Goal: Task Accomplishment & Management: Use online tool/utility

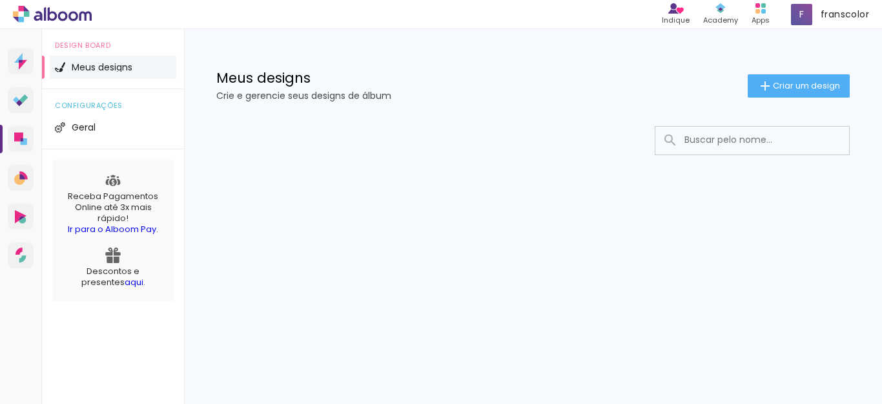
click at [129, 67] on span "Meus designs" at bounding box center [102, 67] width 61 height 9
click at [130, 68] on span "Meus designs" at bounding box center [102, 67] width 61 height 9
click at [104, 127] on li "Geral" at bounding box center [113, 127] width 127 height 23
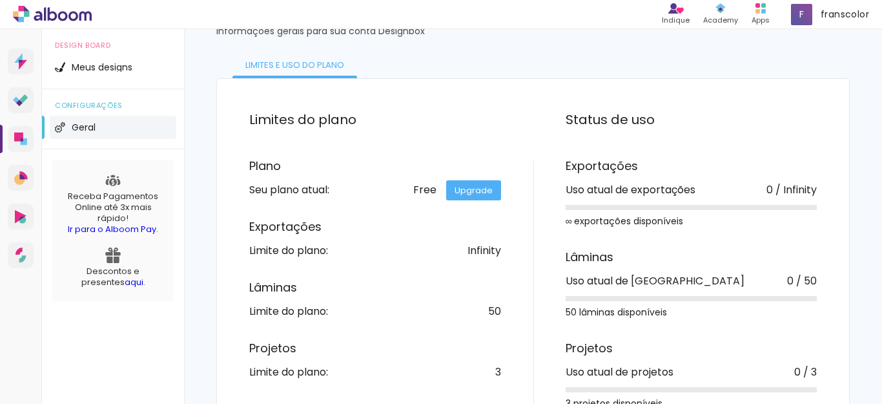
scroll to position [101, 0]
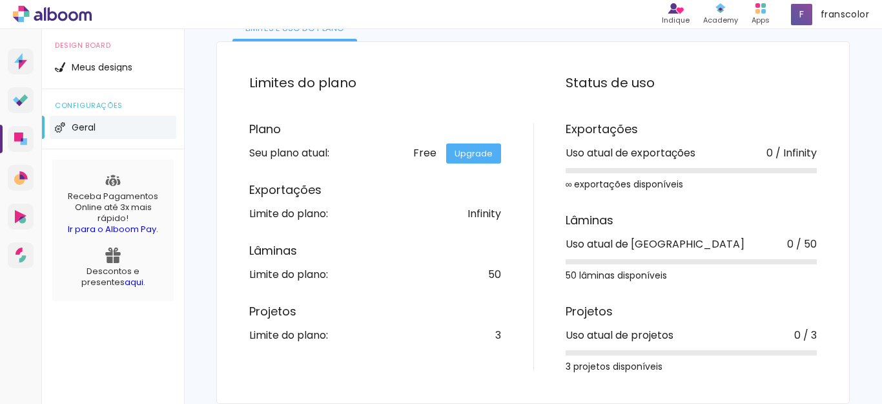
click at [478, 156] on link "Upgrade" at bounding box center [473, 153] width 55 height 20
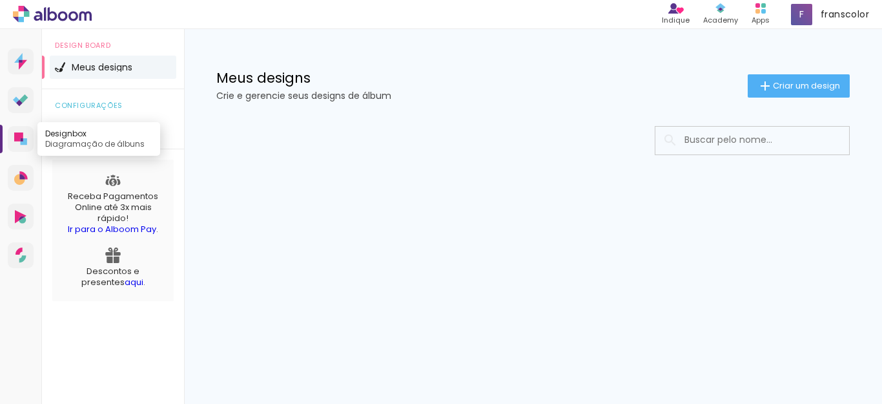
click at [22, 138] on icon at bounding box center [18, 136] width 9 height 9
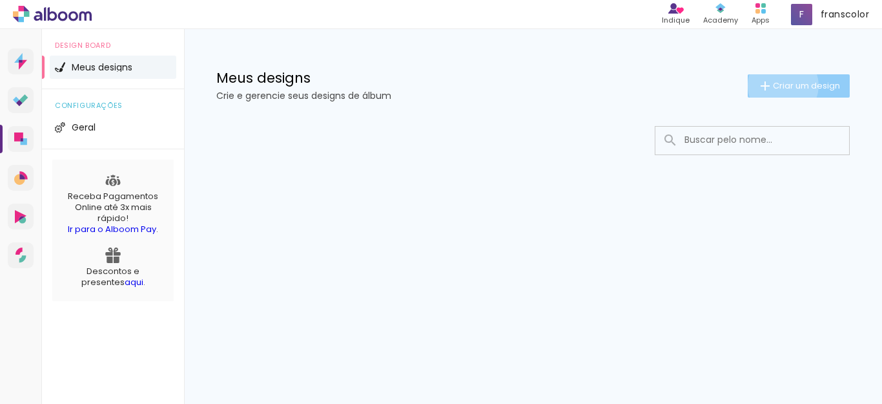
click at [781, 85] on span "Criar um design" at bounding box center [806, 85] width 67 height 8
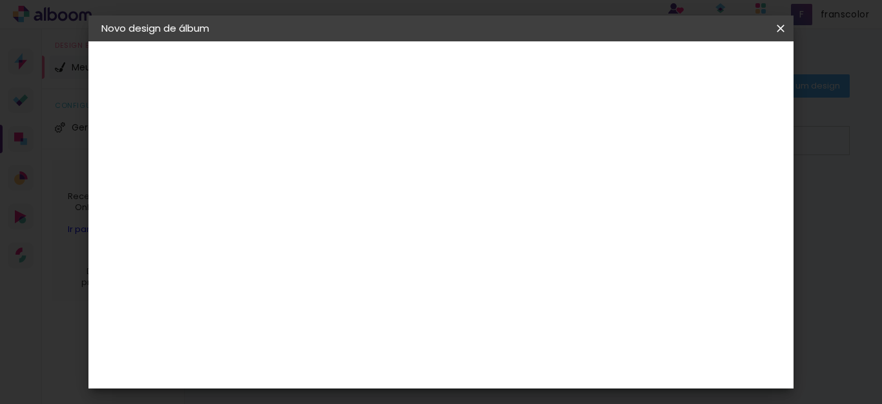
click at [313, 178] on input at bounding box center [313, 173] width 0 height 20
type input "15 anos"
type paper-input "15 anos"
click at [0, 0] on slot "Avançar" at bounding box center [0, 0] width 0 height 0
click at [410, 207] on iron-icon at bounding box center [405, 206] width 10 height 10
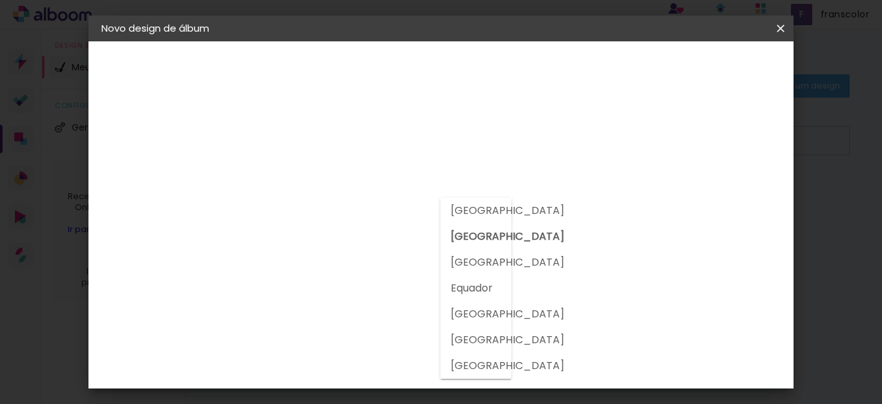
click at [505, 208] on div at bounding box center [476, 288] width 72 height 181
click at [476, 207] on paper-item "[GEOGRAPHIC_DATA]" at bounding box center [458, 211] width 36 height 26
type input "[GEOGRAPHIC_DATA]"
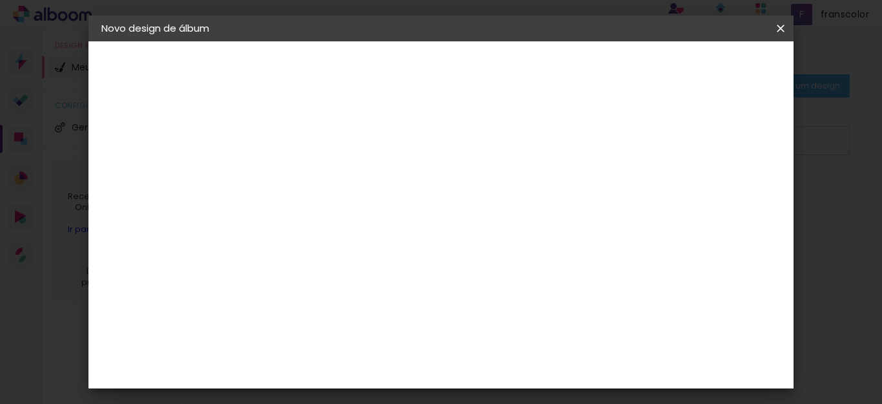
scroll to position [70, 0]
click at [365, 177] on input at bounding box center [336, 175] width 112 height 16
type input "conceitual"
type paper-input "conceitual"
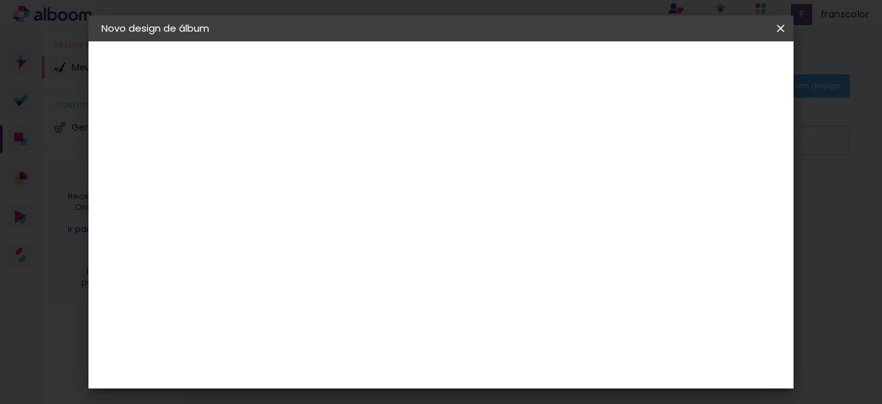
type input "c"
click at [520, 266] on div "Sugerir uma encadernadora" at bounding box center [480, 269] width 80 height 21
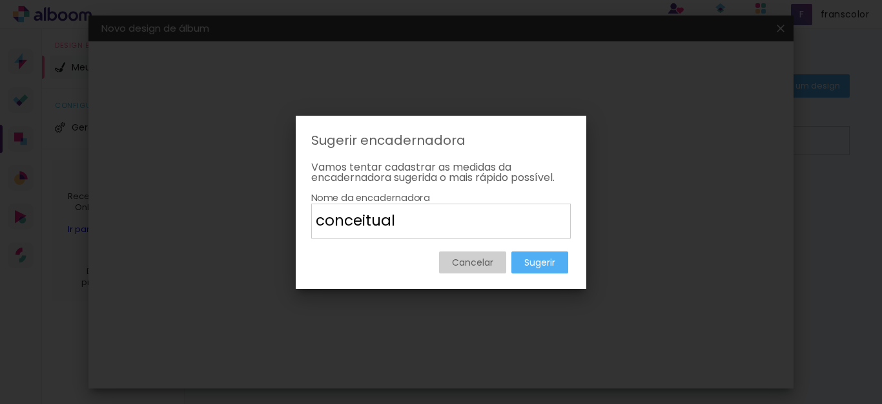
type input "conceitual"
type paper-input "conceitual"
click at [0, 0] on slot "Sugerir" at bounding box center [0, 0] width 0 height 0
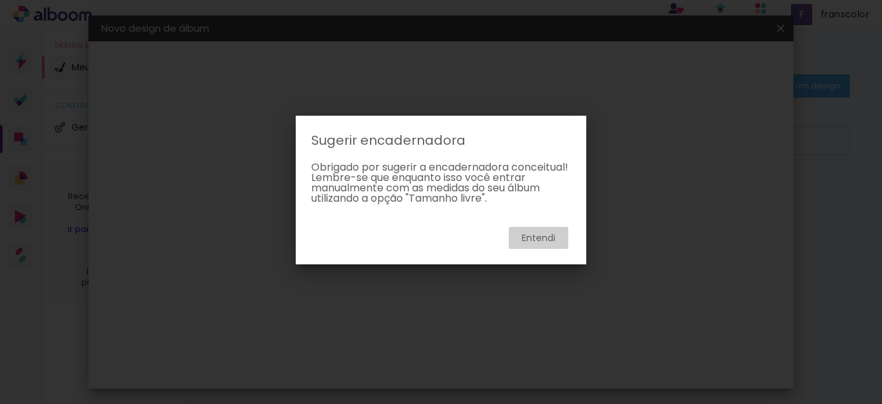
click at [0, 0] on slot "Entendi" at bounding box center [0, 0] width 0 height 0
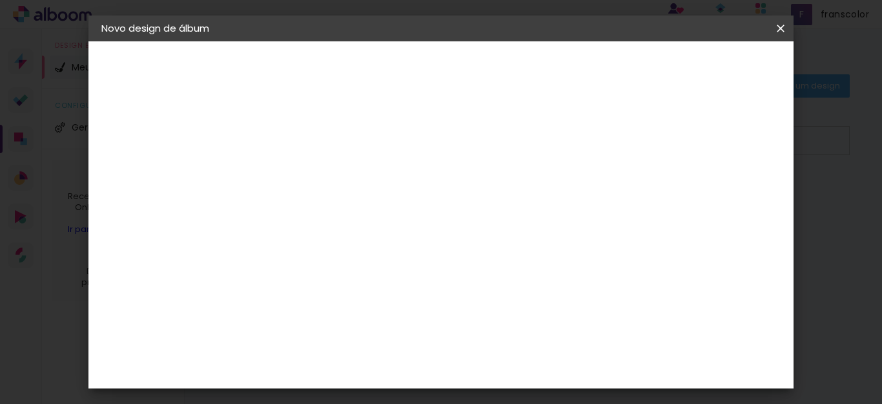
click at [433, 191] on iron-icon at bounding box center [425, 196] width 15 height 15
click at [0, 0] on slot "Tamanho Livre" at bounding box center [0, 0] width 0 height 0
click at [433, 197] on iron-icon at bounding box center [425, 196] width 15 height 15
click at [526, 234] on paper-listbox "Tamanho Livre Sugerir uma encadernadora" at bounding box center [468, 225] width 115 height 121
click at [520, 270] on div "Sugerir uma encadernadora" at bounding box center [480, 269] width 80 height 21
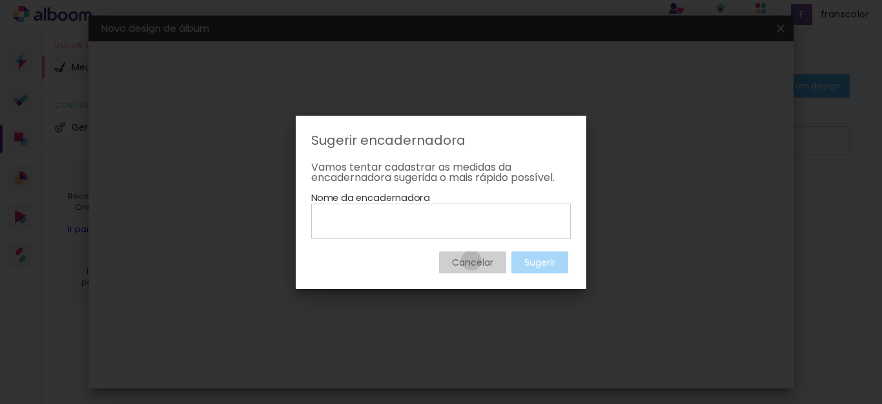
click at [0, 0] on slot "Cancelar" at bounding box center [0, 0] width 0 height 0
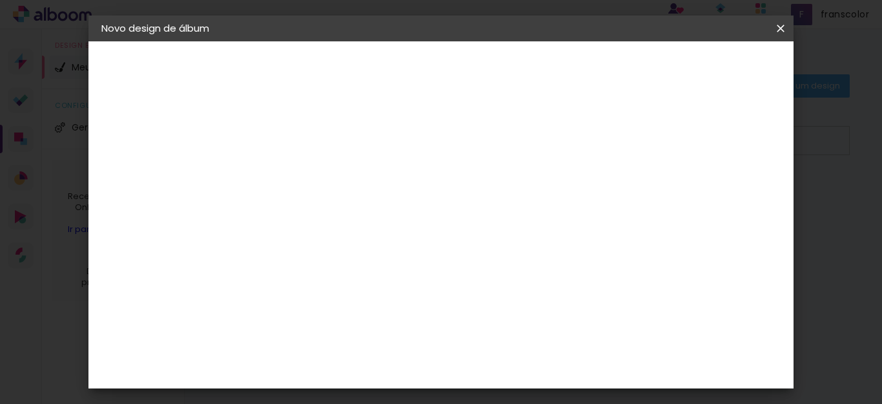
click at [396, 133] on div "Encadernadora Argentina Brasil Bolívia Equador Portugal Peru Uruguai C Click Fi…" at bounding box center [336, 404] width 121 height 558
click at [0, 0] on slot "Avançar" at bounding box center [0, 0] width 0 height 0
drag, startPoint x: 287, startPoint y: 232, endPoint x: 251, endPoint y: 232, distance: 35.5
click at [251, 41] on quentale-album-spec "Iniciar design Iniciar design" at bounding box center [441, 41] width 706 height 0
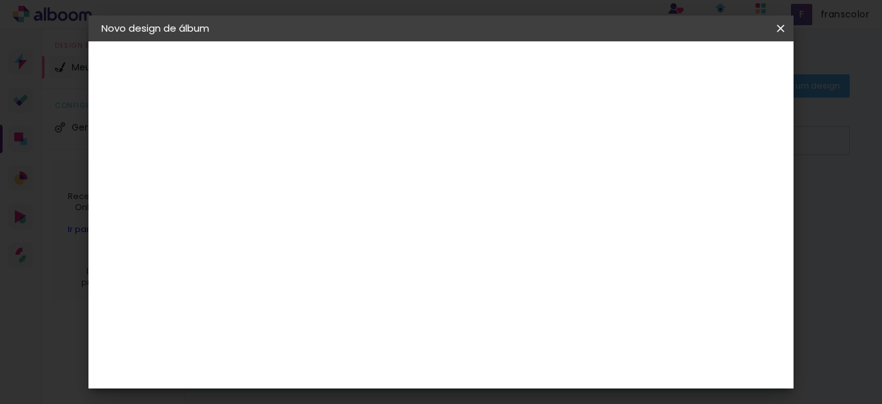
drag, startPoint x: 286, startPoint y: 234, endPoint x: 269, endPoint y: 237, distance: 17.7
click at [269, 237] on input "30" at bounding box center [272, 236] width 34 height 19
type input "20"
type paper-input "20"
type input "20,3"
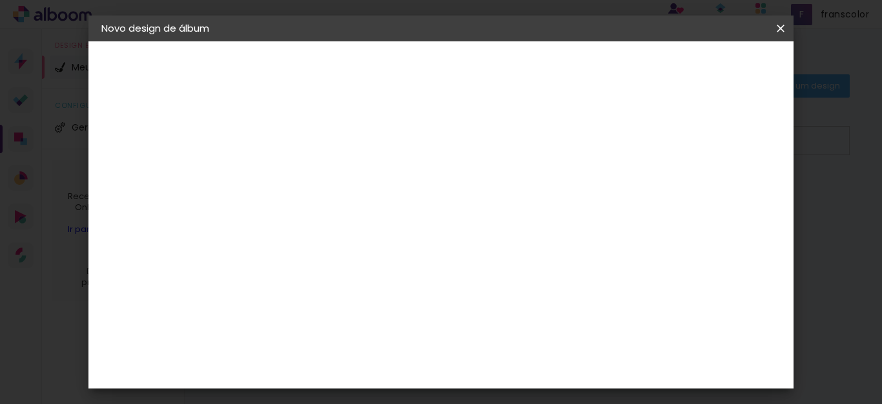
type paper-input "20,3"
click at [397, 180] on div at bounding box center [402, 181] width 76 height 50
drag, startPoint x: 526, startPoint y: 365, endPoint x: 497, endPoint y: 366, distance: 28.4
click at [497, 366] on input "60" at bounding box center [512, 364] width 34 height 19
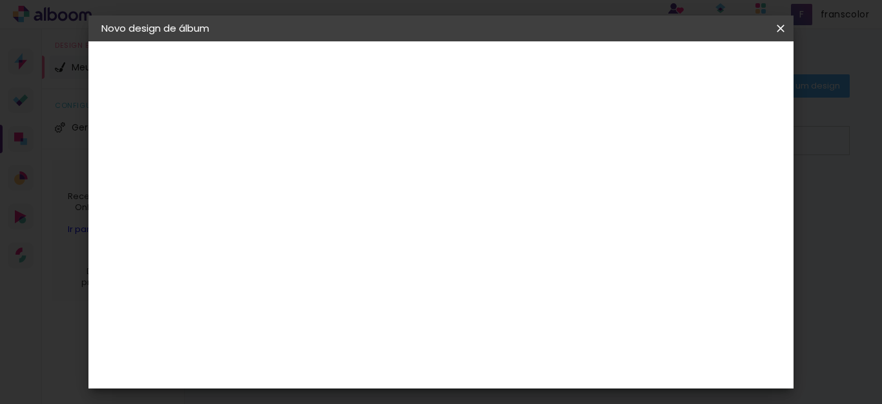
scroll to position [441, 0]
type input "40,6"
type paper-input "40,6"
click at [699, 65] on span "Iniciar design" at bounding box center [669, 68] width 59 height 9
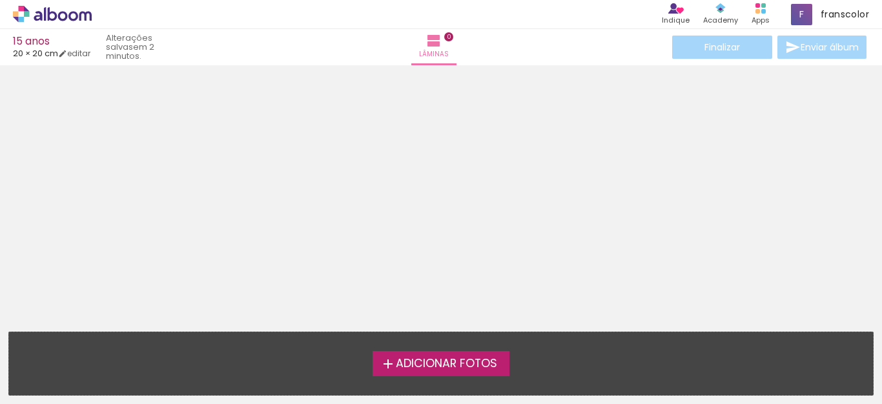
click at [411, 363] on span "Adicionar Fotos" at bounding box center [446, 364] width 101 height 12
click at [0, 0] on input "file" at bounding box center [0, 0] width 0 height 0
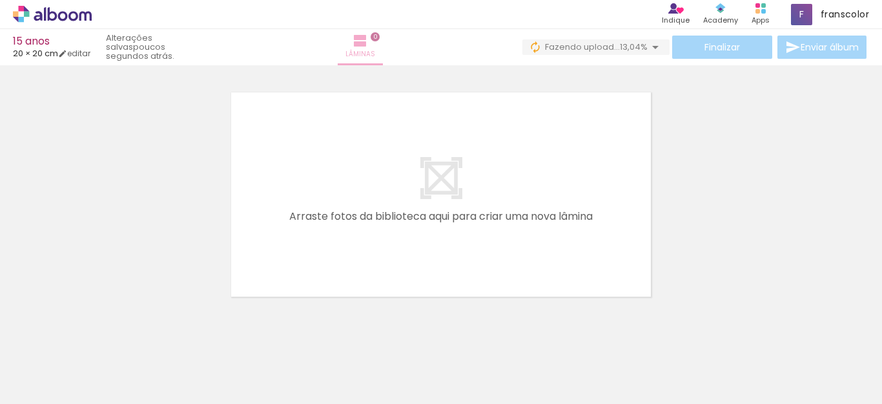
drag, startPoint x: 392, startPoint y: 43, endPoint x: 398, endPoint y: 42, distance: 6.5
click at [368, 43] on iron-icon at bounding box center [360, 40] width 15 height 15
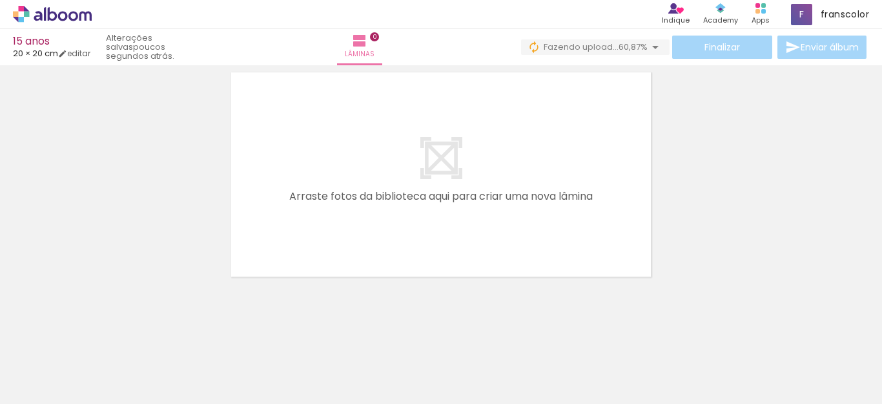
scroll to position [41, 0]
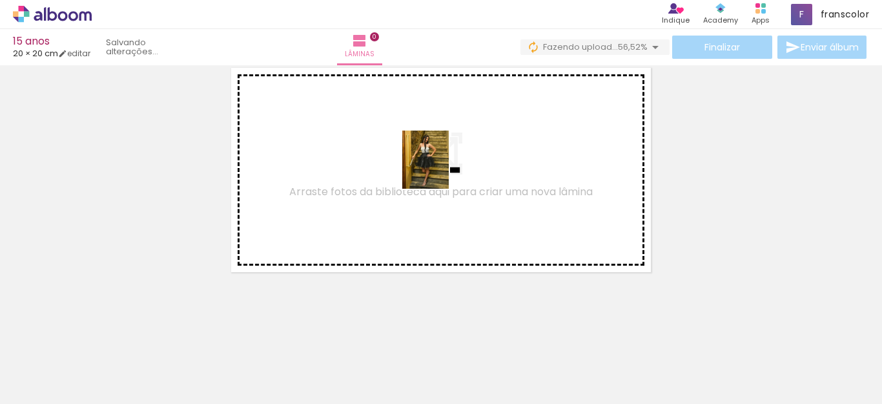
drag, startPoint x: 141, startPoint y: 365, endPoint x: 441, endPoint y: 169, distance: 358.4
click at [441, 169] on quentale-workspace at bounding box center [441, 202] width 882 height 404
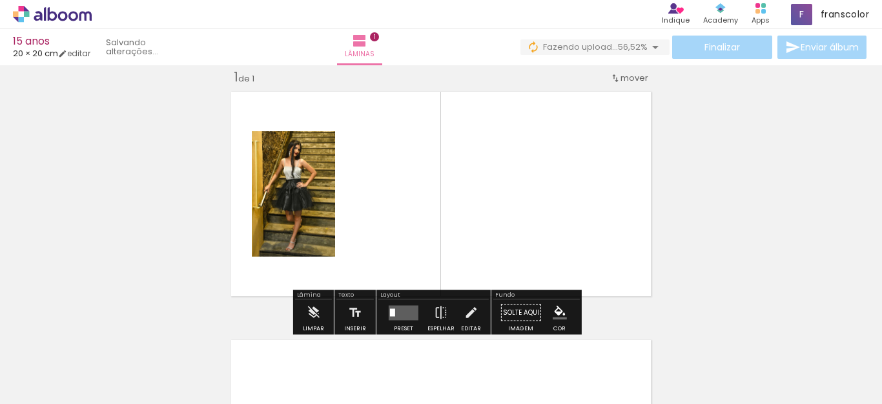
scroll to position [16, 0]
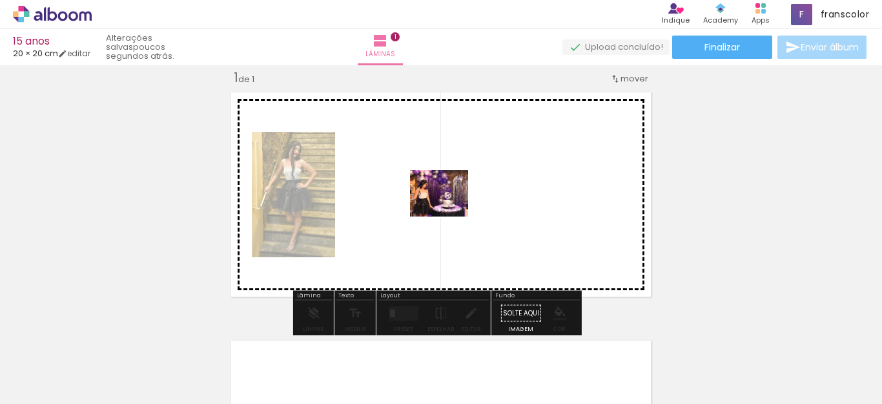
drag, startPoint x: 212, startPoint y: 369, endPoint x: 449, endPoint y: 209, distance: 285.9
click at [449, 209] on quentale-workspace at bounding box center [441, 202] width 882 height 404
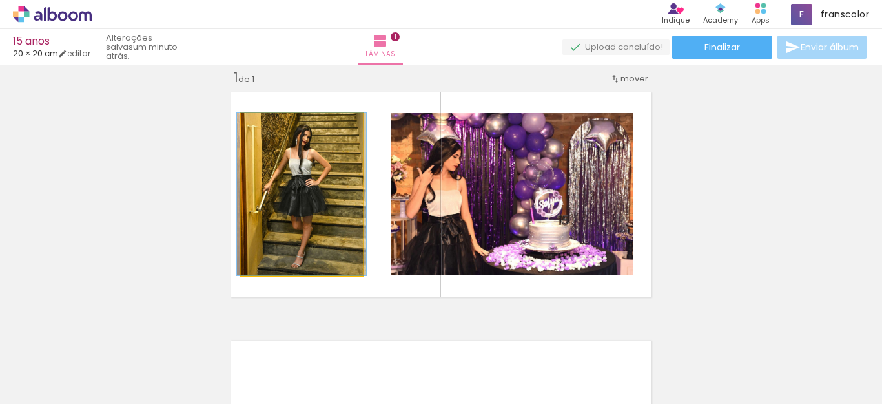
click at [322, 191] on quentale-photo at bounding box center [302, 194] width 122 height 162
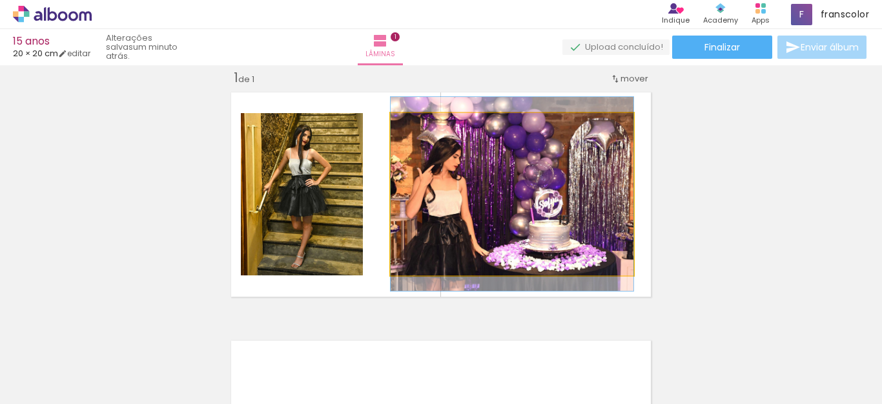
drag, startPoint x: 409, startPoint y: 192, endPoint x: 422, endPoint y: 192, distance: 12.9
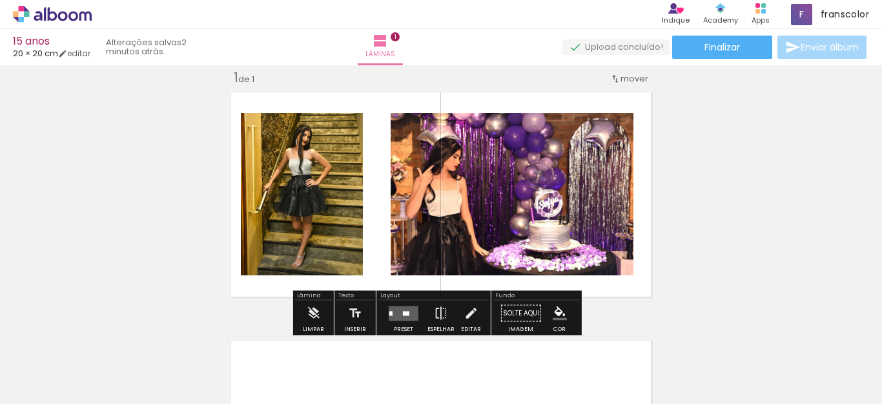
click at [398, 123] on iron-icon at bounding box center [404, 126] width 13 height 13
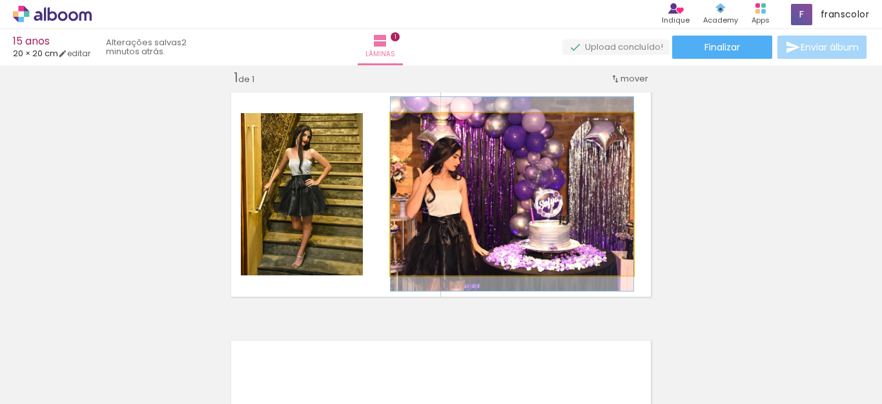
click at [398, 129] on iron-icon at bounding box center [404, 126] width 13 height 13
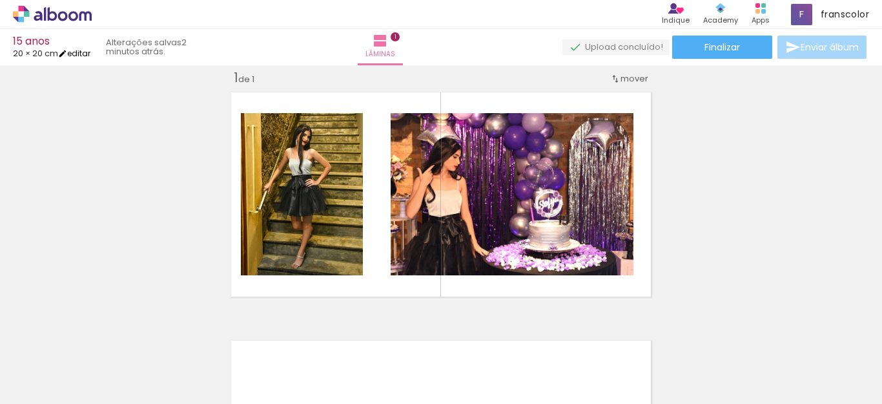
click at [90, 50] on link "editar" at bounding box center [74, 53] width 32 height 11
type input "20,3"
type input "40,6"
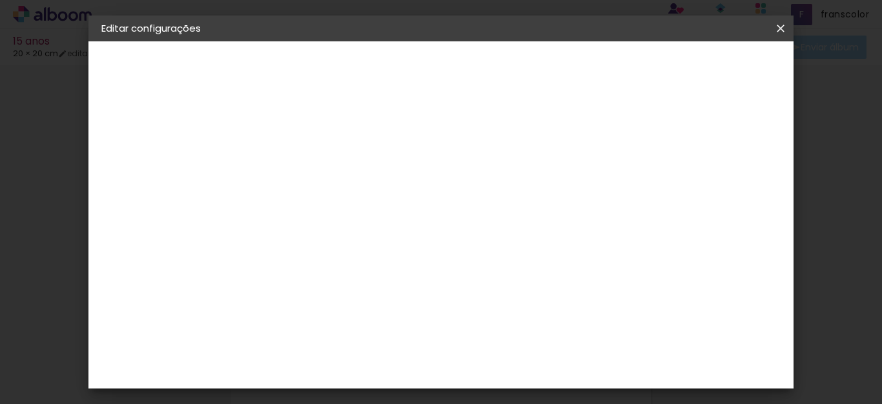
click at [779, 26] on iron-icon at bounding box center [780, 28] width 15 height 13
click at [786, 30] on iron-icon at bounding box center [780, 28] width 15 height 13
click at [776, 26] on iron-icon at bounding box center [780, 28] width 15 height 13
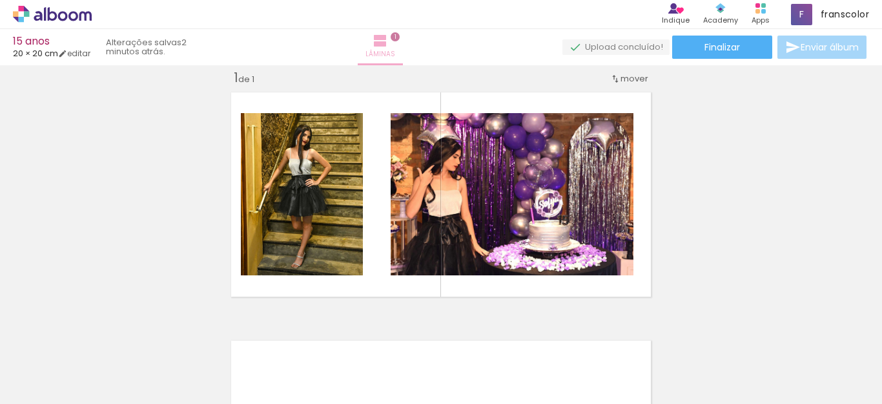
click at [395, 52] on span "Lâminas" at bounding box center [380, 54] width 30 height 12
click at [388, 42] on iron-icon at bounding box center [380, 40] width 15 height 15
click at [400, 36] on span "1" at bounding box center [395, 36] width 9 height 9
click at [400, 35] on span "1" at bounding box center [395, 36] width 9 height 9
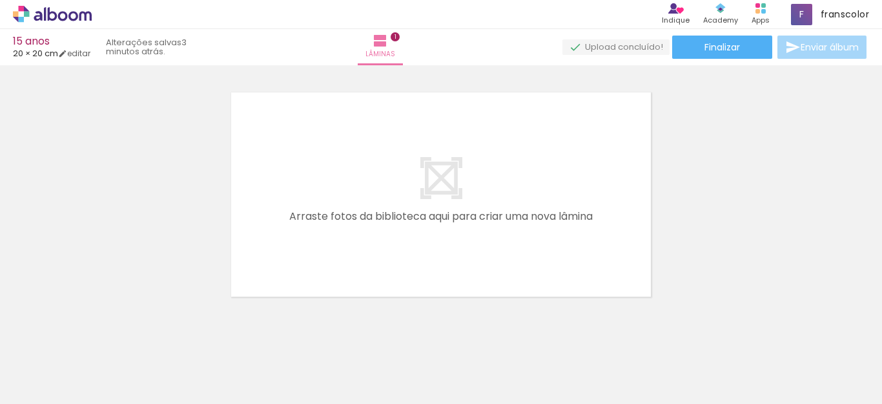
scroll to position [267, 0]
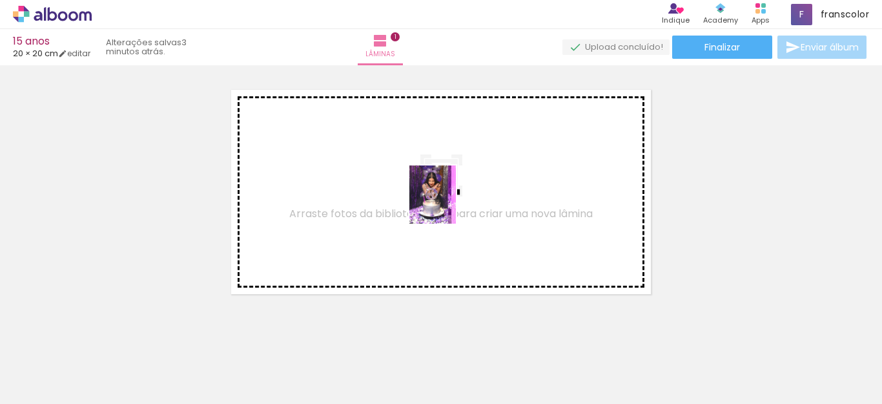
drag, startPoint x: 284, startPoint y: 371, endPoint x: 448, endPoint y: 204, distance: 234.3
click at [448, 204] on quentale-workspace at bounding box center [441, 202] width 882 height 404
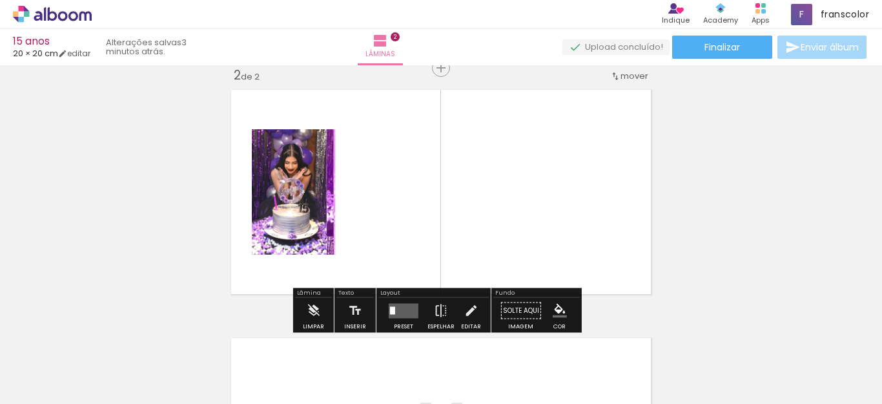
scroll to position [264, 0]
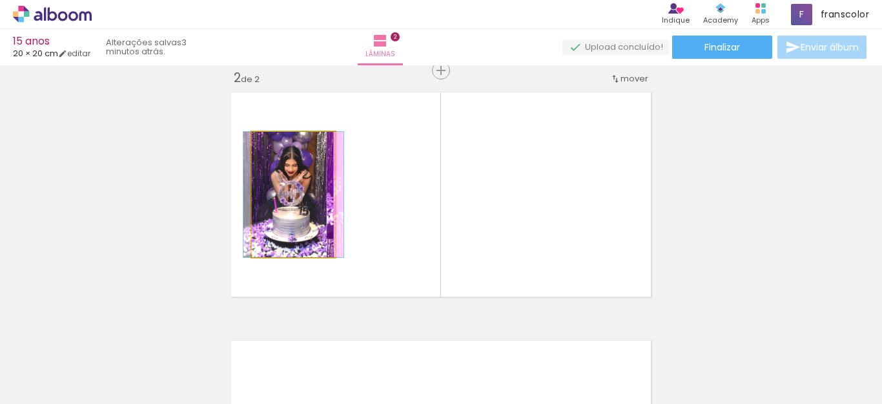
click at [313, 185] on quentale-photo at bounding box center [293, 194] width 83 height 125
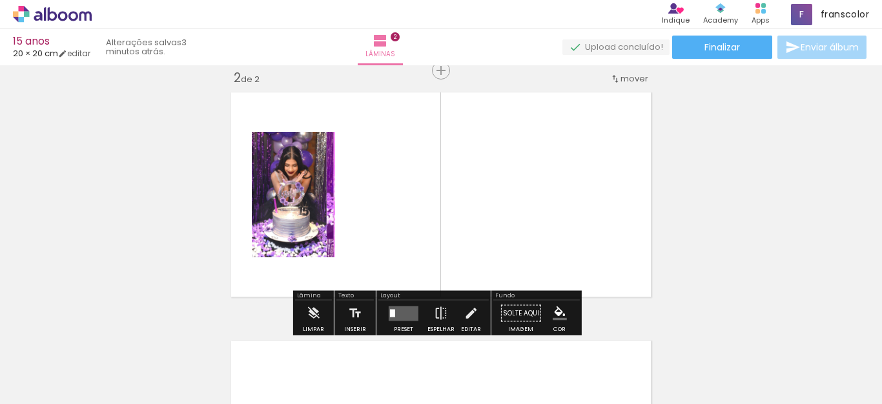
click at [371, 116] on quentale-layouter at bounding box center [440, 195] width 431 height 216
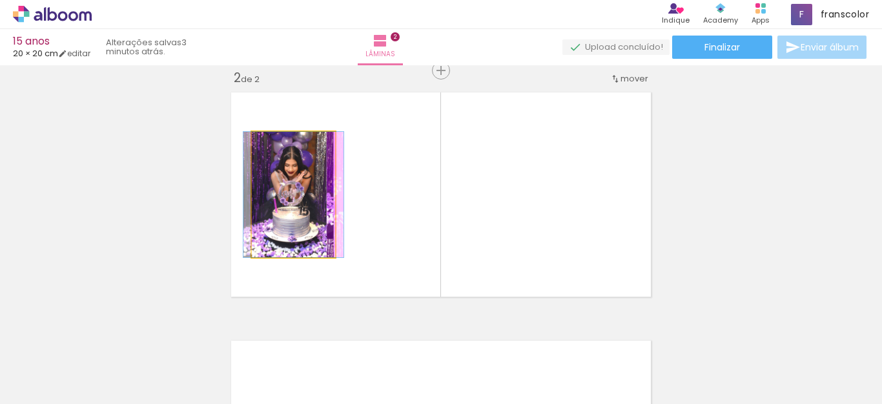
click at [318, 143] on paper-slider at bounding box center [300, 145] width 60 height 19
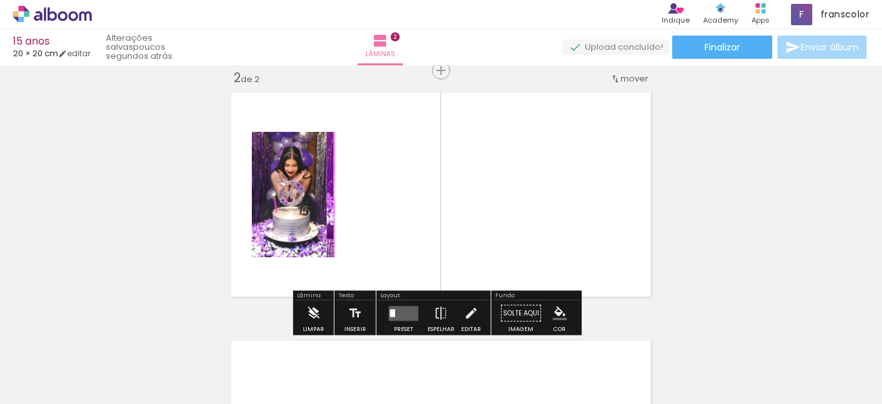
click at [309, 311] on iron-icon at bounding box center [313, 313] width 14 height 26
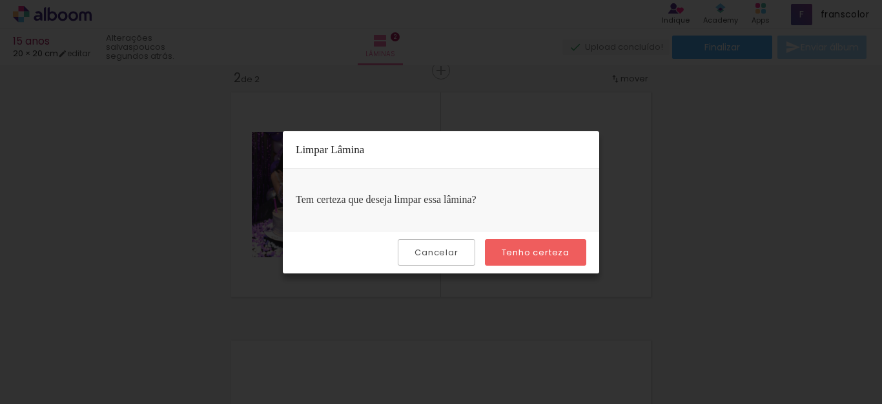
click at [0, 0] on slot "Cancelar" at bounding box center [0, 0] width 0 height 0
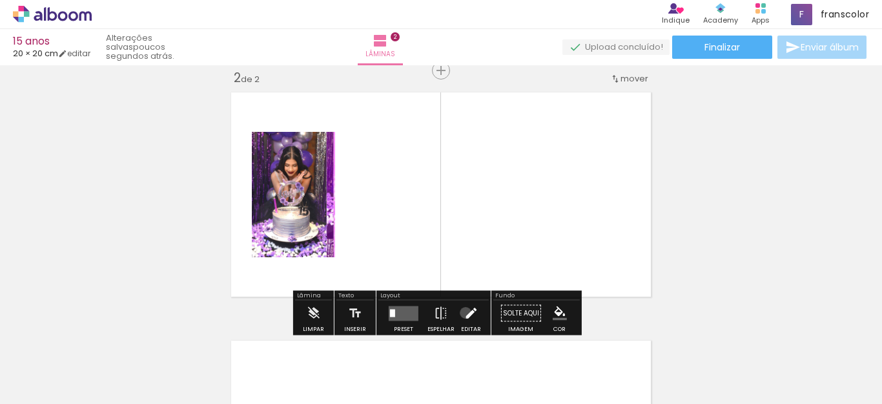
click at [464, 313] on iron-icon at bounding box center [471, 313] width 14 height 26
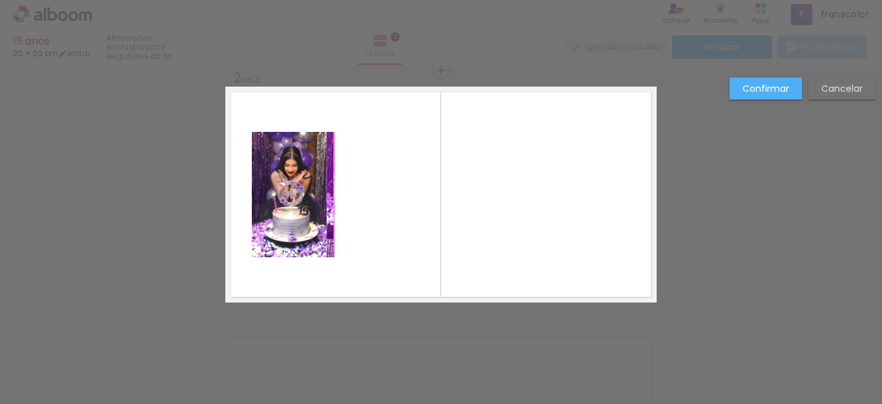
click at [0, 0] on slot "Cancelar" at bounding box center [0, 0] width 0 height 0
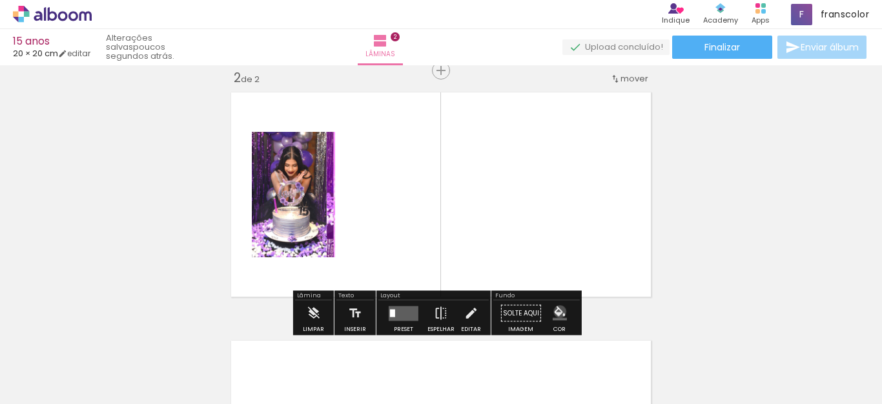
click at [555, 311] on iron-icon "color picker" at bounding box center [560, 313] width 14 height 14
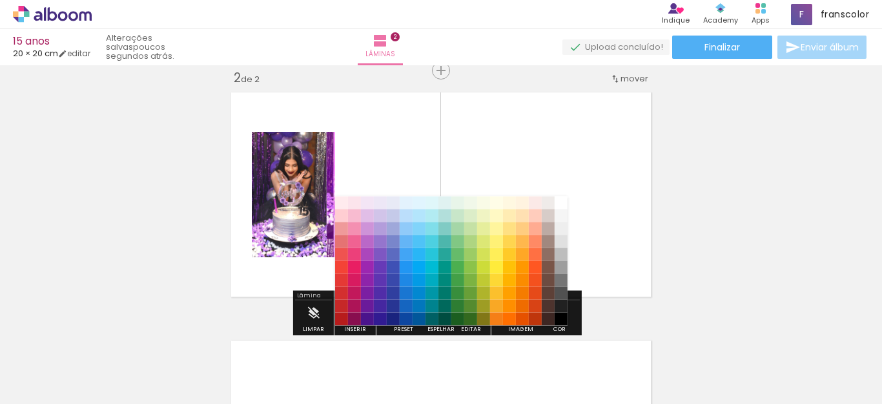
click at [555, 311] on paper-item "#212121" at bounding box center [561, 306] width 13 height 13
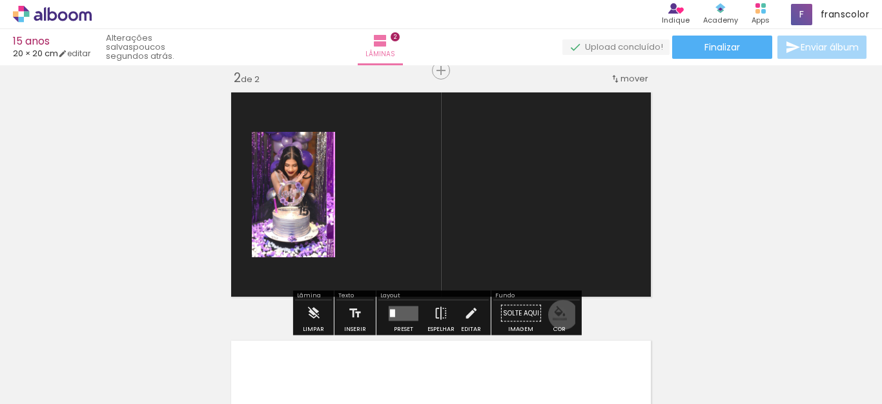
click at [559, 314] on iron-icon "color picker" at bounding box center [560, 313] width 14 height 14
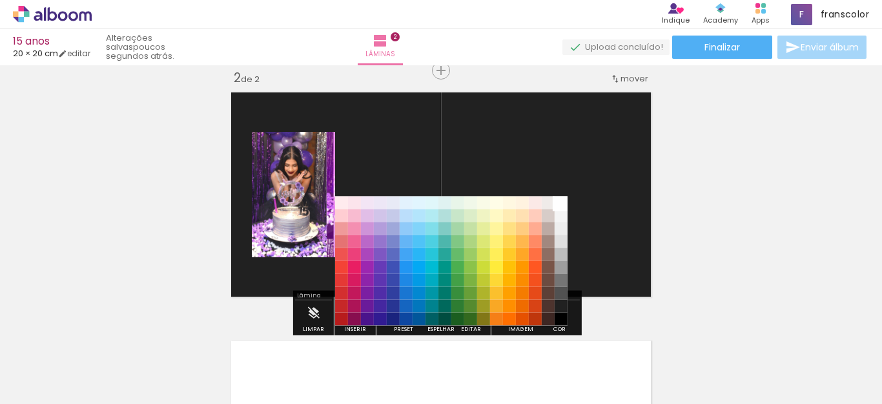
click at [563, 200] on paper-item "#ffffff" at bounding box center [561, 202] width 13 height 13
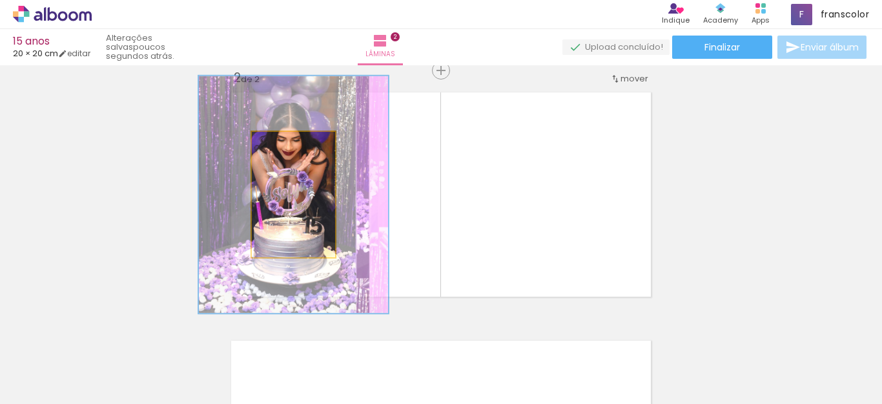
drag, startPoint x: 276, startPoint y: 144, endPoint x: 304, endPoint y: 144, distance: 28.4
click at [305, 144] on div at bounding box center [311, 145] width 12 height 12
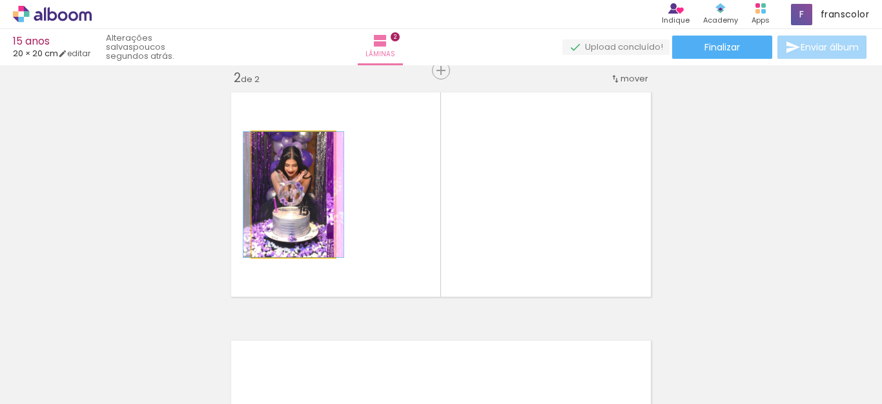
drag, startPoint x: 311, startPoint y: 145, endPoint x: 252, endPoint y: 143, distance: 58.8
type paper-slider "100"
click at [259, 145] on div at bounding box center [293, 145] width 74 height 19
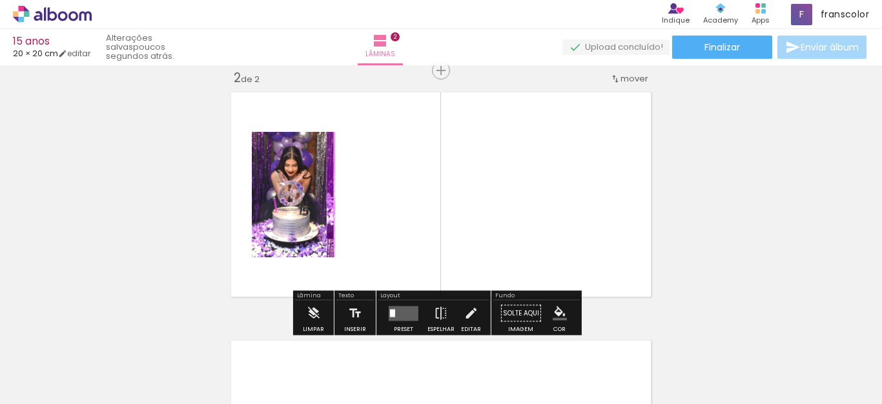
click at [287, 162] on div at bounding box center [292, 165] width 15 height 13
click at [288, 166] on div at bounding box center [292, 165] width 15 height 13
click at [0, 0] on slot "P&B" at bounding box center [0, 0] width 0 height 0
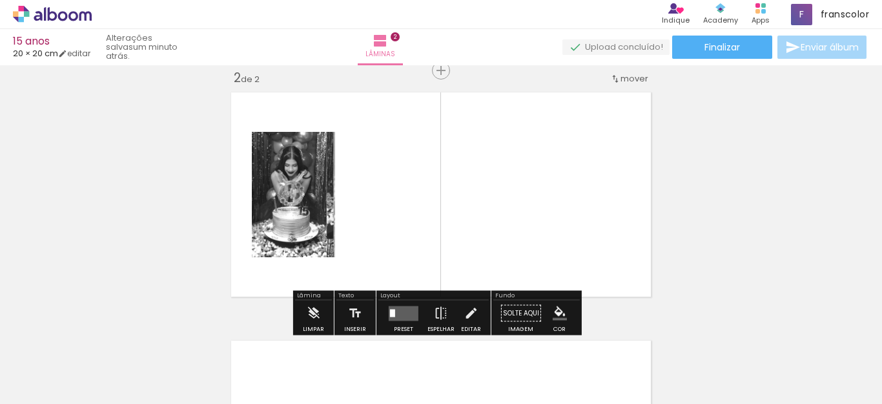
click at [285, 163] on div at bounding box center [292, 165] width 15 height 13
click at [0, 0] on slot "P&B" at bounding box center [0, 0] width 0 height 0
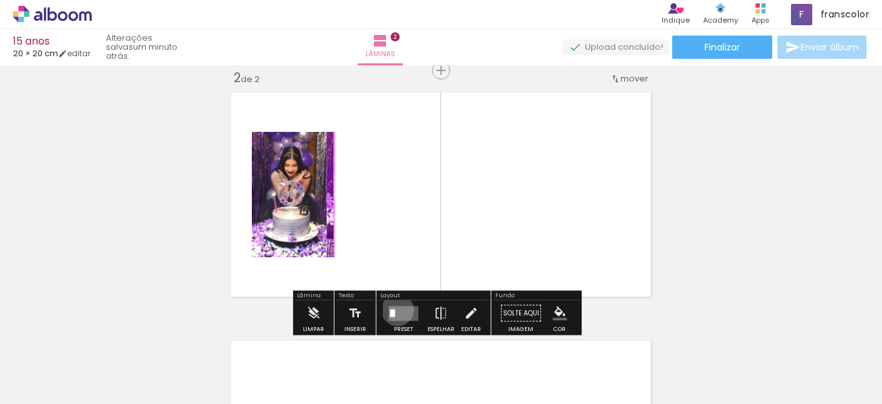
click at [395, 309] on quentale-layouter at bounding box center [404, 312] width 30 height 15
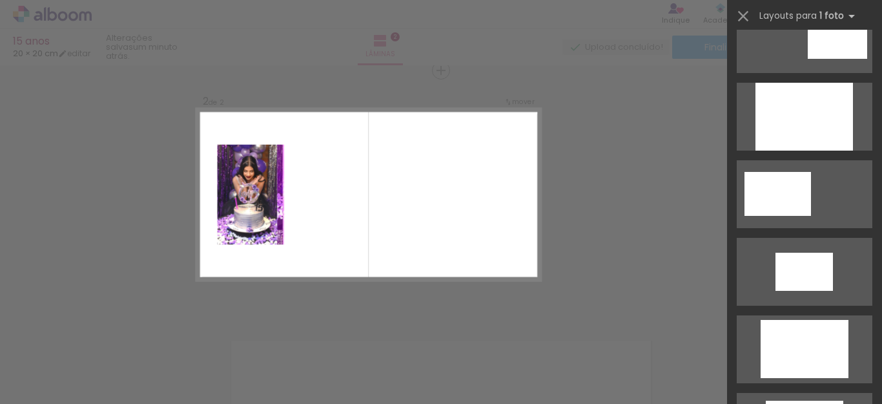
scroll to position [2057, 0]
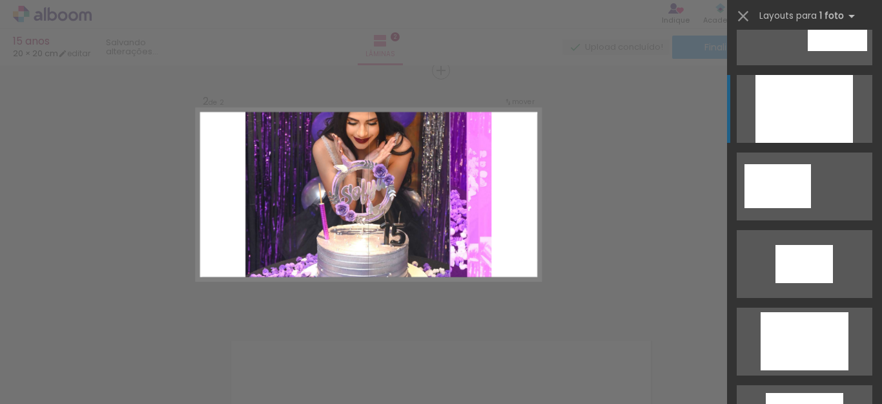
click at [796, 129] on div at bounding box center [805, 109] width 98 height 68
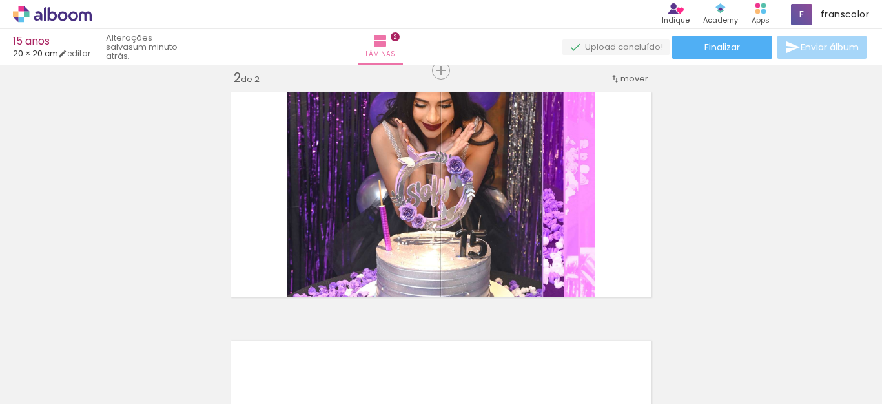
click at [446, 309] on div "Inserir lâmina 1 de 2 Inserir lâmina 2 de 2" at bounding box center [441, 178] width 882 height 745
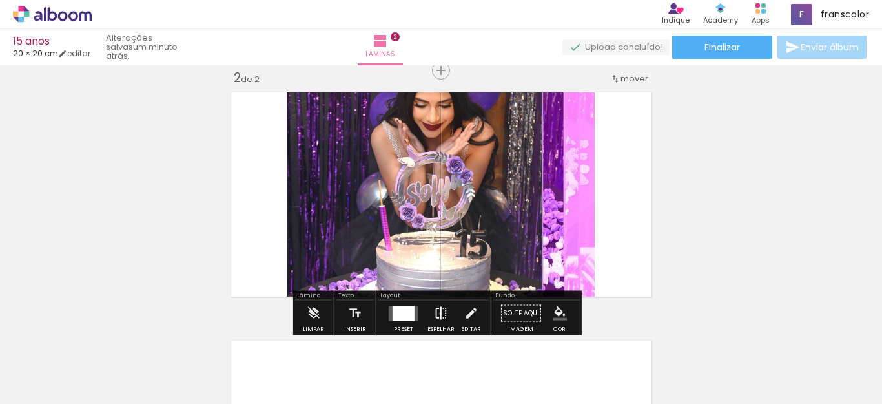
click at [437, 313] on iron-icon at bounding box center [441, 313] width 14 height 26
click at [389, 313] on quentale-layouter at bounding box center [404, 312] width 30 height 15
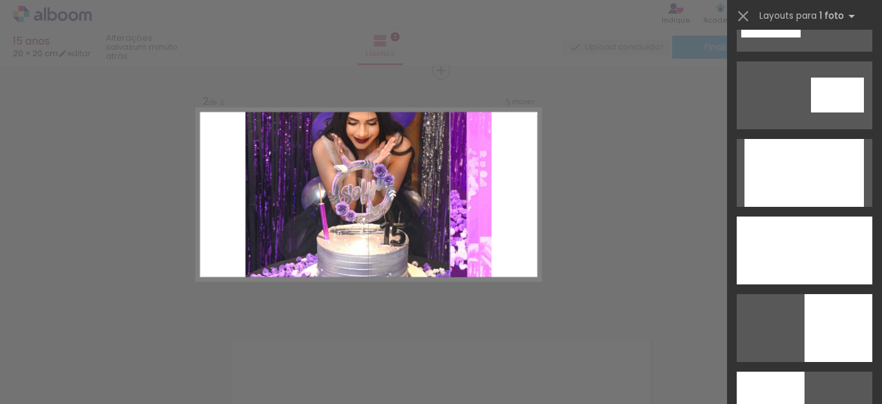
scroll to position [2519, 0]
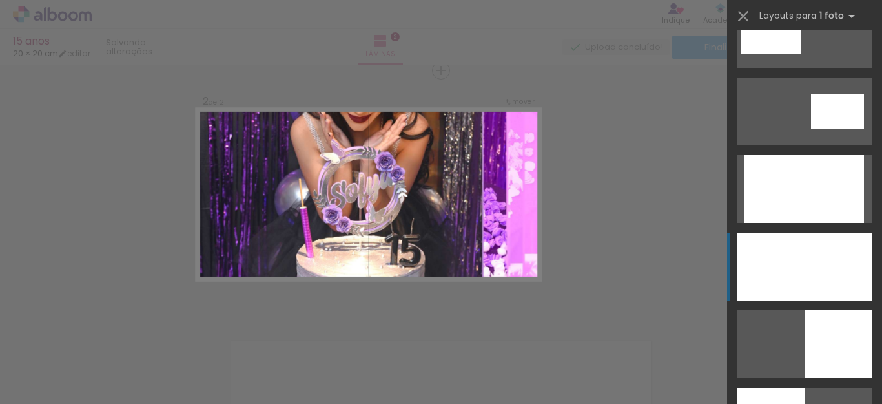
click at [807, 263] on div at bounding box center [805, 266] width 136 height 68
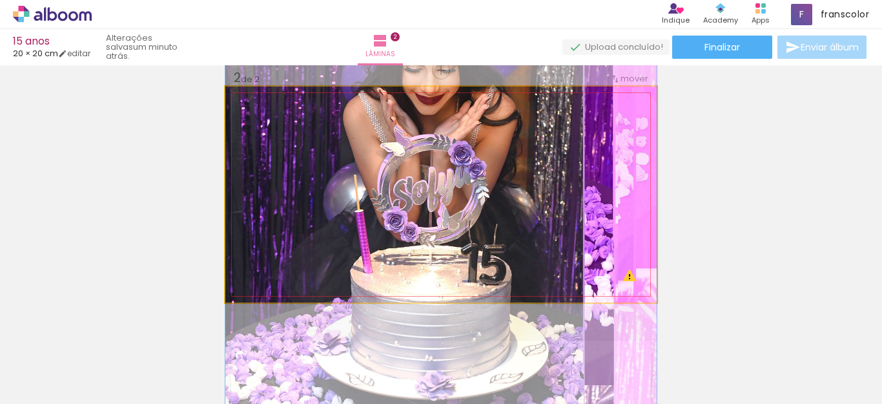
click at [570, 208] on quentale-photo at bounding box center [440, 195] width 431 height 216
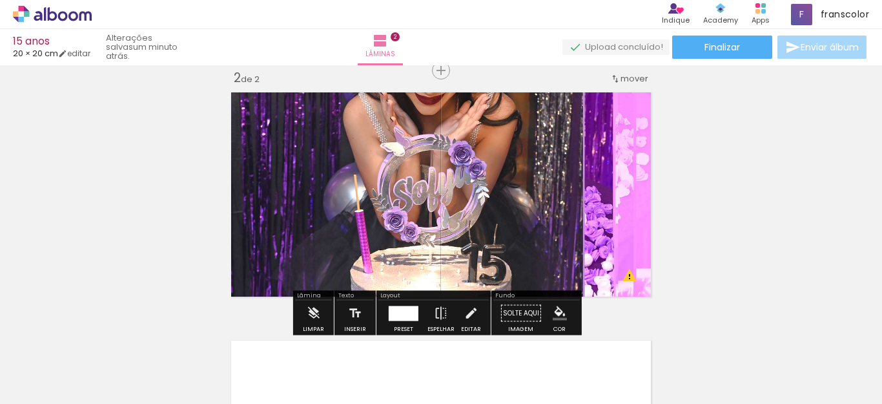
click at [411, 310] on div at bounding box center [404, 312] width 30 height 15
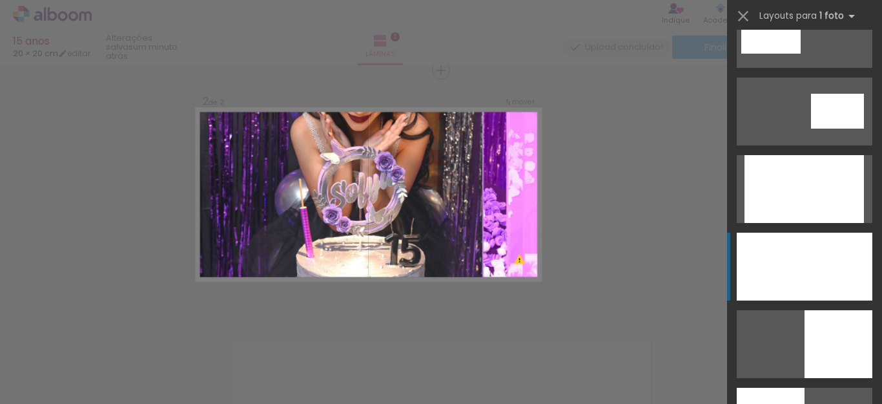
scroll to position [2712, 0]
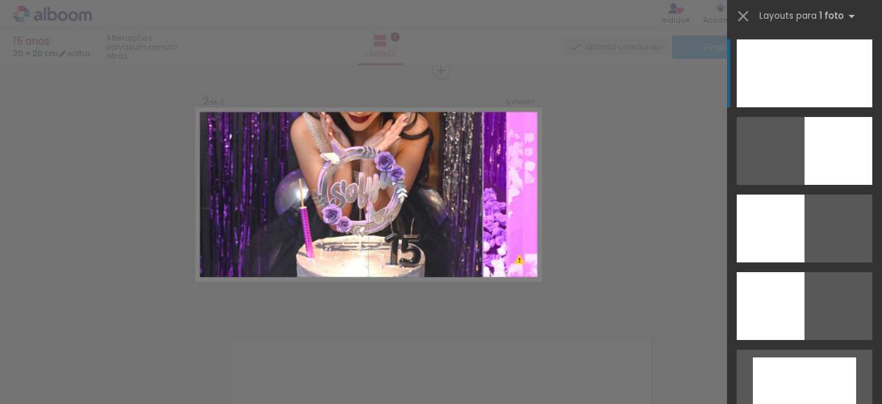
click at [367, 313] on div "Confirmar Cancelar" at bounding box center [441, 188] width 882 height 775
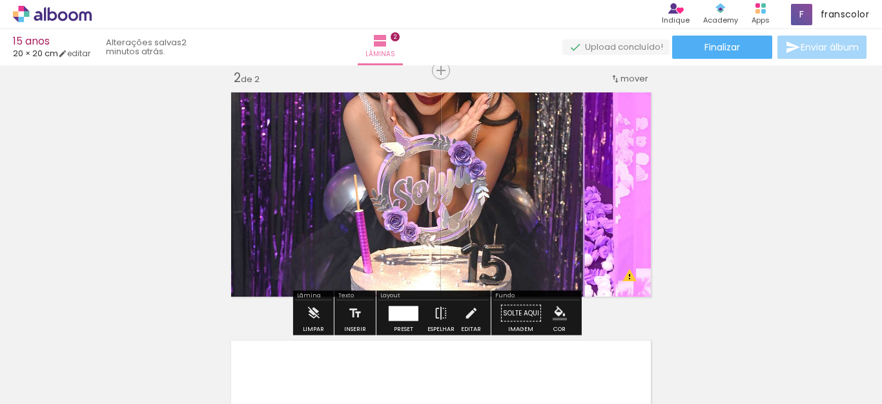
drag, startPoint x: 687, startPoint y: 100, endPoint x: 676, endPoint y: 76, distance: 26.3
click at [676, 76] on div "Inserir lâmina 1 de 2 Inserir lâmina 2 de 2 O Designbox precisará aumentar a su…" at bounding box center [441, 178] width 882 height 745
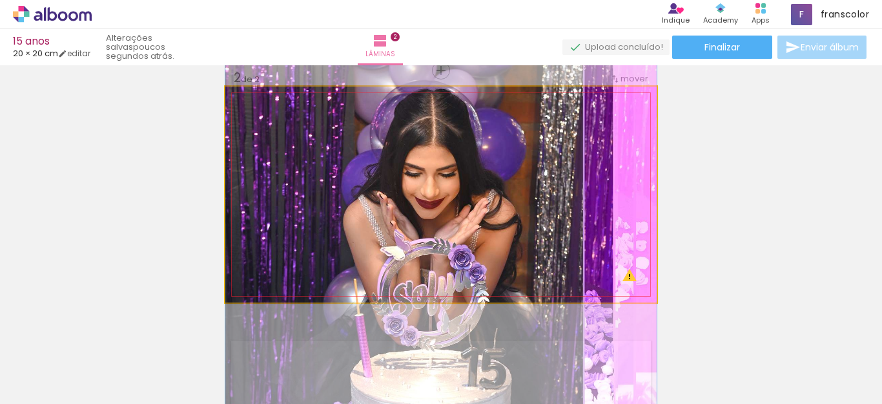
drag, startPoint x: 501, startPoint y: 182, endPoint x: 525, endPoint y: 286, distance: 106.7
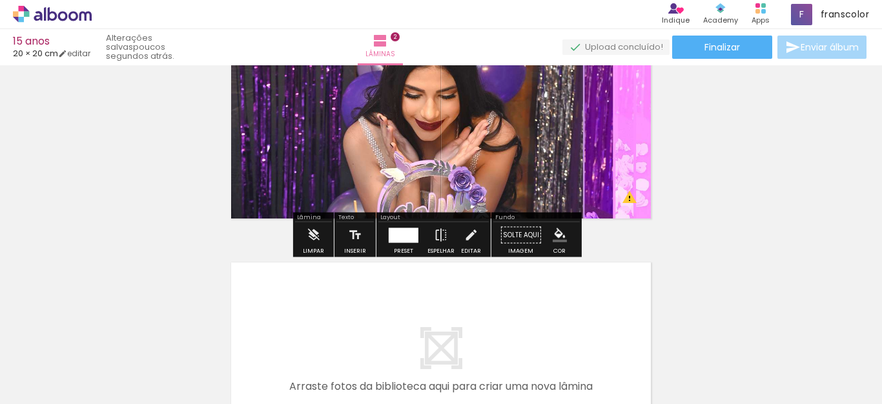
scroll to position [313, 0]
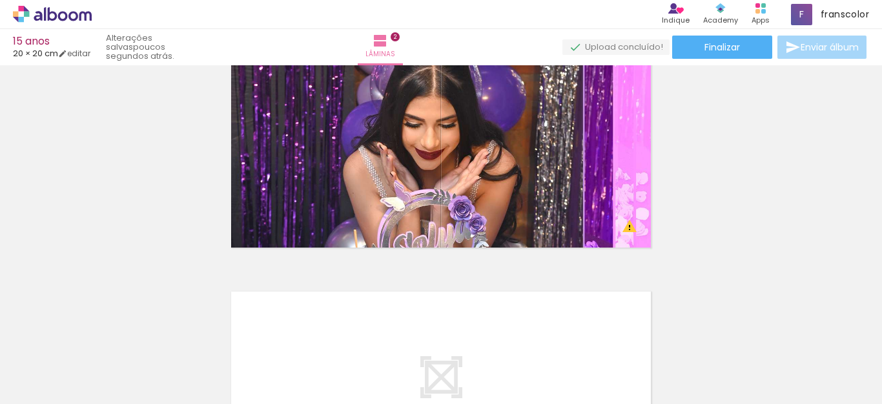
click at [455, 262] on div "Inserir lâmina 1 de 2 Inserir lâmina 2 de 2 O Designbox precisará aumentar a su…" at bounding box center [441, 129] width 882 height 745
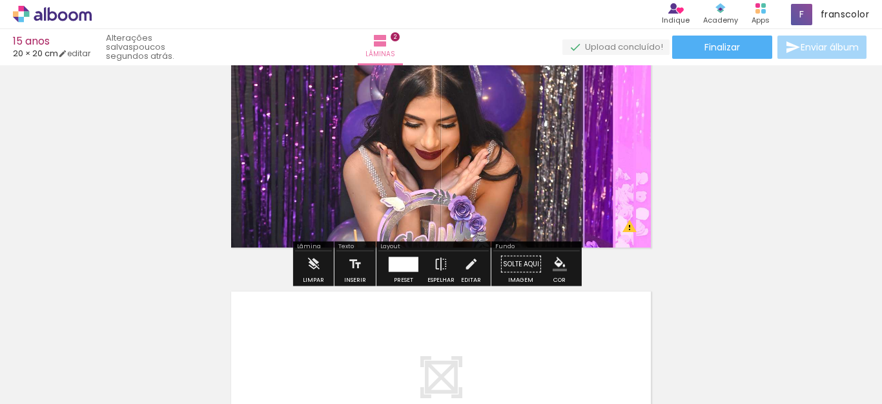
click at [401, 273] on div at bounding box center [403, 264] width 35 height 26
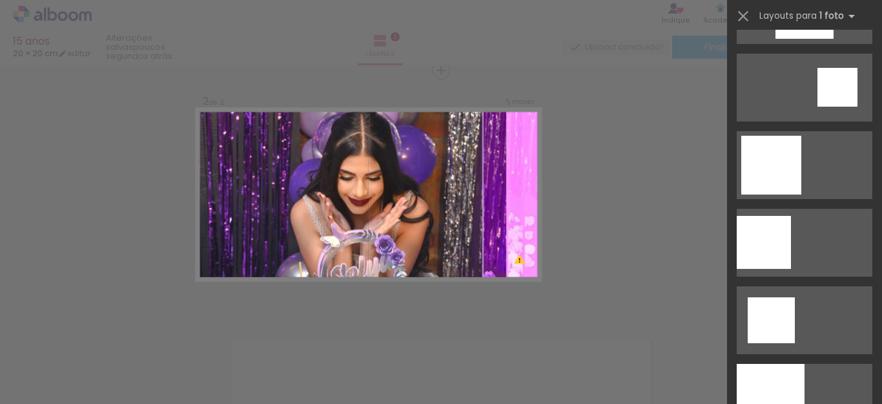
scroll to position [1327, 0]
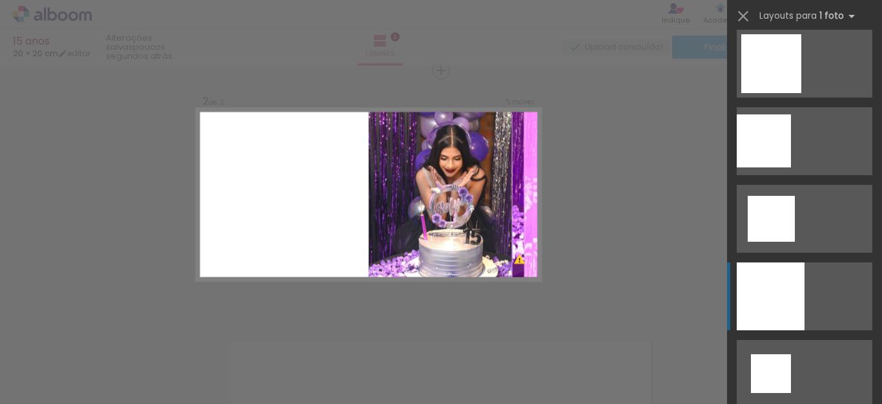
click at [747, 300] on div at bounding box center [771, 296] width 68 height 68
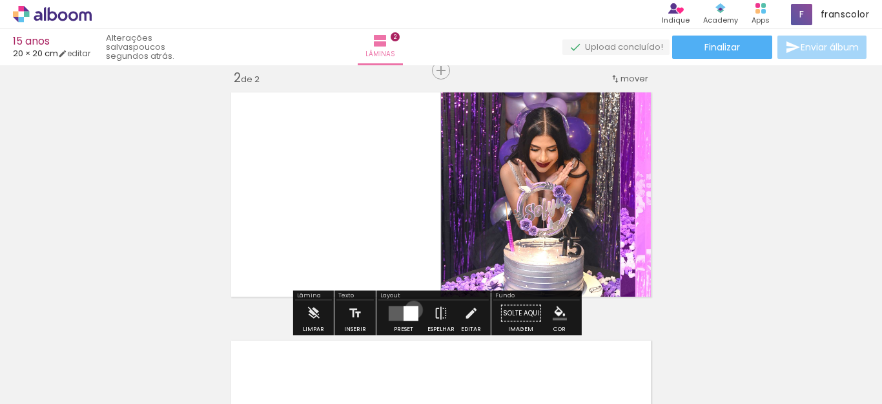
click at [411, 309] on div at bounding box center [411, 312] width 15 height 15
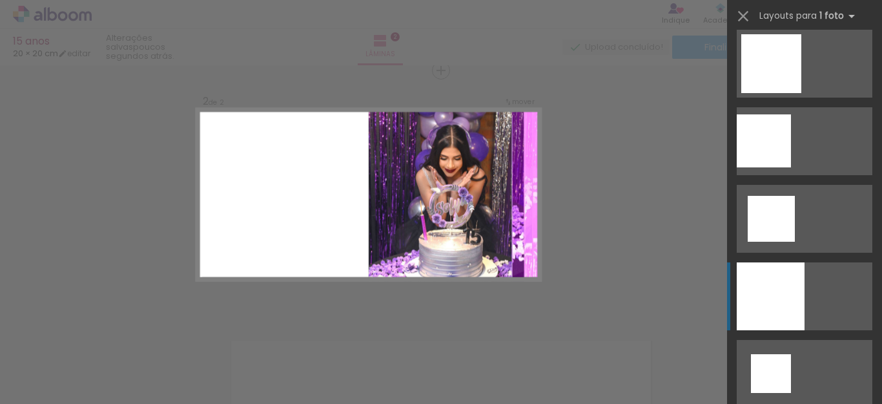
scroll to position [1550, 0]
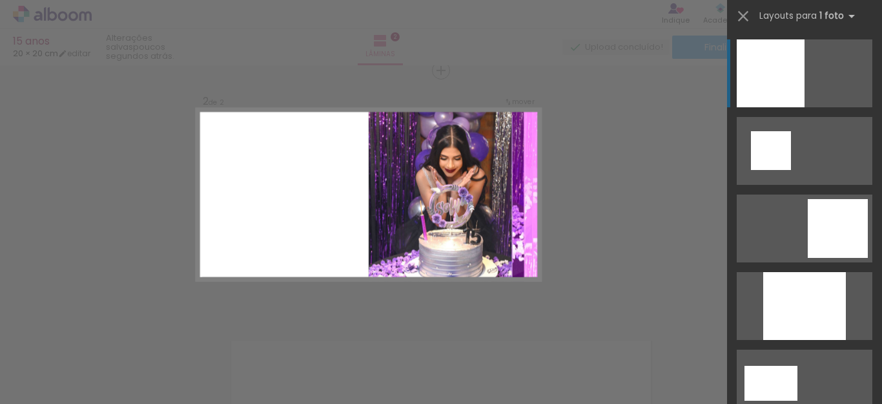
click at [363, 288] on div "Confirmar Cancelar" at bounding box center [441, 188] width 882 height 775
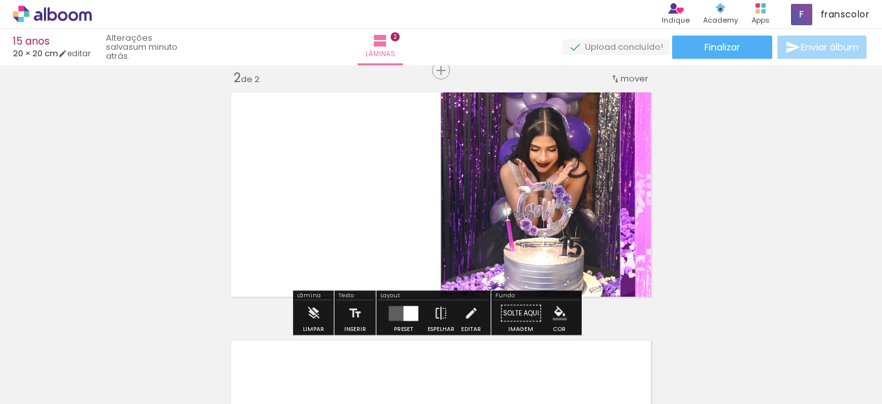
click at [399, 311] on quentale-layouter at bounding box center [404, 312] width 30 height 15
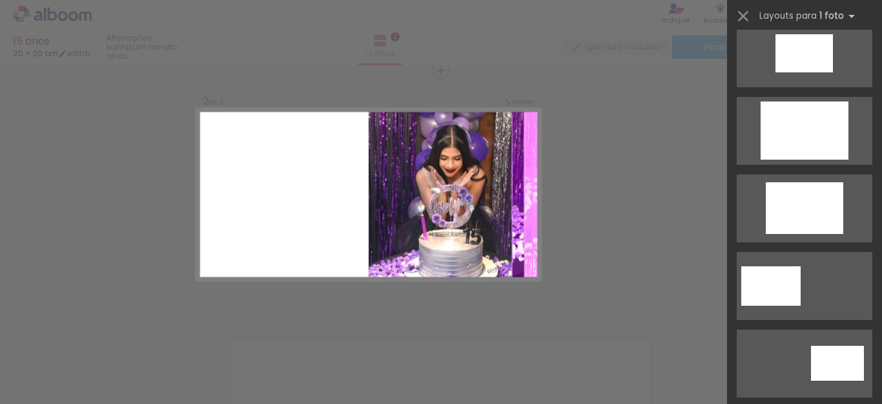
scroll to position [2359, 0]
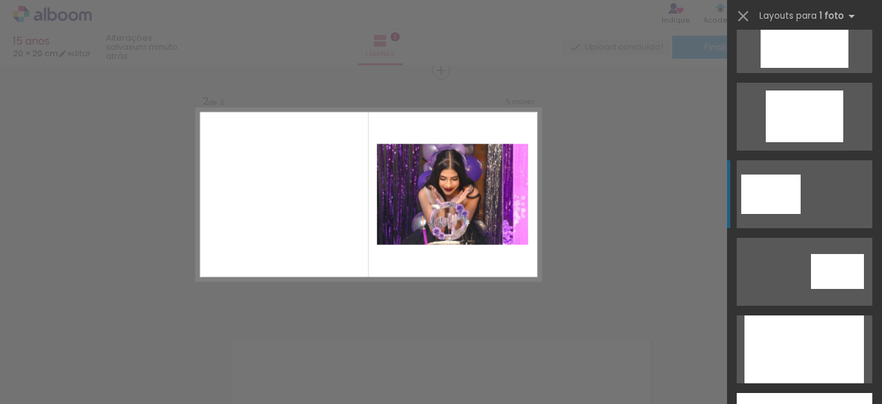
click at [774, 193] on div at bounding box center [770, 193] width 59 height 39
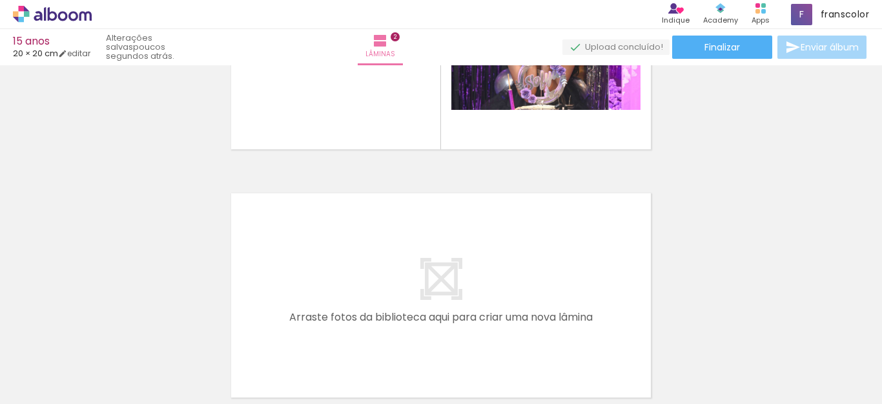
scroll to position [420, 0]
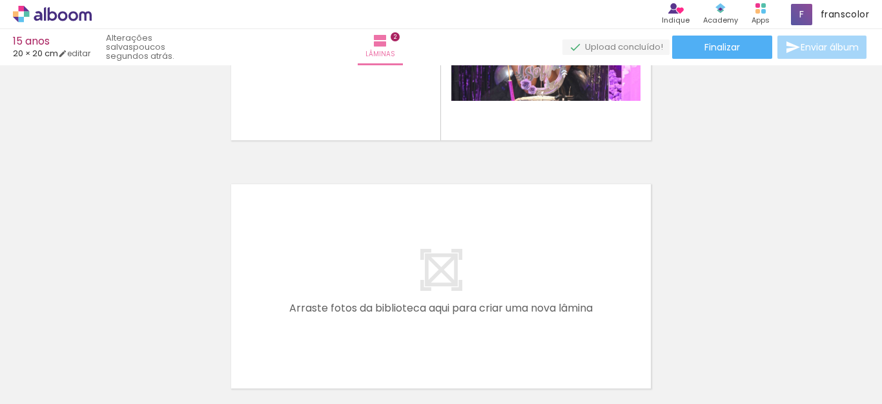
click at [435, 160] on div "Inserir lâmina 1 de 2 Inserir lâmina 2 de 2" at bounding box center [441, 21] width 882 height 745
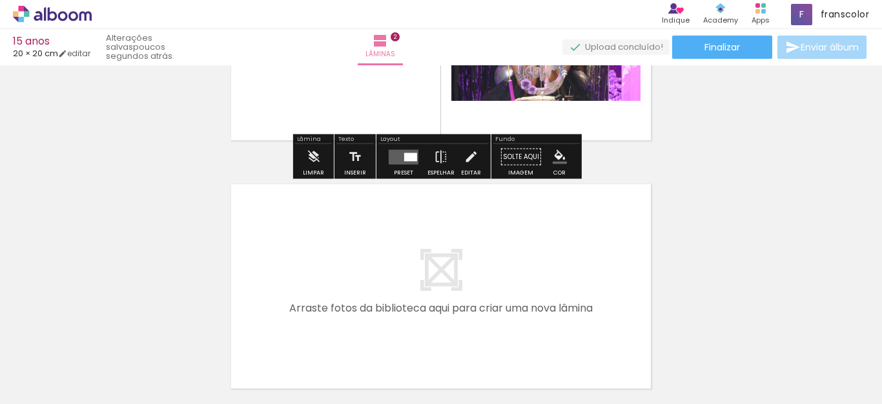
click at [405, 156] on div at bounding box center [410, 156] width 13 height 8
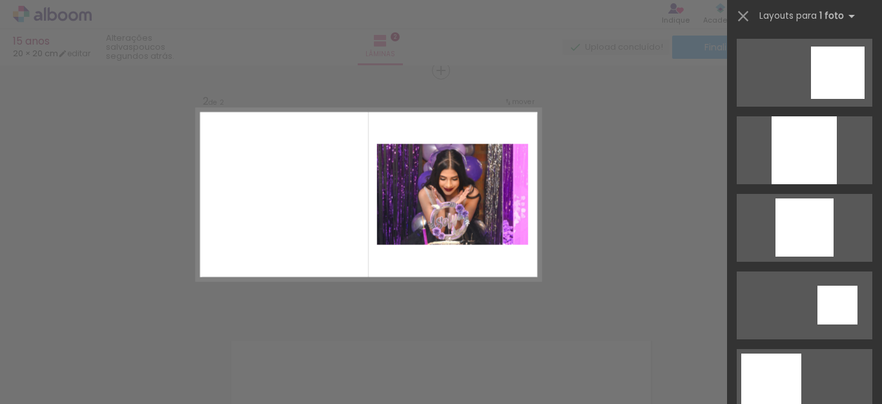
scroll to position [764, 0]
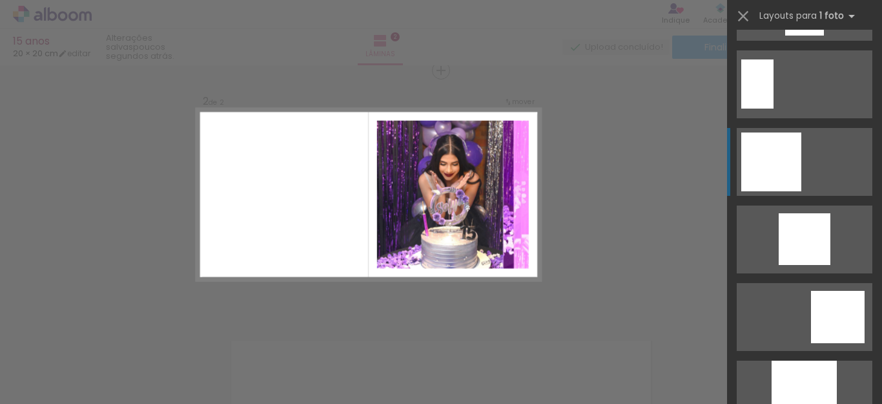
click at [756, 173] on div at bounding box center [771, 161] width 60 height 59
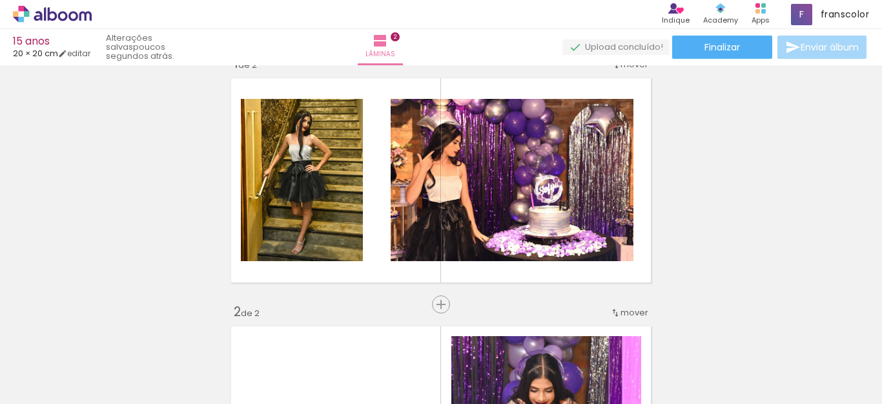
scroll to position [14, 0]
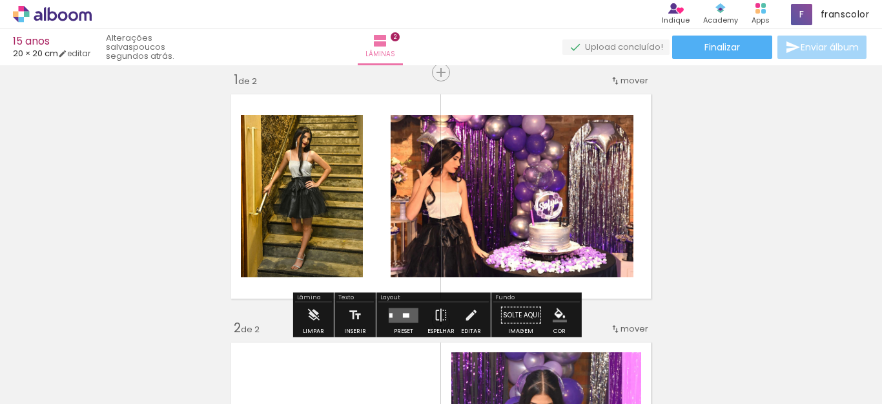
click at [406, 314] on div at bounding box center [406, 315] width 6 height 5
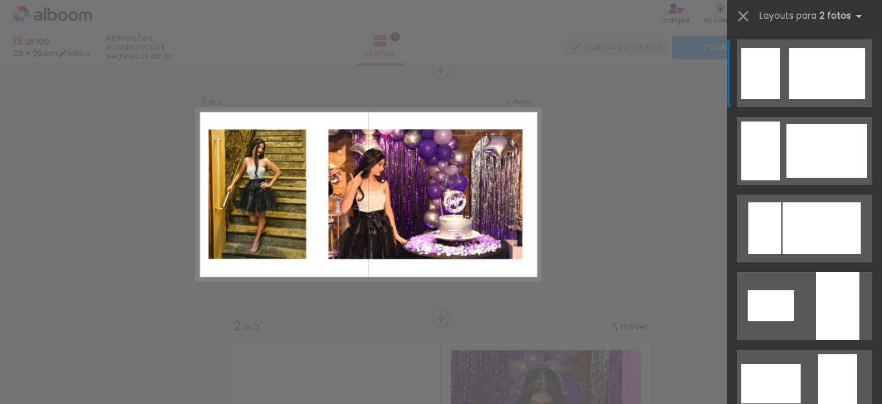
scroll to position [121, 0]
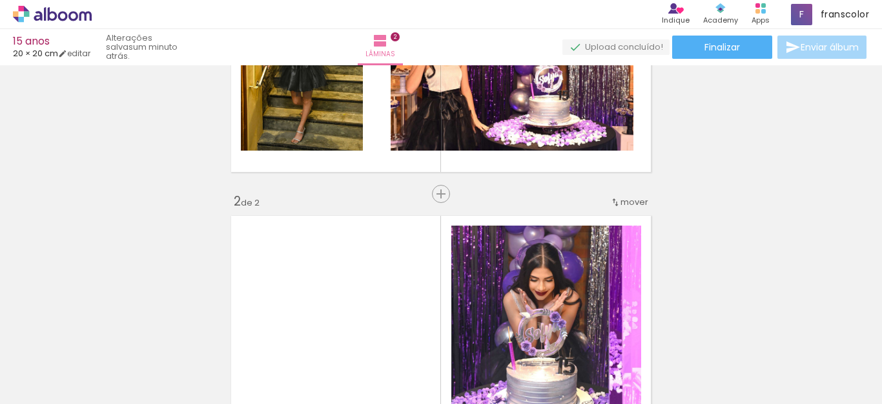
scroll to position [172, 0]
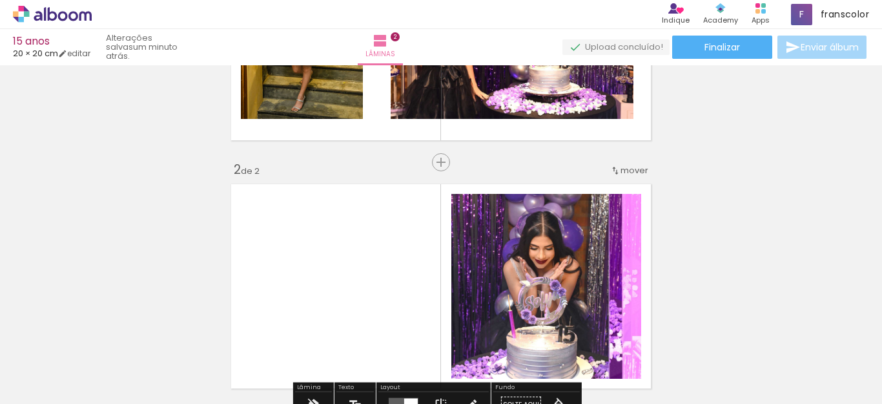
click at [422, 304] on quentale-layouter at bounding box center [440, 286] width 431 height 216
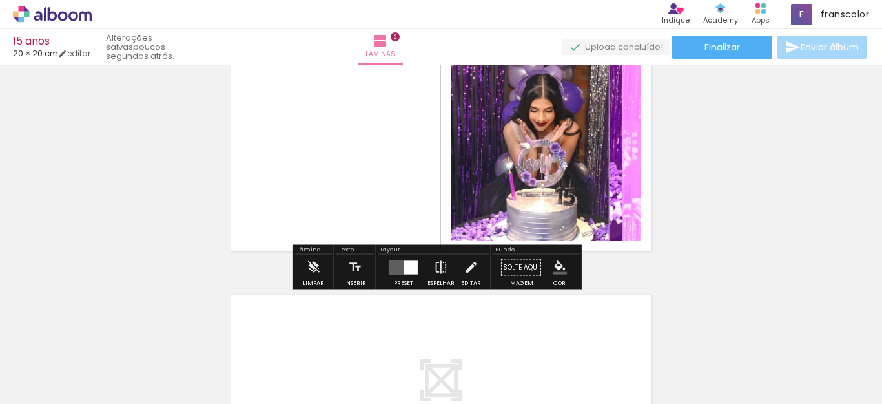
scroll to position [323, 0]
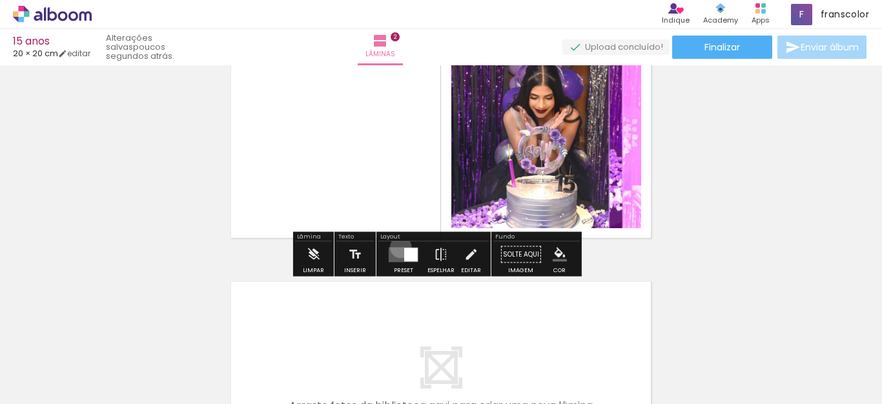
click at [398, 247] on quentale-layouter at bounding box center [404, 254] width 30 height 15
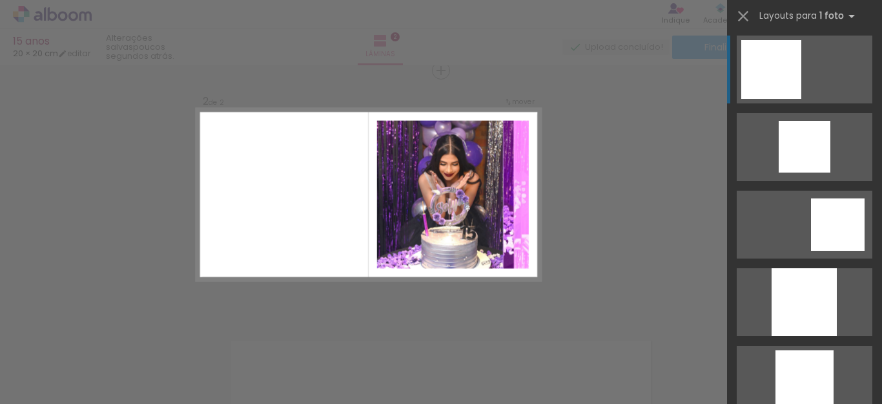
scroll to position [881, 0]
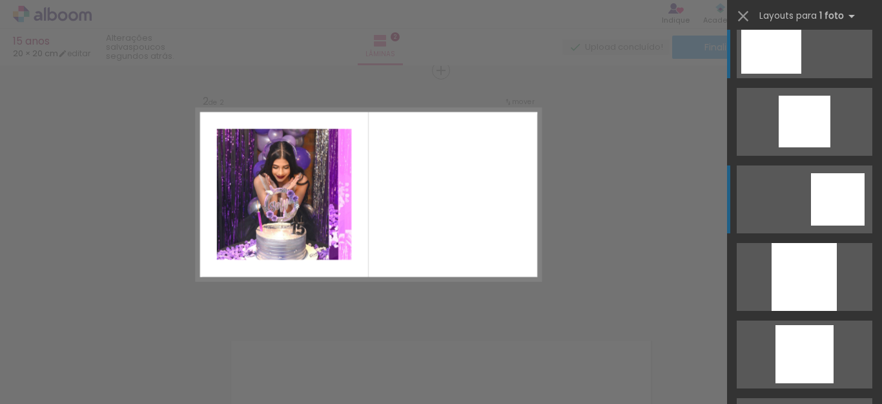
click at [823, 192] on div at bounding box center [838, 199] width 54 height 52
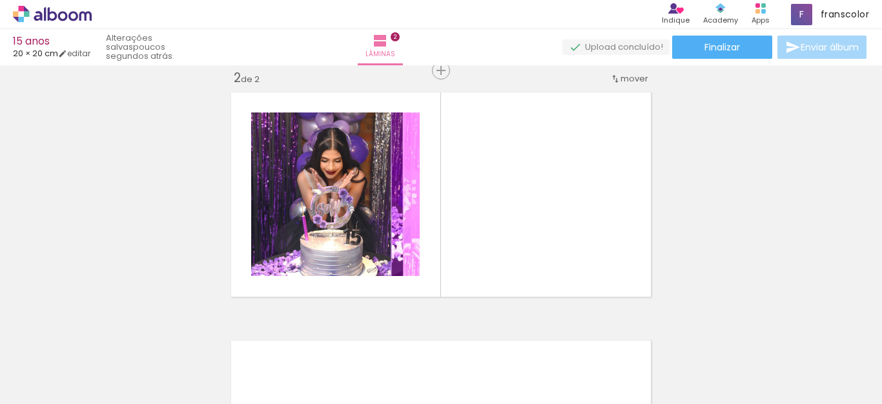
click at [429, 364] on div at bounding box center [419, 359] width 64 height 51
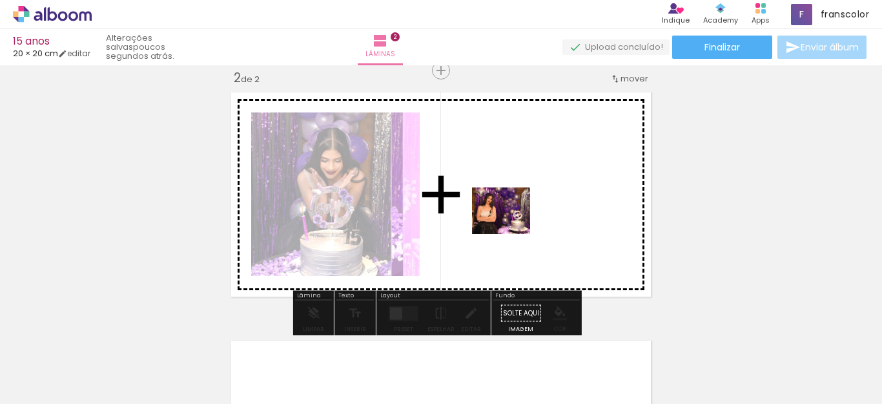
drag, startPoint x: 429, startPoint y: 364, endPoint x: 511, endPoint y: 226, distance: 160.1
click at [511, 226] on quentale-workspace at bounding box center [441, 202] width 882 height 404
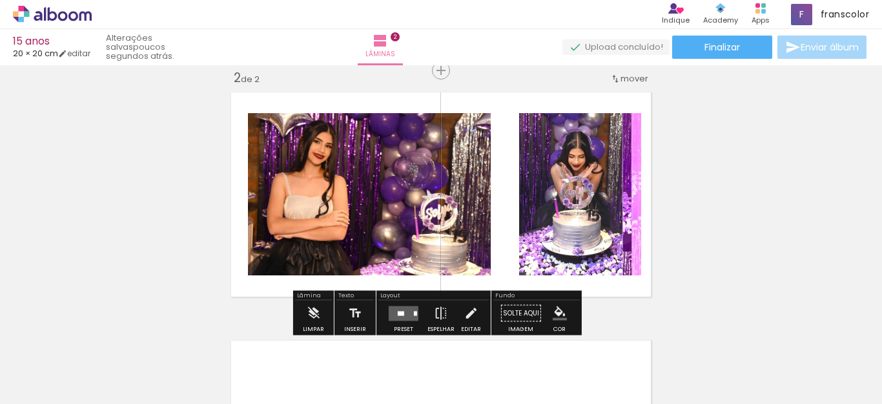
click at [409, 313] on quentale-layouter at bounding box center [404, 312] width 30 height 15
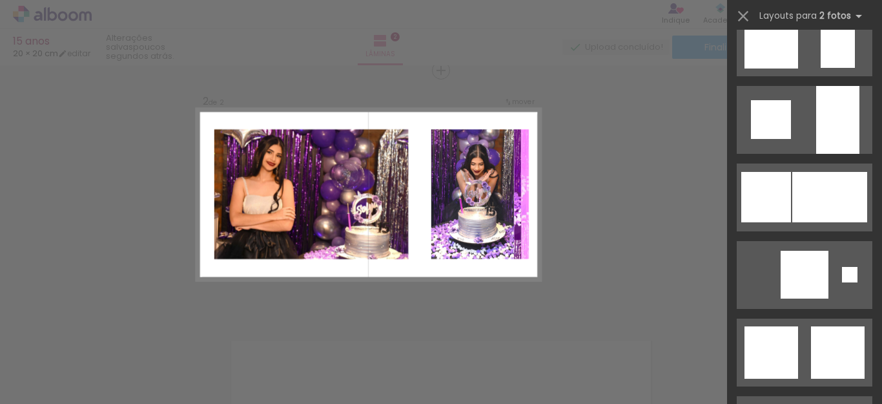
scroll to position [1298, 0]
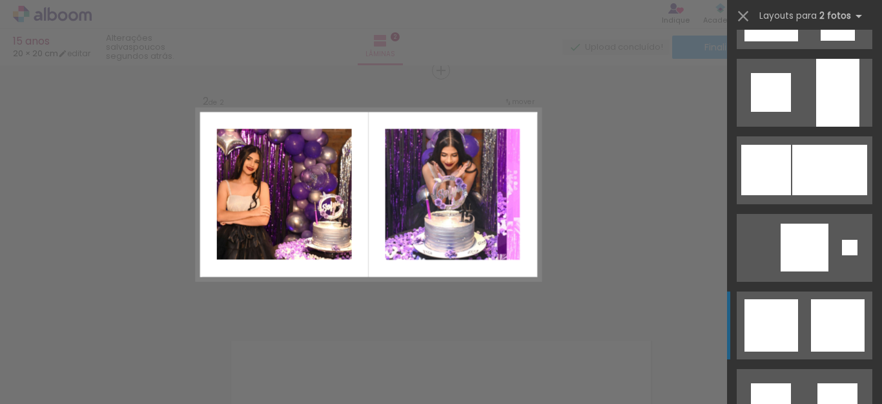
click at [799, 329] on quentale-layouter at bounding box center [805, 325] width 136 height 68
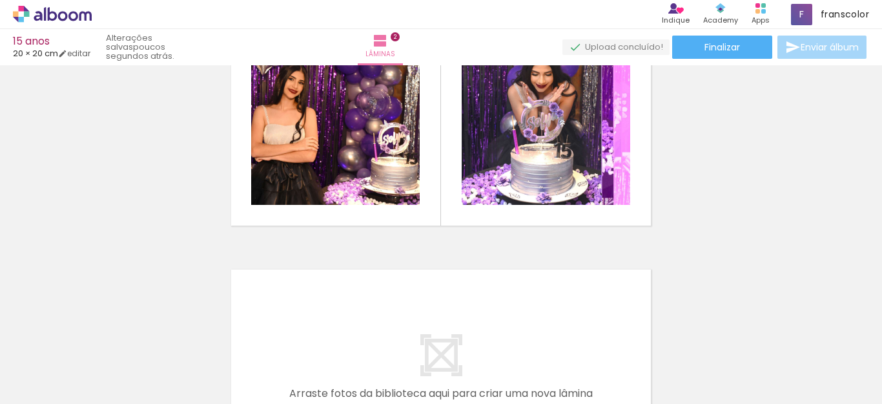
scroll to position [342, 0]
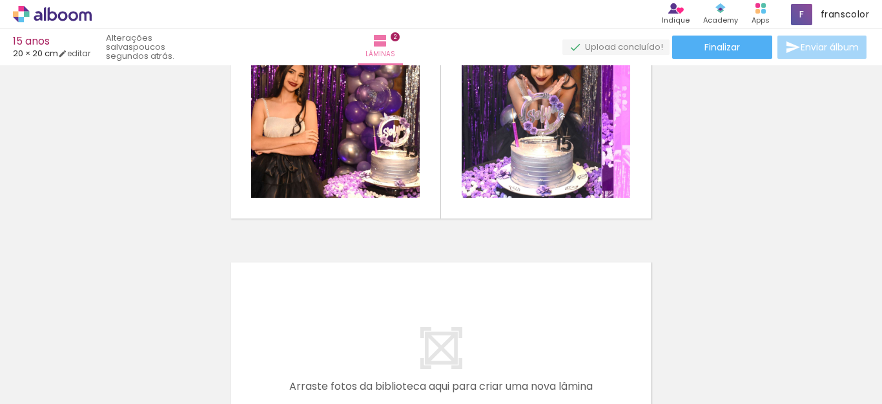
click at [278, 371] on div at bounding box center [274, 360] width 51 height 64
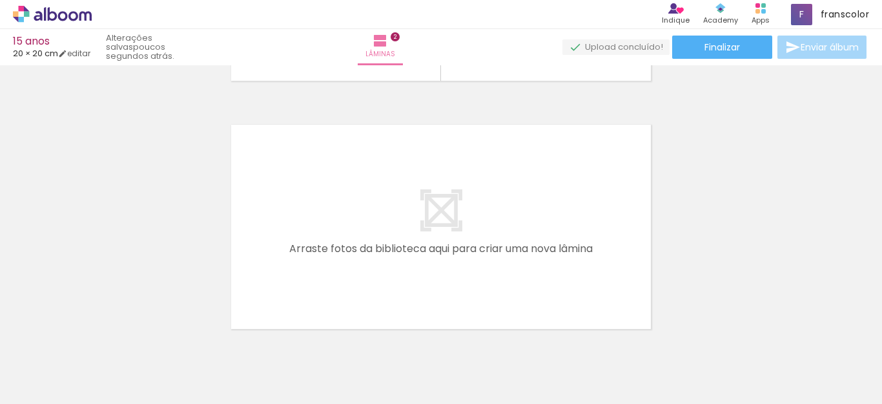
scroll to position [490, 0]
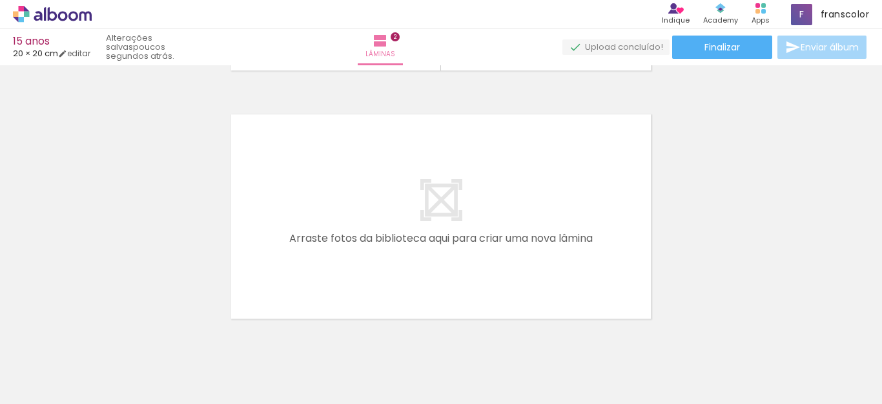
click at [272, 362] on div at bounding box center [274, 360] width 51 height 64
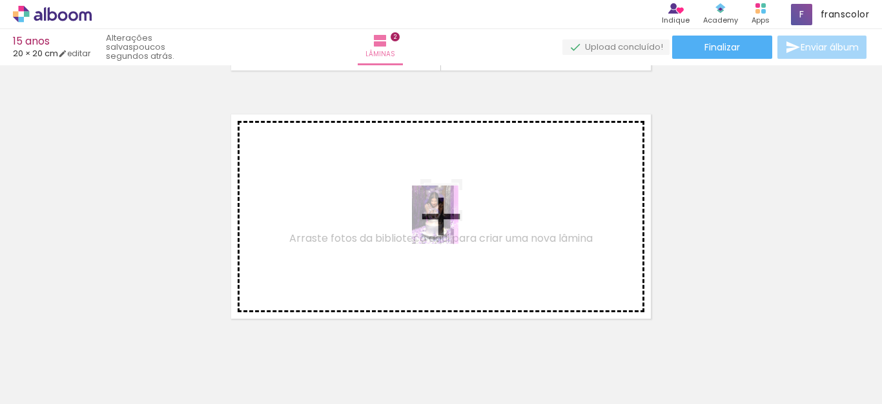
drag, startPoint x: 286, startPoint y: 360, endPoint x: 451, endPoint y: 224, distance: 213.3
click at [451, 224] on quentale-workspace at bounding box center [441, 202] width 882 height 404
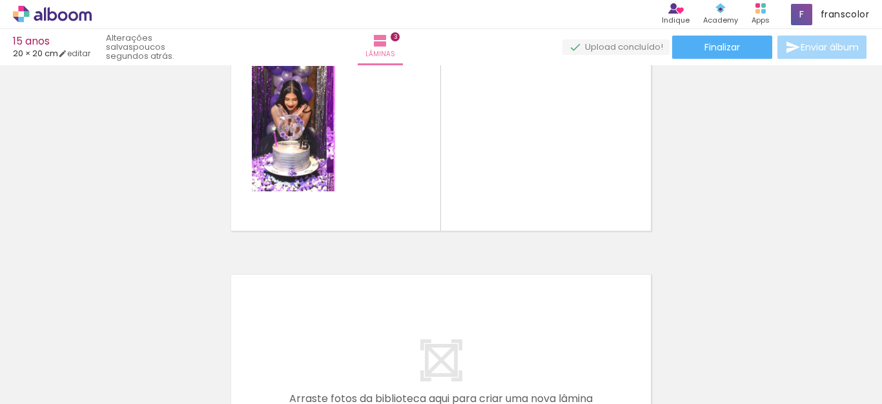
scroll to position [581, 0]
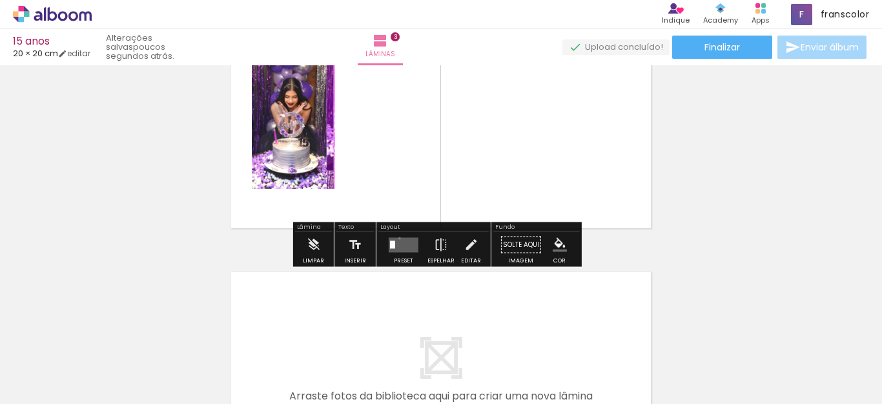
click at [396, 238] on quentale-layouter at bounding box center [404, 244] width 30 height 15
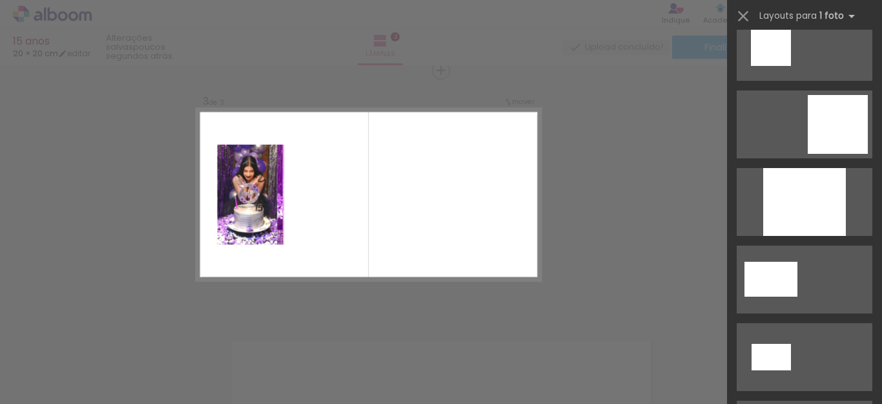
scroll to position [1595, 0]
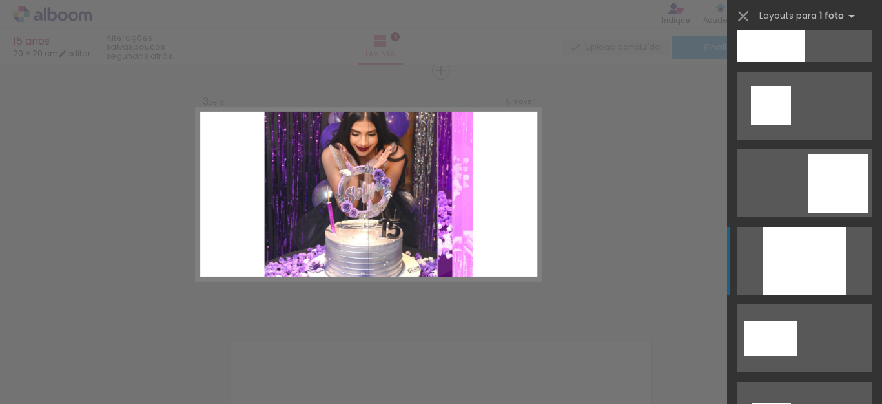
click at [801, 247] on div at bounding box center [804, 261] width 83 height 68
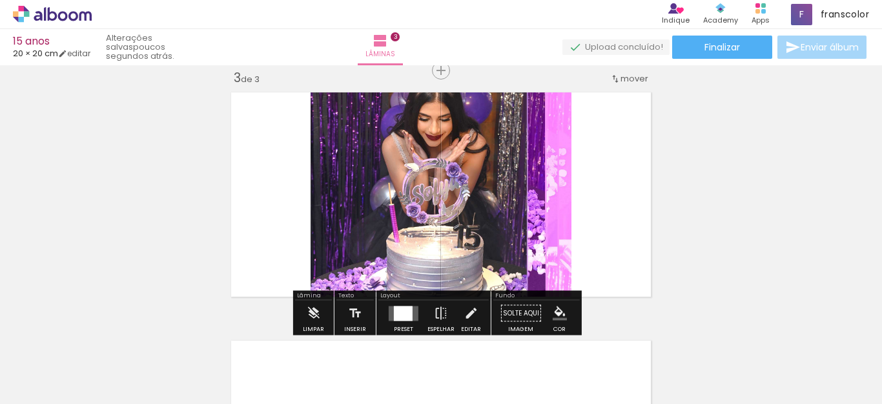
click at [413, 311] on quentale-layouter at bounding box center [404, 312] width 30 height 15
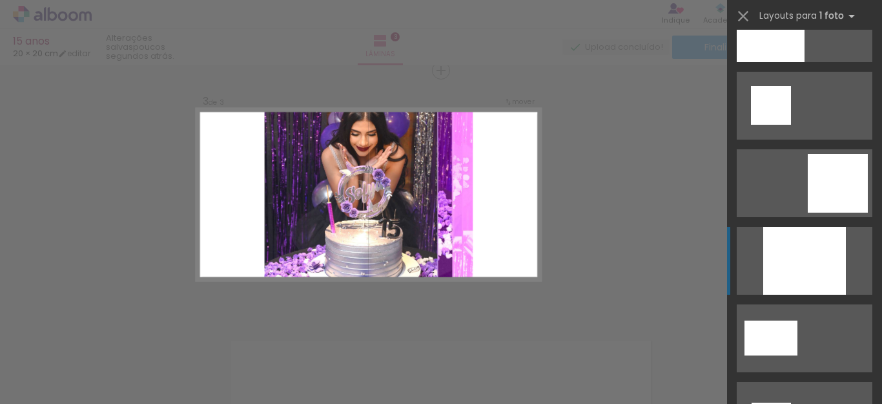
scroll to position [1782, 0]
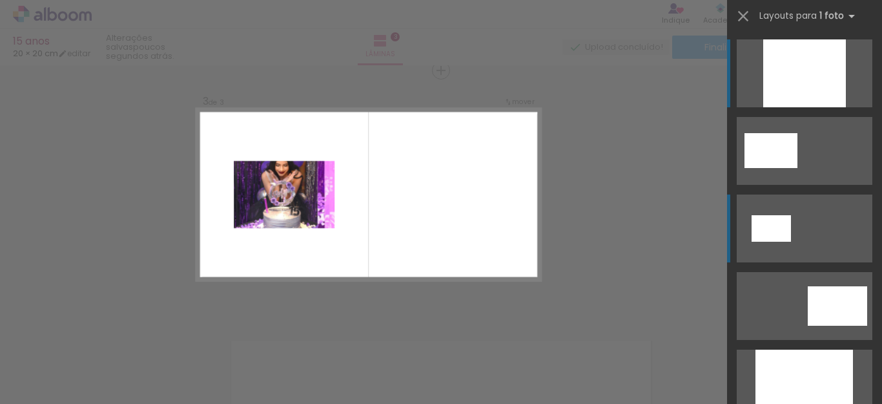
click at [759, 231] on div at bounding box center [771, 228] width 39 height 26
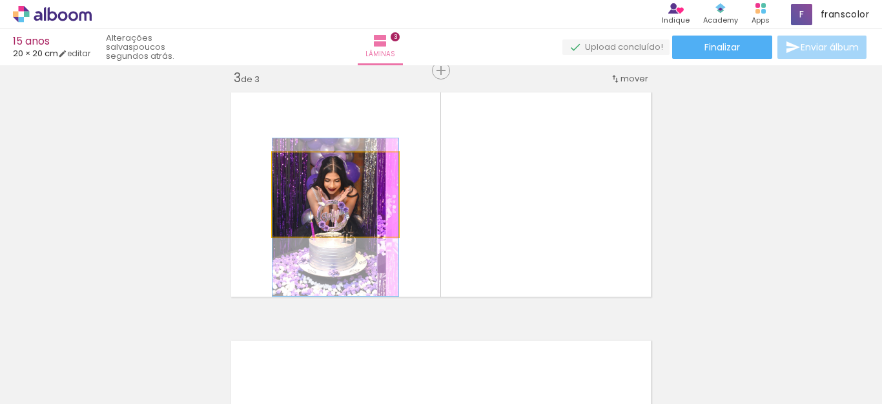
drag, startPoint x: 363, startPoint y: 203, endPoint x: 360, endPoint y: 226, distance: 22.8
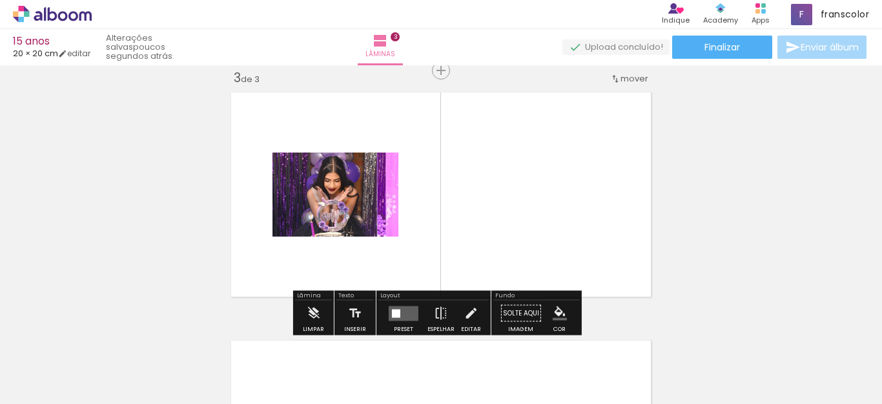
click at [413, 309] on quentale-layouter at bounding box center [404, 312] width 30 height 15
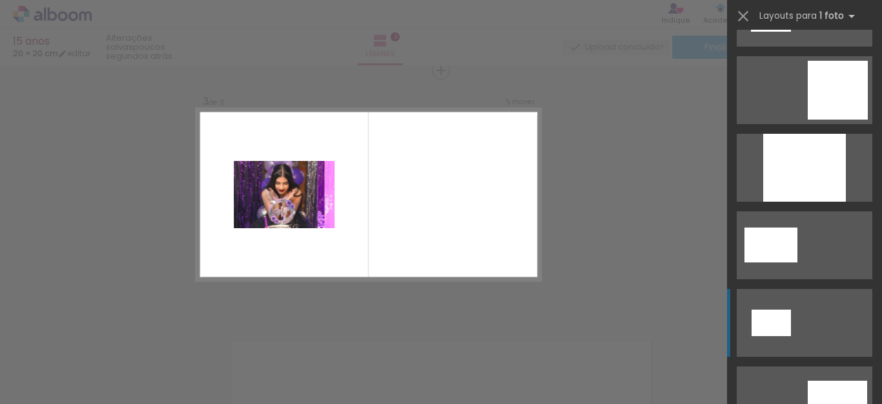
scroll to position [1671, 0]
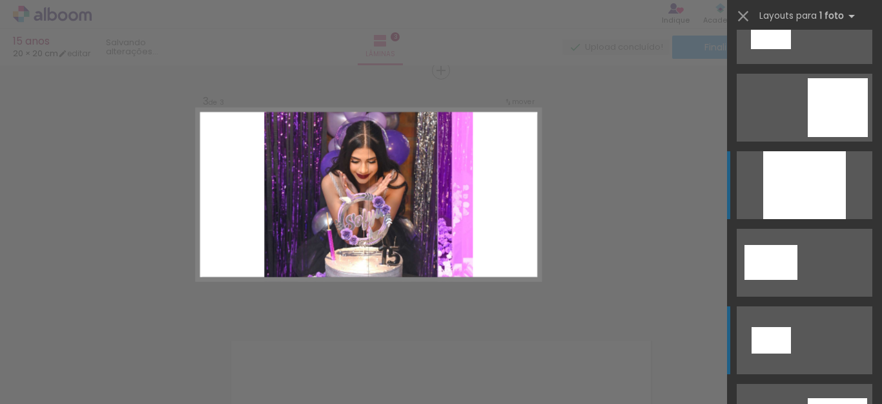
click at [792, 190] on div at bounding box center [804, 185] width 83 height 68
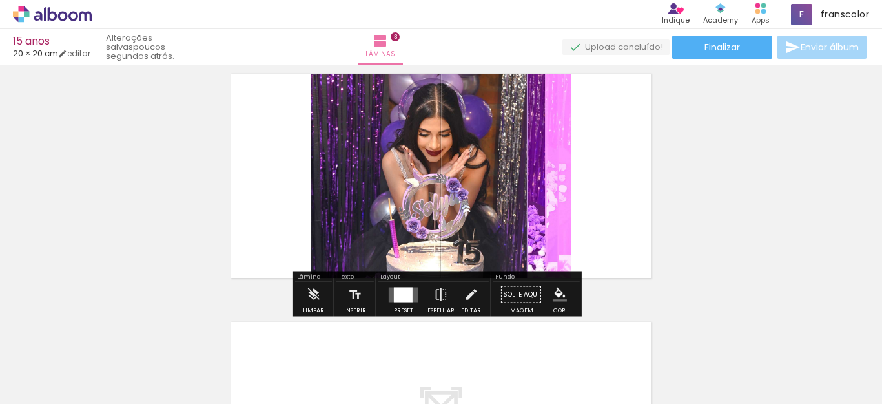
scroll to position [577, 0]
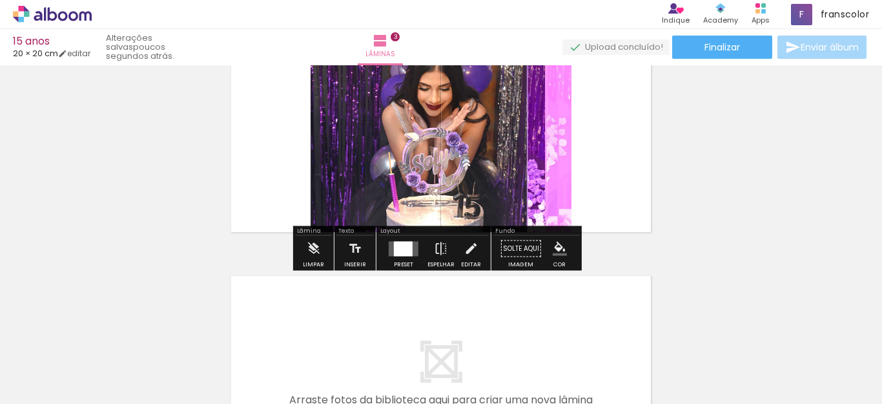
click at [432, 372] on div at bounding box center [419, 359] width 64 height 51
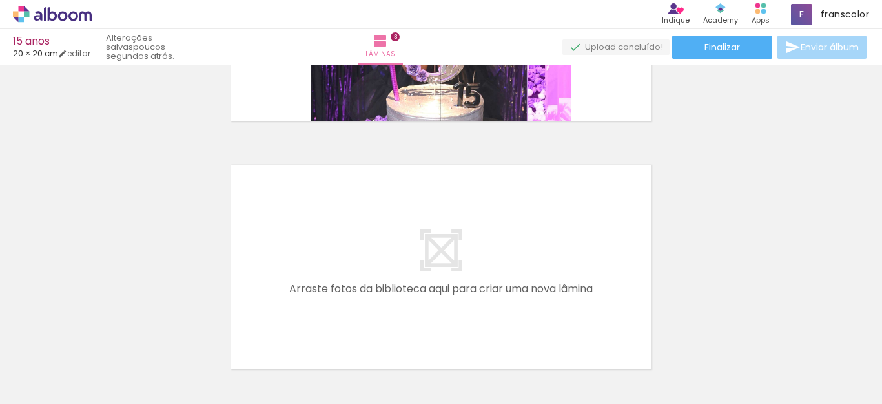
scroll to position [706, 0]
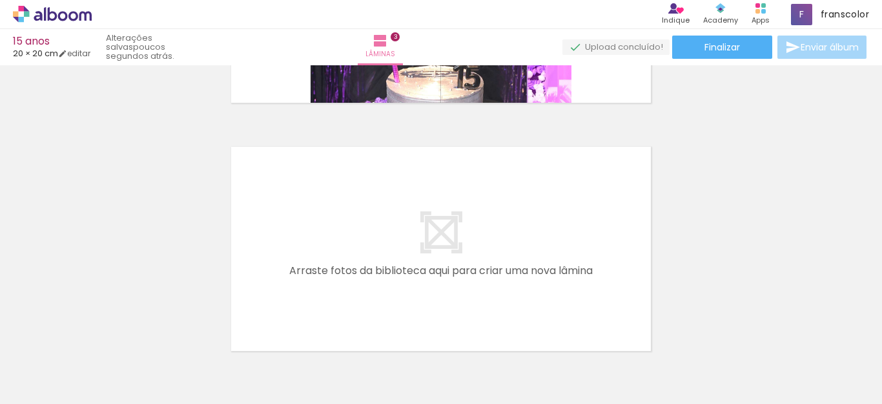
click at [426, 367] on div at bounding box center [419, 359] width 64 height 51
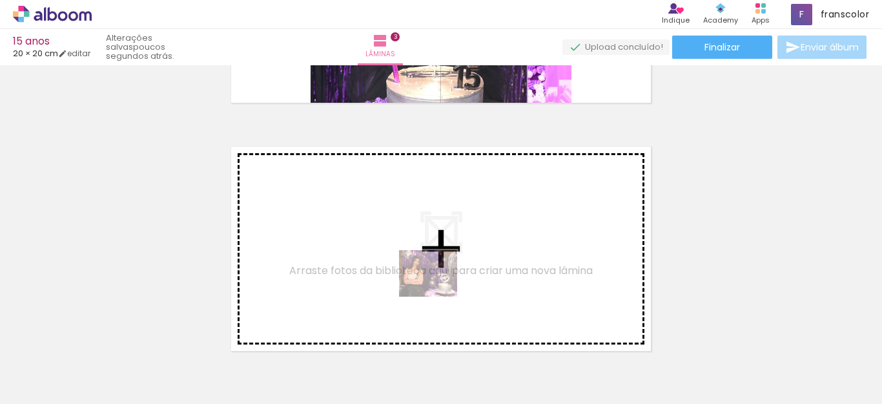
drag, startPoint x: 428, startPoint y: 371, endPoint x: 443, endPoint y: 266, distance: 106.3
click at [443, 266] on quentale-workspace at bounding box center [441, 202] width 882 height 404
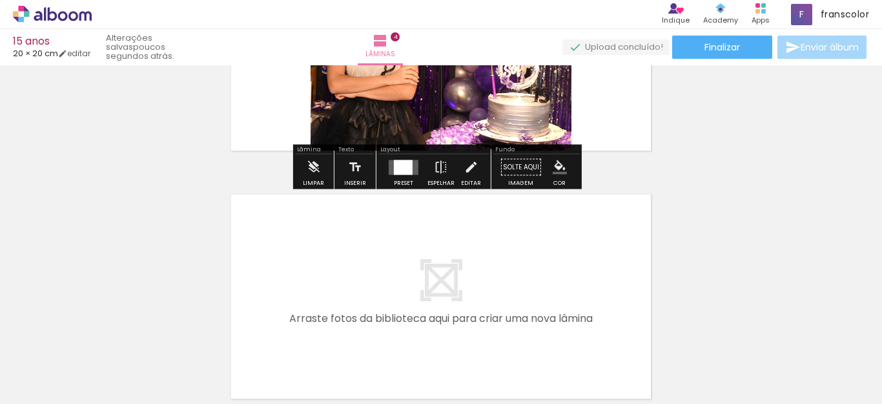
scroll to position [889, 0]
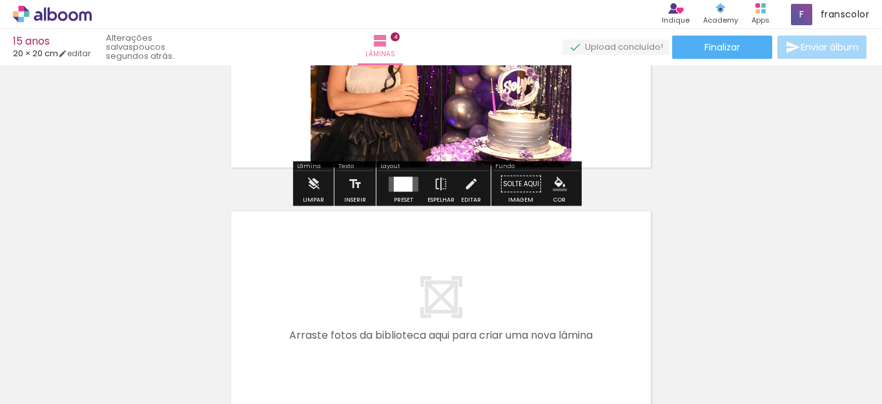
drag, startPoint x: 406, startPoint y: 183, endPoint x: 508, endPoint y: 188, distance: 102.8
click at [406, 183] on div at bounding box center [403, 183] width 19 height 15
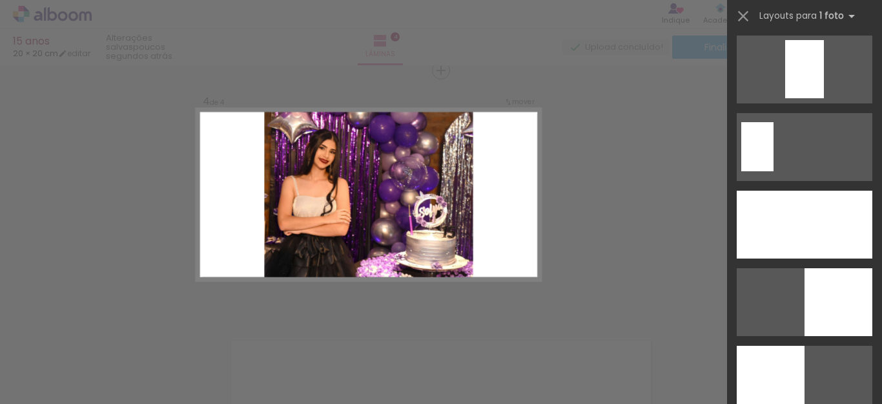
scroll to position [2595, 0]
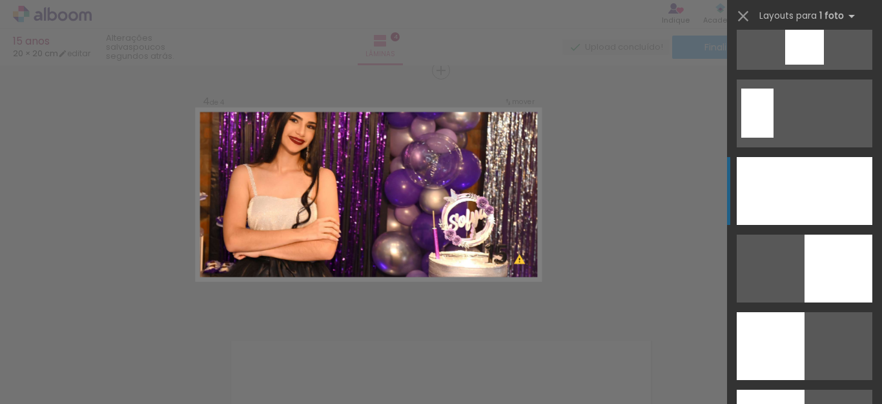
click at [814, 203] on div at bounding box center [805, 191] width 136 height 68
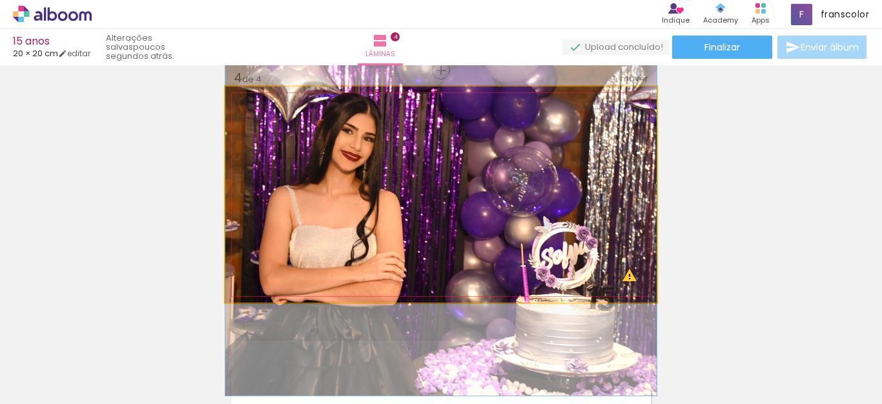
drag, startPoint x: 468, startPoint y: 192, endPoint x: 468, endPoint y: 223, distance: 30.4
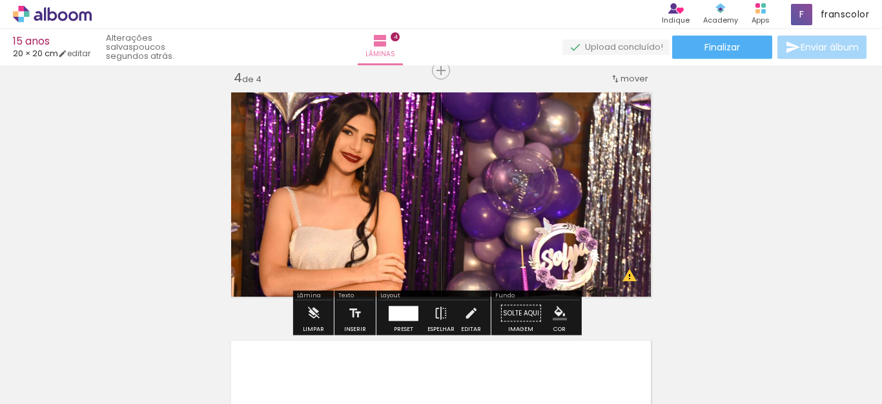
click at [399, 318] on div at bounding box center [404, 312] width 30 height 15
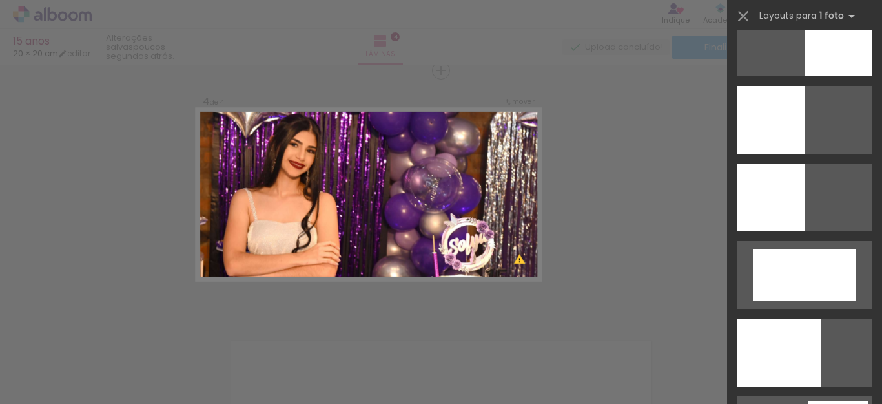
scroll to position [2830, 0]
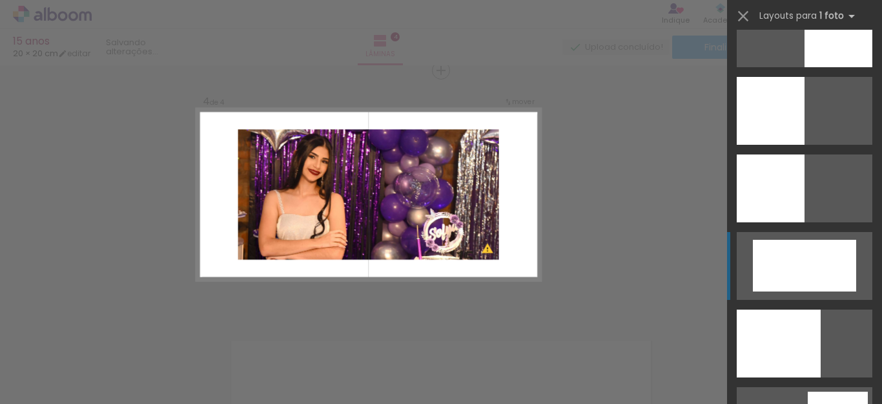
click at [846, 269] on div at bounding box center [804, 266] width 103 height 52
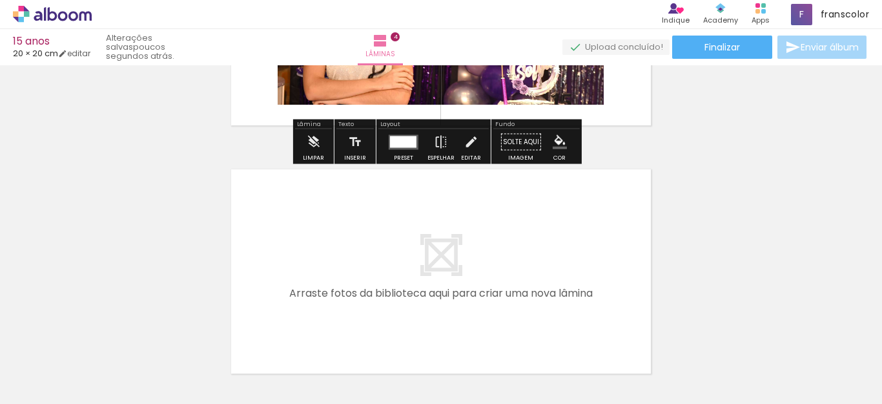
scroll to position [954, 0]
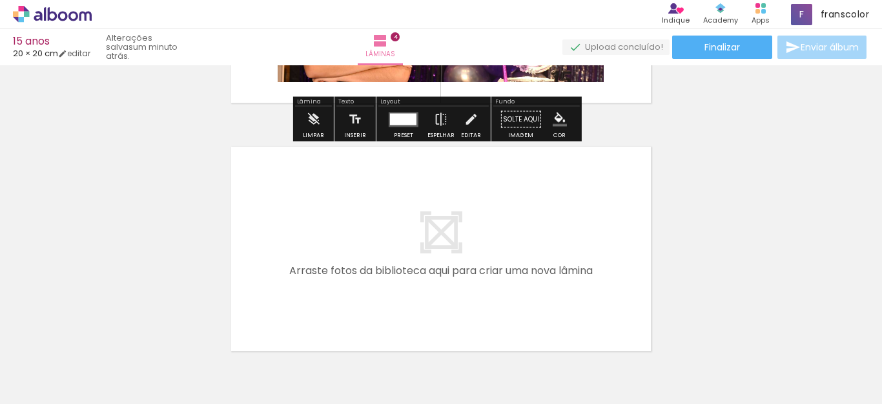
click at [491, 345] on div at bounding box center [491, 360] width 51 height 64
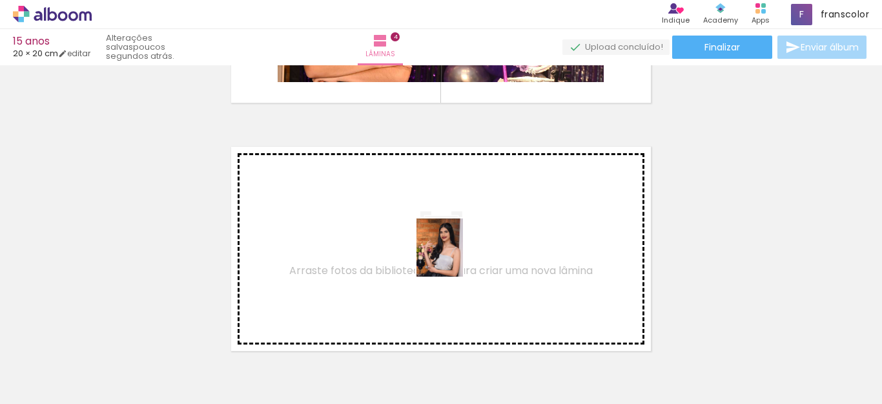
drag, startPoint x: 496, startPoint y: 368, endPoint x: 455, endPoint y: 257, distance: 118.3
click at [455, 257] on quentale-workspace at bounding box center [441, 202] width 882 height 404
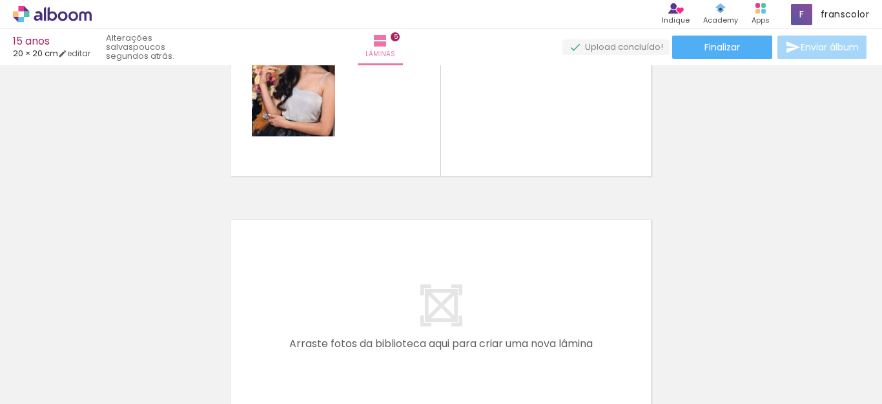
scroll to position [1132, 0]
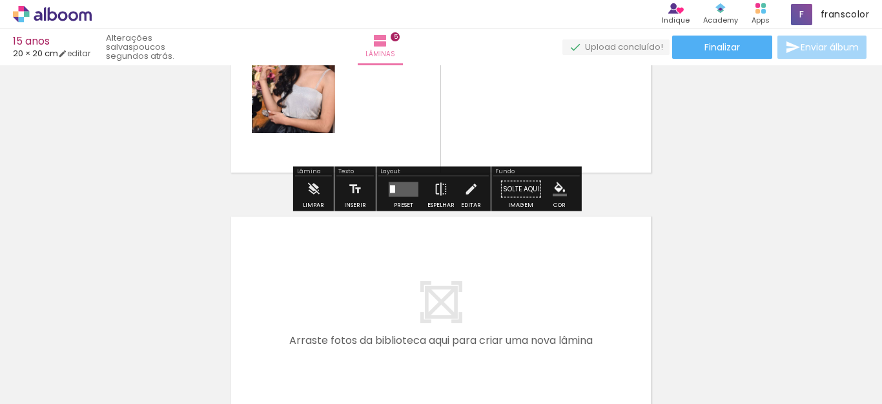
click at [402, 187] on quentale-layouter at bounding box center [404, 188] width 30 height 15
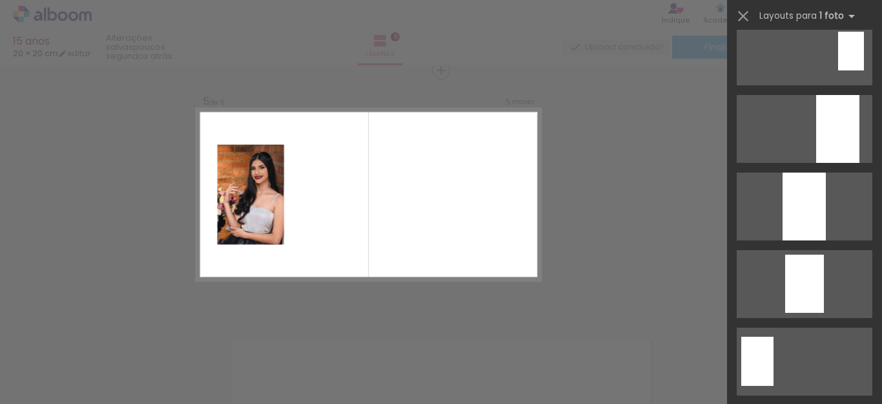
scroll to position [0, 0]
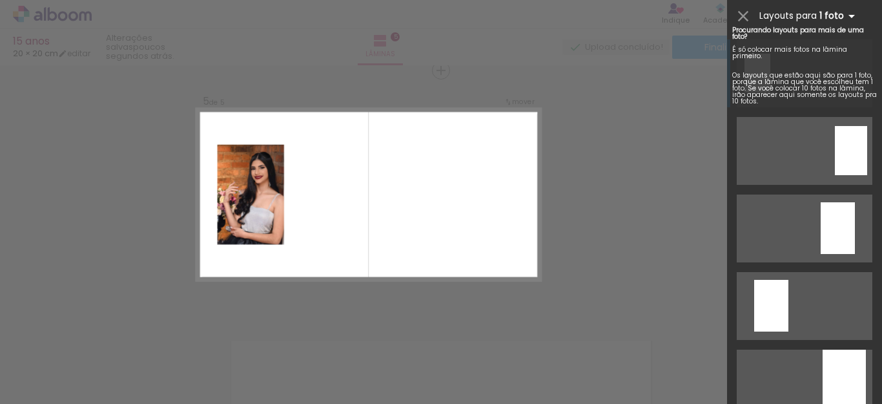
click at [846, 16] on iron-icon at bounding box center [851, 15] width 15 height 15
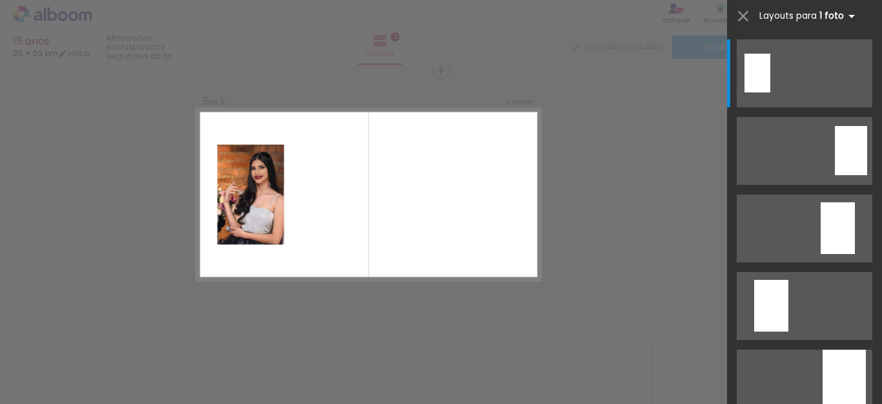
click at [849, 18] on iron-icon at bounding box center [851, 15] width 15 height 15
click at [850, 13] on iron-icon at bounding box center [851, 15] width 15 height 15
click at [850, 16] on iron-icon at bounding box center [851, 15] width 15 height 15
click at [850, 17] on iron-icon at bounding box center [851, 15] width 15 height 15
click at [849, 19] on iron-icon at bounding box center [851, 15] width 15 height 15
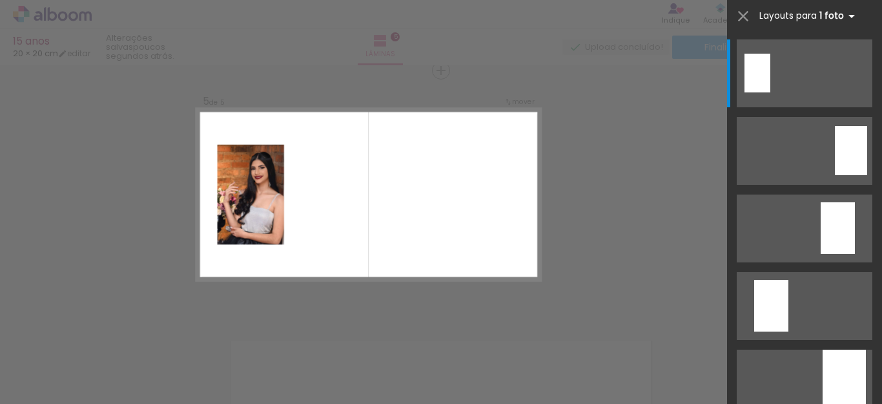
click at [844, 15] on iron-icon at bounding box center [851, 15] width 15 height 15
click at [844, 14] on iron-icon at bounding box center [851, 15] width 15 height 15
click at [848, 14] on iron-icon at bounding box center [851, 15] width 15 height 15
click at [849, 14] on iron-icon at bounding box center [851, 15] width 15 height 15
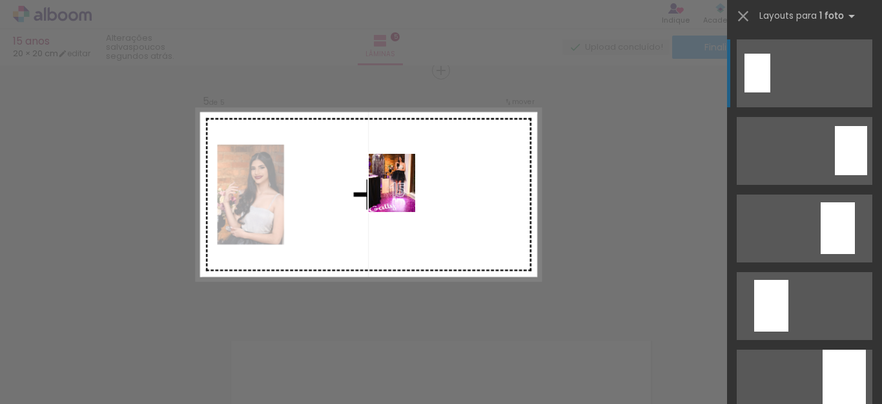
drag, startPoint x: 579, startPoint y: 371, endPoint x: 513, endPoint y: 255, distance: 133.3
click at [391, 174] on quentale-workspace at bounding box center [441, 202] width 882 height 404
drag, startPoint x: 441, startPoint y: 364, endPoint x: 402, endPoint y: 196, distance: 172.9
click at [402, 196] on quentale-workspace at bounding box center [441, 202] width 882 height 404
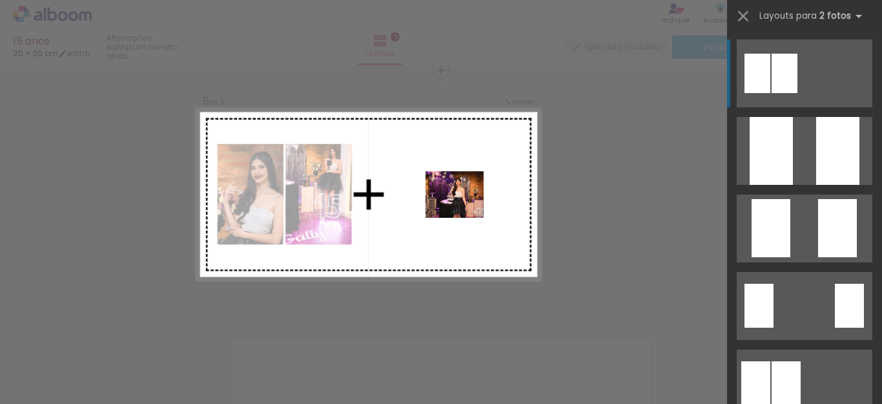
drag, startPoint x: 530, startPoint y: 364, endPoint x: 464, endPoint y: 204, distance: 172.6
click at [464, 204] on quentale-workspace at bounding box center [441, 202] width 882 height 404
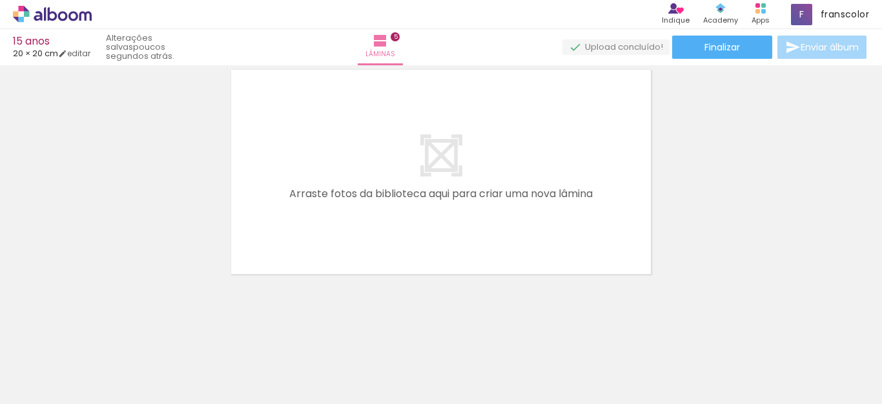
scroll to position [1281, 0]
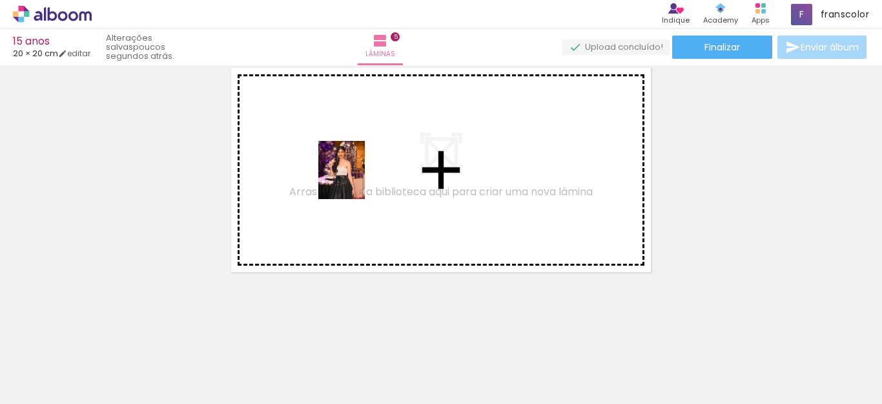
drag, startPoint x: 594, startPoint y: 370, endPoint x: 357, endPoint y: 180, distance: 304.1
click at [357, 180] on quentale-workspace at bounding box center [441, 202] width 882 height 404
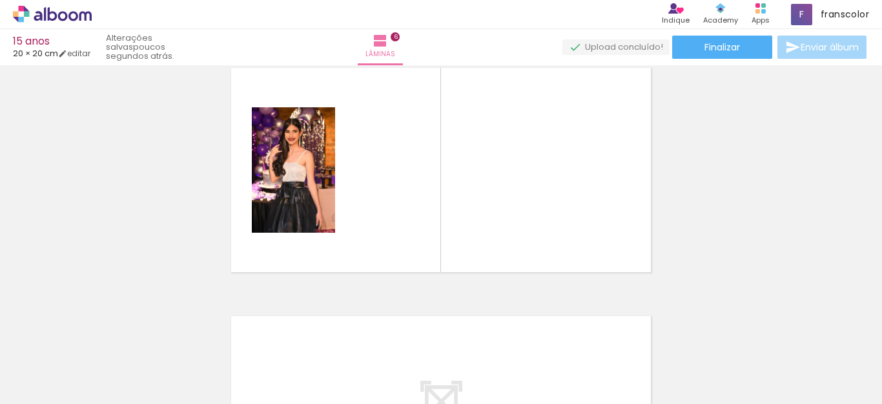
scroll to position [1256, 0]
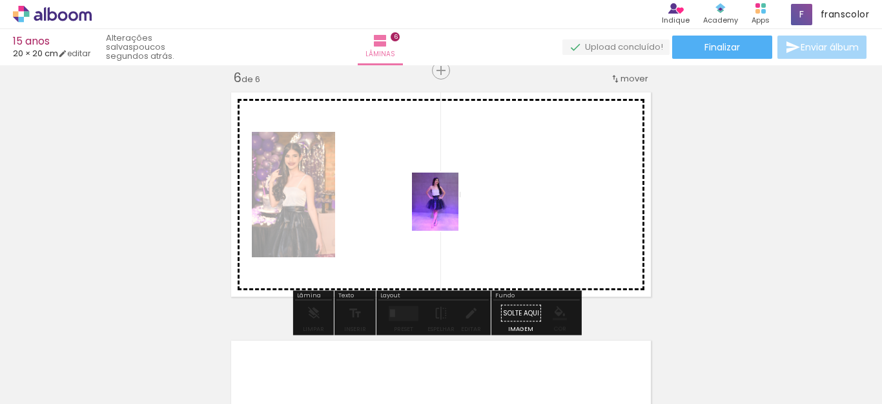
drag, startPoint x: 662, startPoint y: 370, endPoint x: 445, endPoint y: 208, distance: 270.8
click at [435, 194] on quentale-workspace at bounding box center [441, 202] width 882 height 404
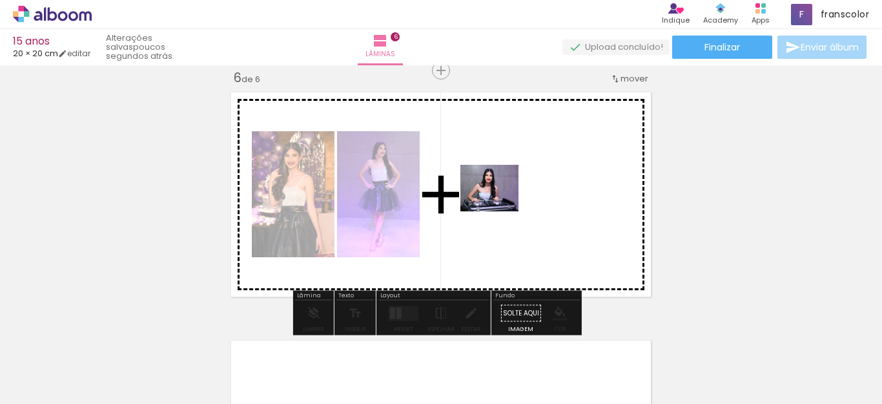
drag, startPoint x: 741, startPoint y: 370, endPoint x: 495, endPoint y: 187, distance: 306.9
click at [495, 187] on quentale-workspace at bounding box center [441, 202] width 882 height 404
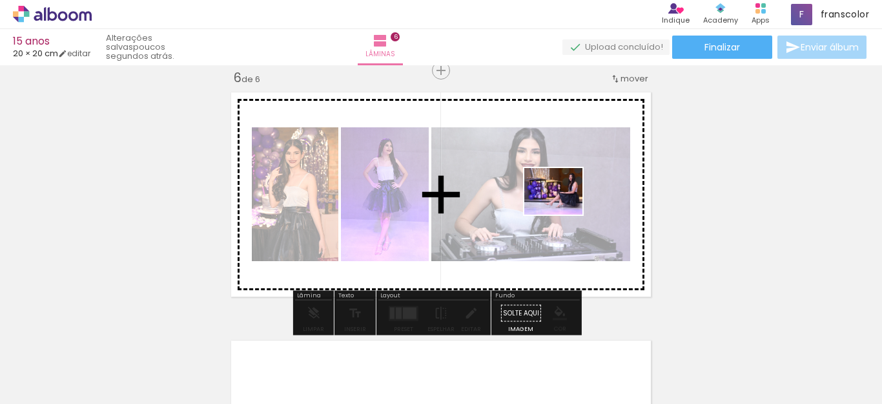
drag, startPoint x: 803, startPoint y: 375, endPoint x: 613, endPoint y: 243, distance: 230.9
click at [553, 200] on quentale-workspace at bounding box center [441, 202] width 882 height 404
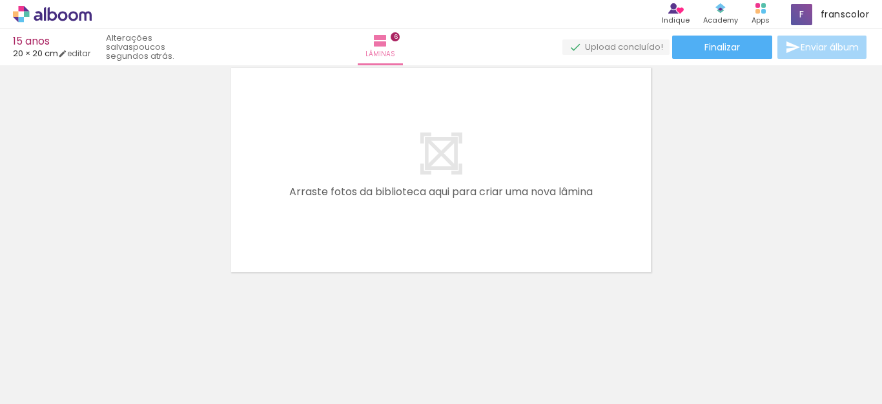
scroll to position [0, 613]
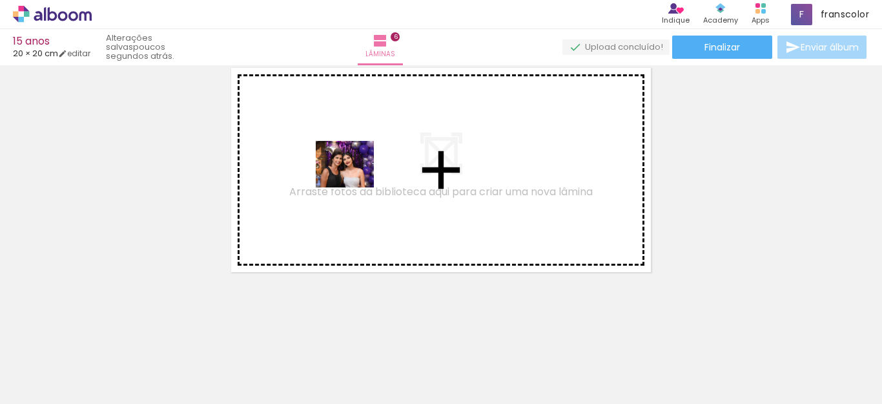
drag, startPoint x: 399, startPoint y: 369, endPoint x: 361, endPoint y: 190, distance: 182.9
click at [354, 172] on quentale-workspace at bounding box center [441, 202] width 882 height 404
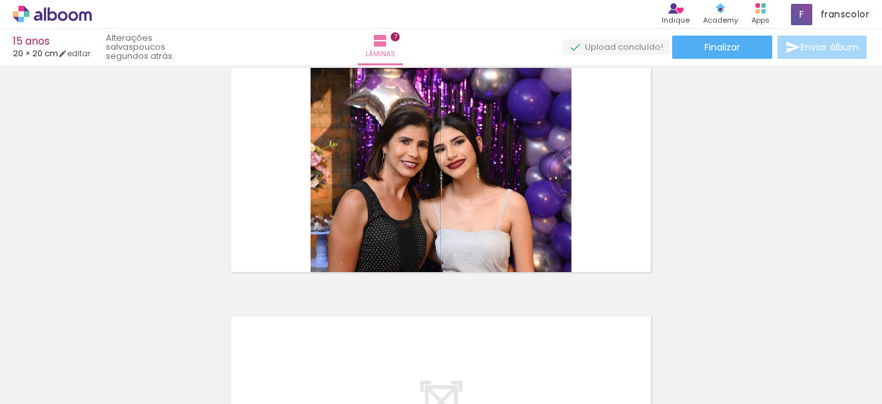
scroll to position [1504, 0]
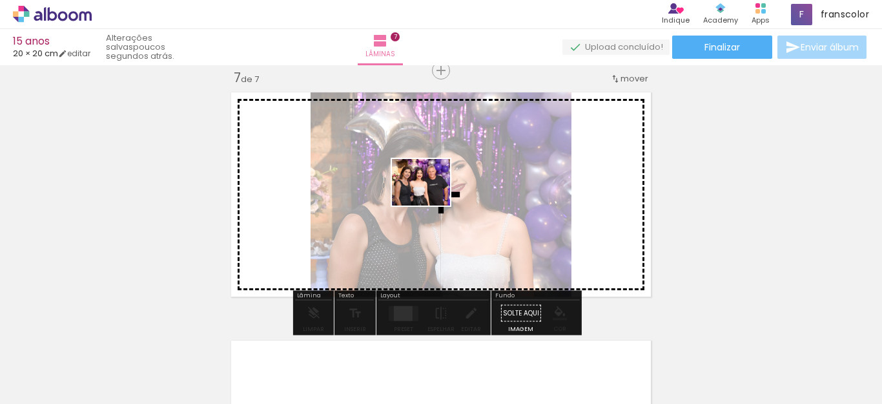
drag, startPoint x: 468, startPoint y: 369, endPoint x: 431, endPoint y: 198, distance: 175.2
click at [431, 198] on quentale-workspace at bounding box center [441, 202] width 882 height 404
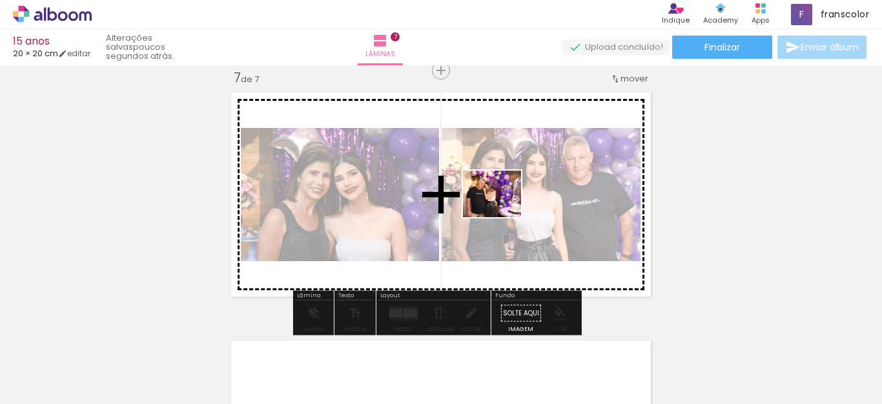
drag, startPoint x: 539, startPoint y: 376, endPoint x: 500, endPoint y: 200, distance: 181.3
click at [500, 200] on quentale-workspace at bounding box center [441, 202] width 882 height 404
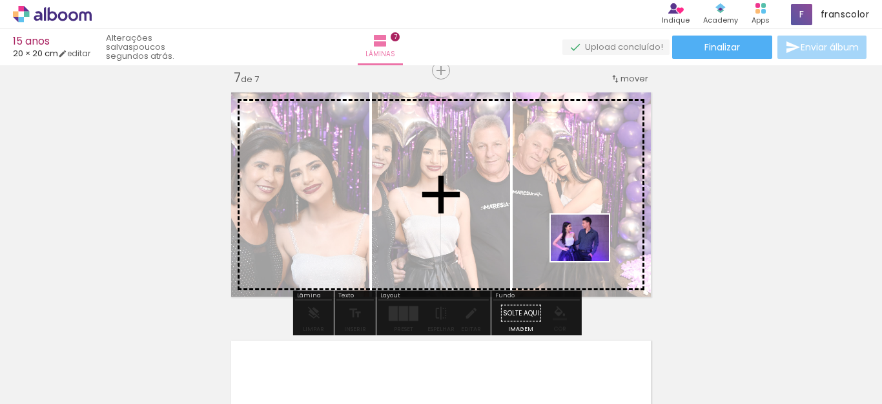
drag, startPoint x: 613, startPoint y: 372, endPoint x: 639, endPoint y: 236, distance: 138.0
click at [586, 186] on quentale-workspace at bounding box center [441, 202] width 882 height 404
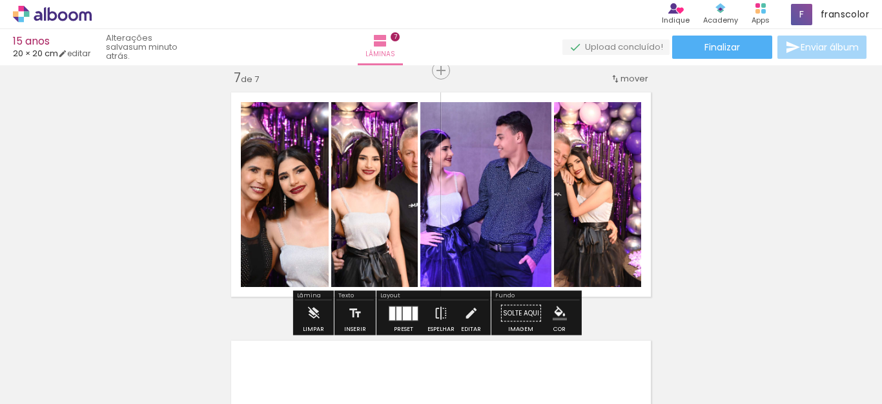
click at [396, 309] on div at bounding box center [398, 313] width 5 height 14
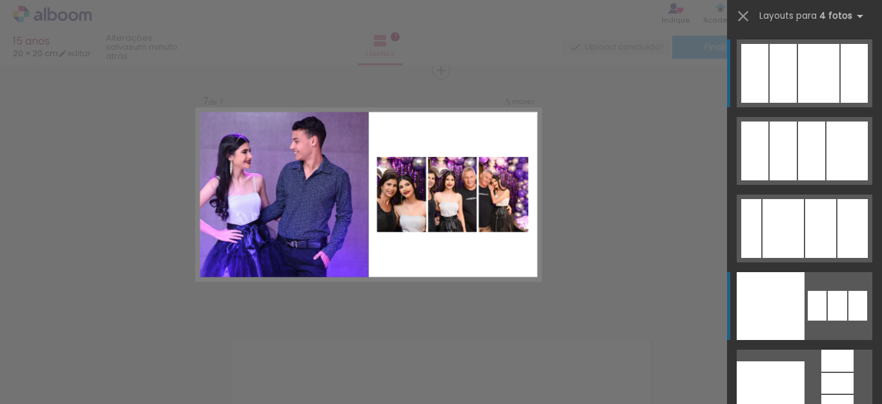
click at [759, 304] on div at bounding box center [771, 306] width 68 height 68
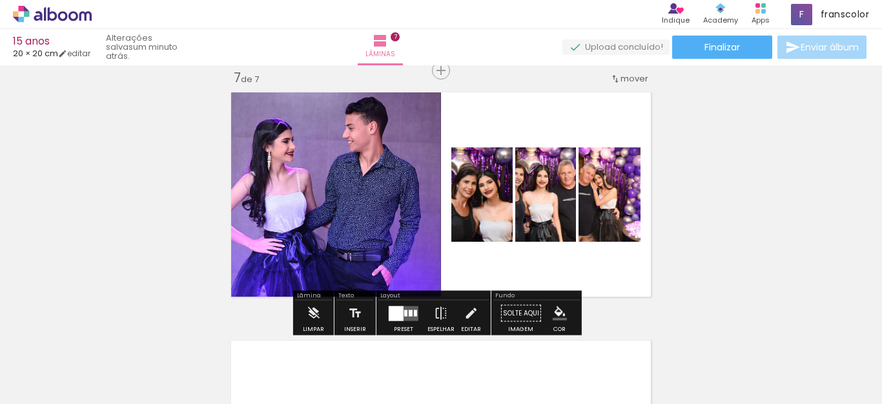
click at [552, 215] on quentale-photo at bounding box center [545, 194] width 61 height 94
click at [409, 309] on div at bounding box center [411, 312] width 4 height 6
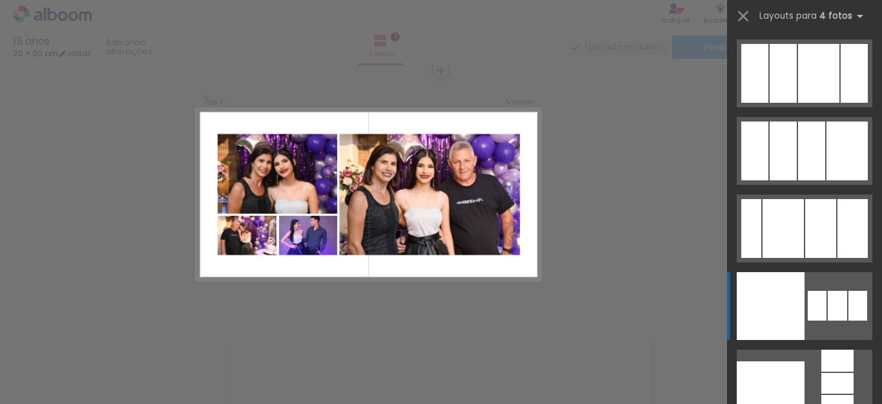
scroll to position [232, 0]
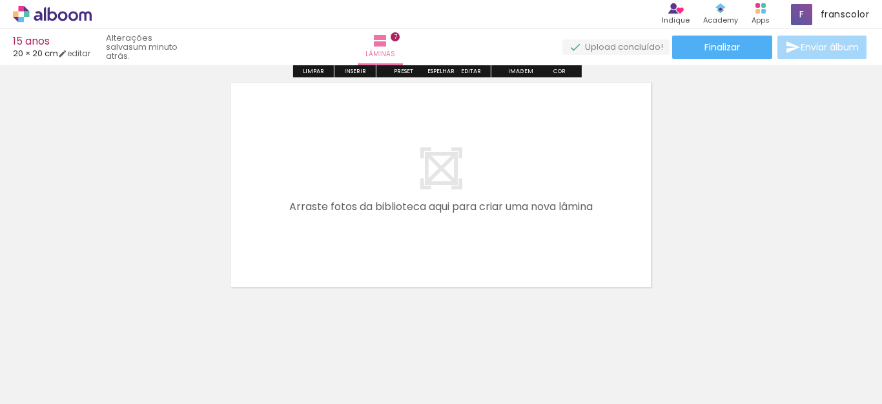
scroll to position [1762, 0]
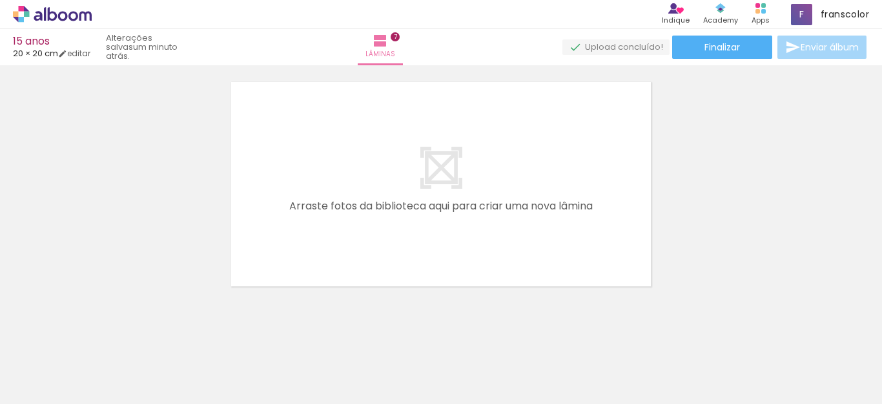
click at [761, 366] on div at bounding box center [746, 359] width 64 height 51
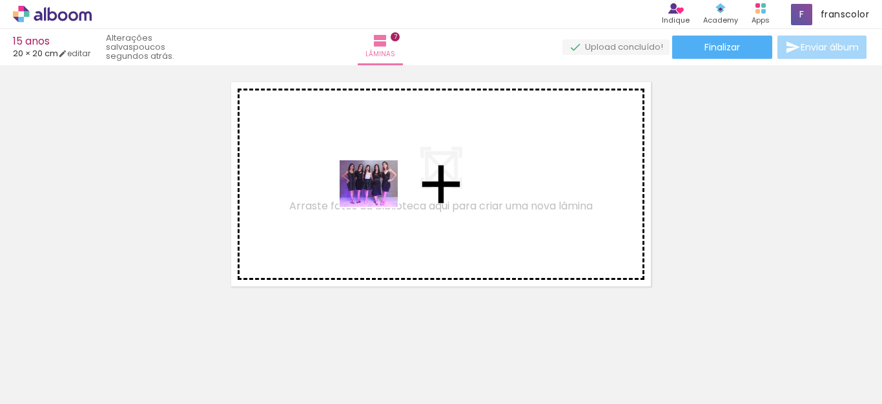
drag, startPoint x: 759, startPoint y: 371, endPoint x: 378, endPoint y: 199, distance: 417.9
click at [378, 199] on quentale-workspace at bounding box center [441, 202] width 882 height 404
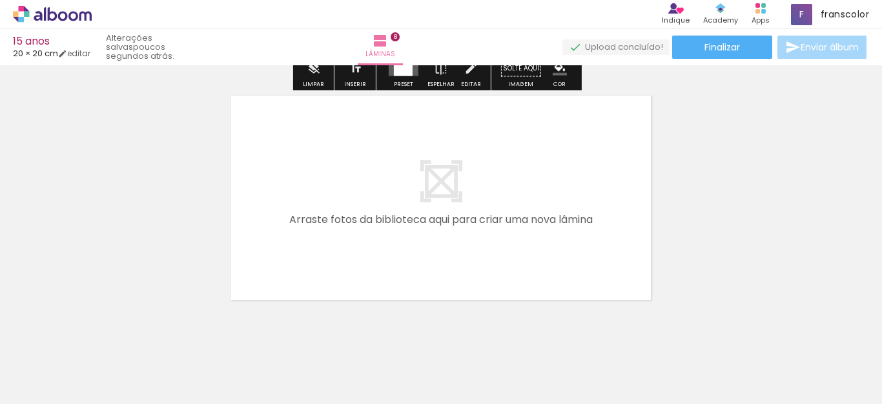
scroll to position [2010, 0]
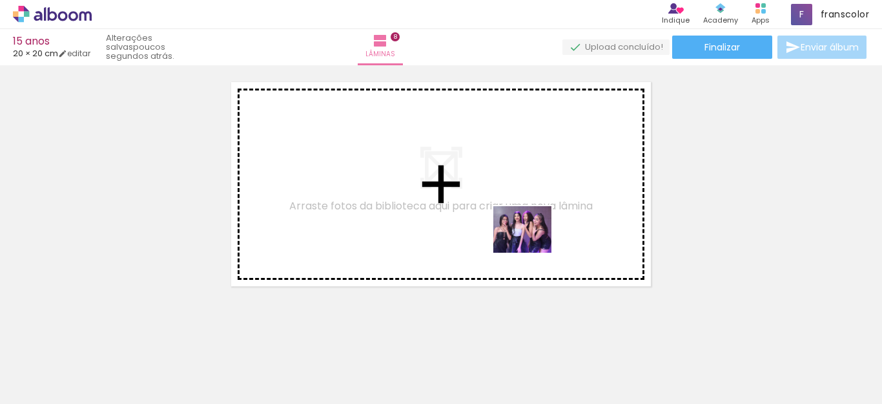
drag, startPoint x: 829, startPoint y: 363, endPoint x: 806, endPoint y: 311, distance: 57.2
click at [434, 188] on quentale-workspace at bounding box center [441, 202] width 882 height 404
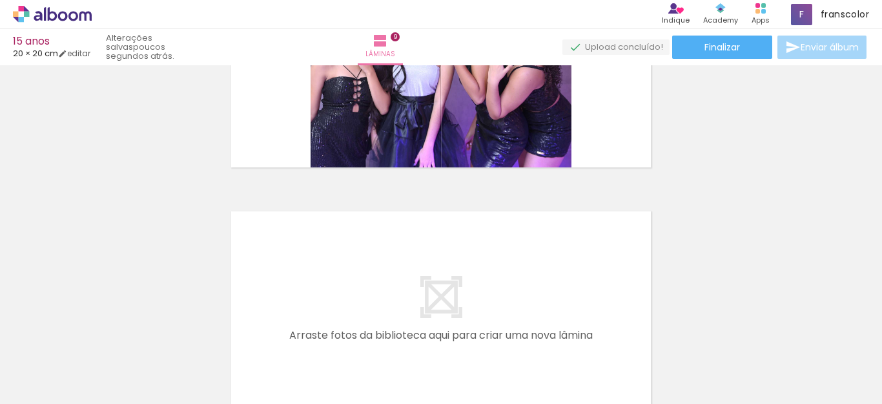
scroll to position [0, 828]
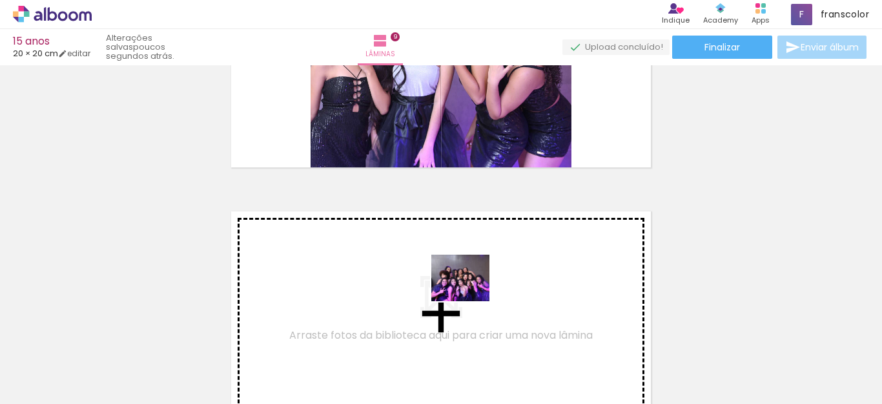
drag, startPoint x: 765, startPoint y: 370, endPoint x: 470, endPoint y: 293, distance: 304.9
click at [470, 293] on quentale-workspace at bounding box center [441, 202] width 882 height 404
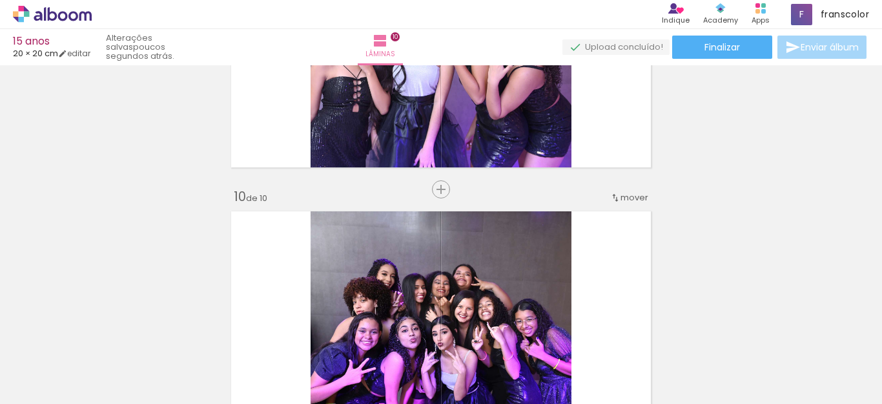
scroll to position [2248, 0]
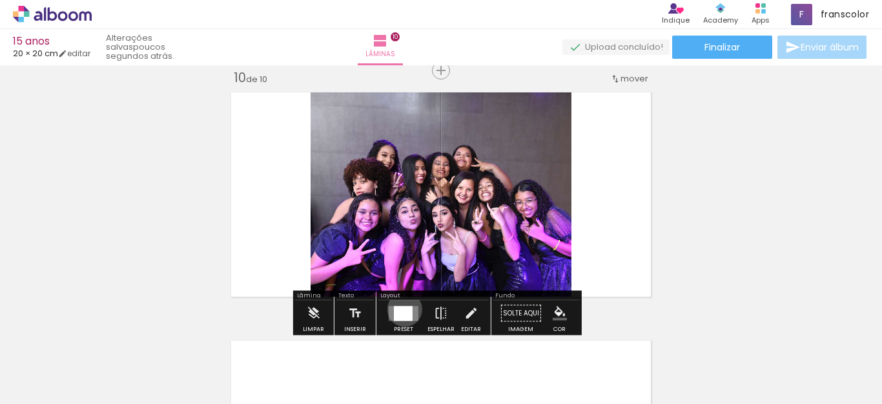
click at [402, 309] on div at bounding box center [403, 312] width 19 height 15
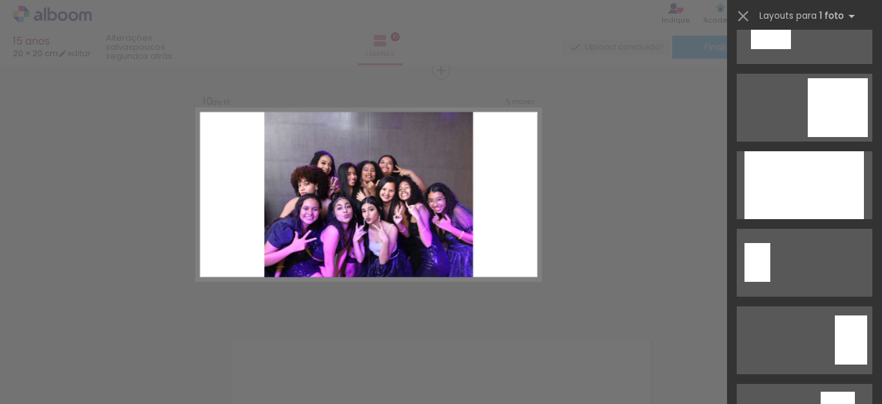
scroll to position [1671, 0]
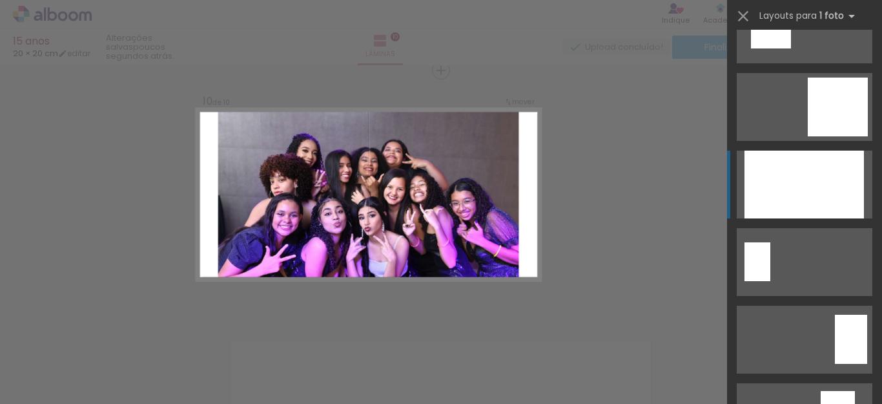
click at [823, 201] on div at bounding box center [804, 184] width 119 height 68
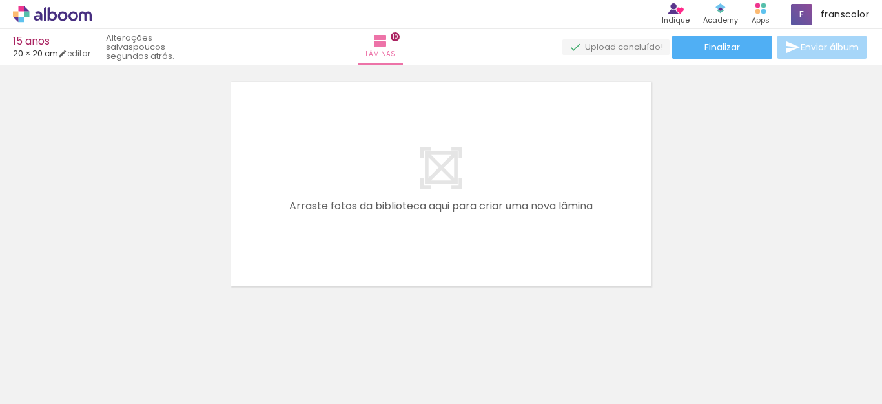
scroll to position [0, 891]
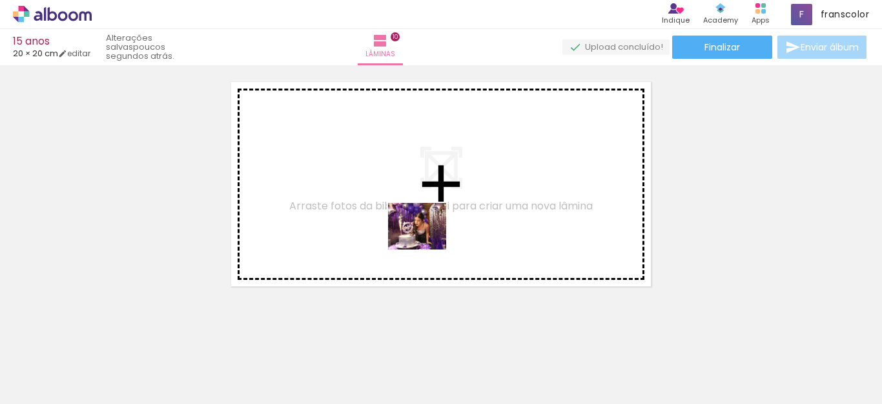
drag, startPoint x: 759, startPoint y: 371, endPoint x: 427, endPoint y: 242, distance: 356.8
click at [427, 242] on quentale-workspace at bounding box center [441, 202] width 882 height 404
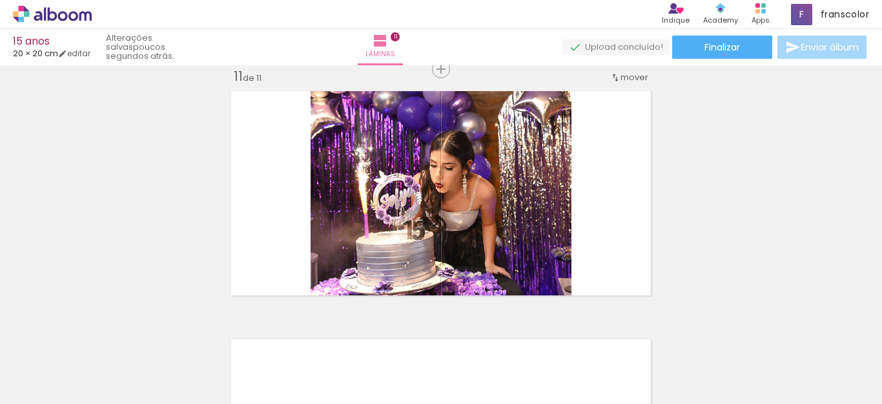
scroll to position [2496, 0]
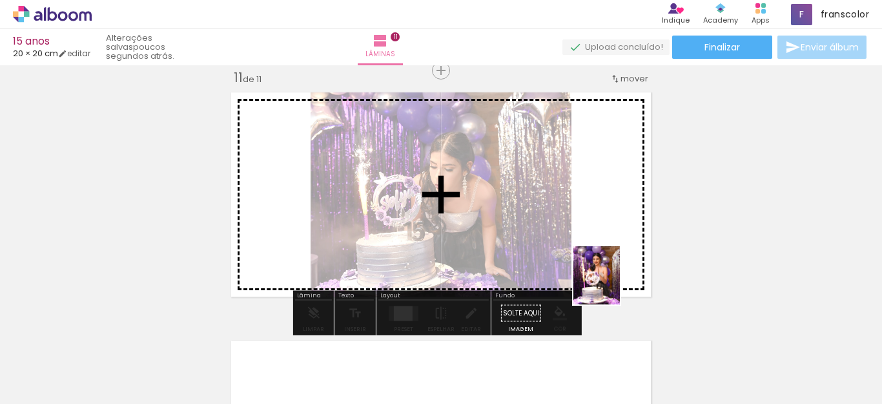
drag, startPoint x: 843, startPoint y: 375, endPoint x: 763, endPoint y: 290, distance: 116.0
click at [529, 222] on quentale-workspace at bounding box center [441, 202] width 882 height 404
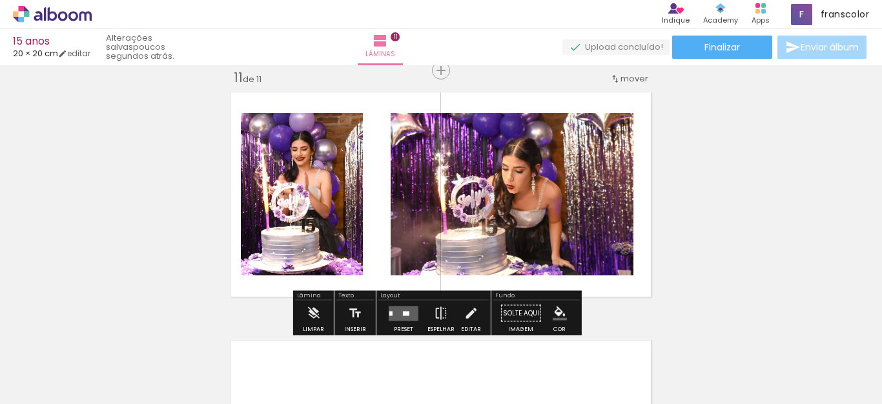
click at [406, 312] on div at bounding box center [406, 313] width 6 height 5
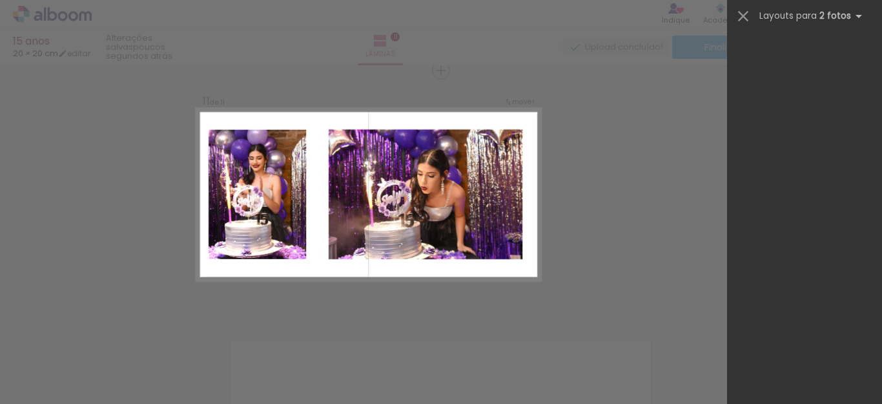
scroll to position [0, 0]
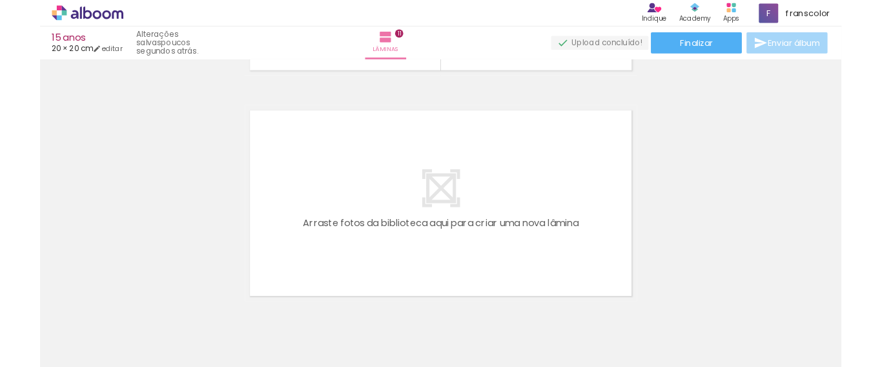
scroll to position [2768, 0]
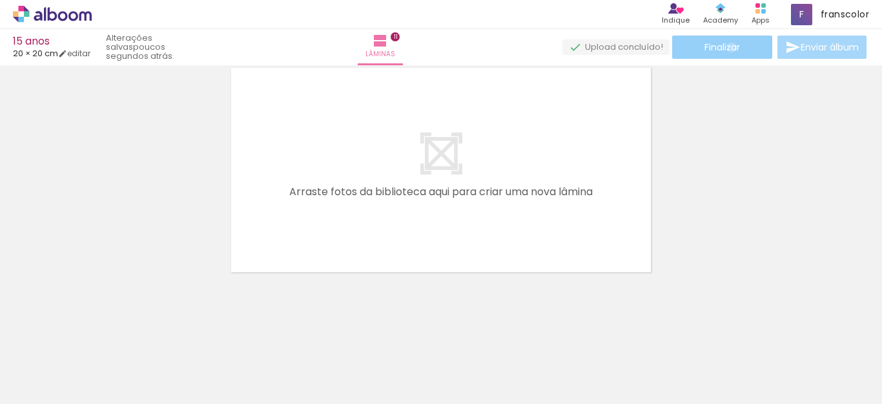
click at [727, 47] on span "Finalizar" at bounding box center [723, 47] width 36 height 9
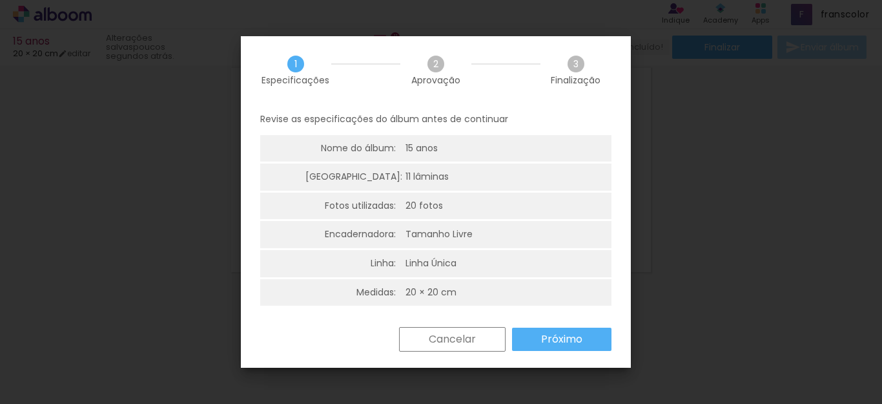
click at [0, 0] on slot "Próximo" at bounding box center [0, 0] width 0 height 0
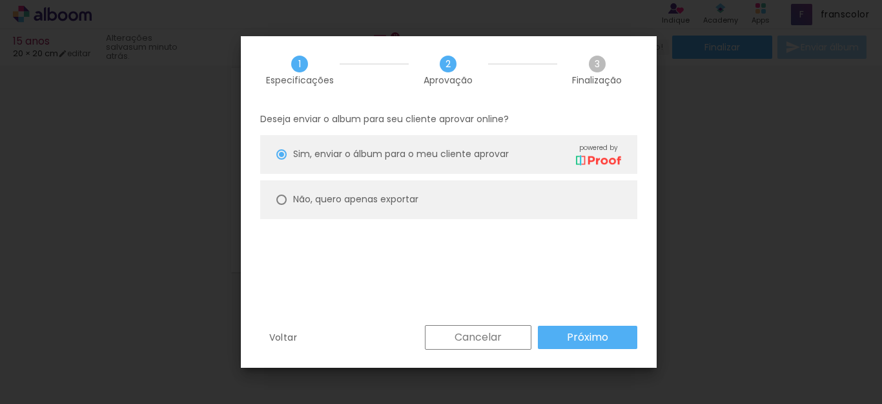
click at [281, 201] on div at bounding box center [281, 199] width 10 height 10
type paper-radio-button "on"
click at [610, 334] on paper-button "Próximo" at bounding box center [587, 336] width 99 height 23
type input "Alta, 300 DPI"
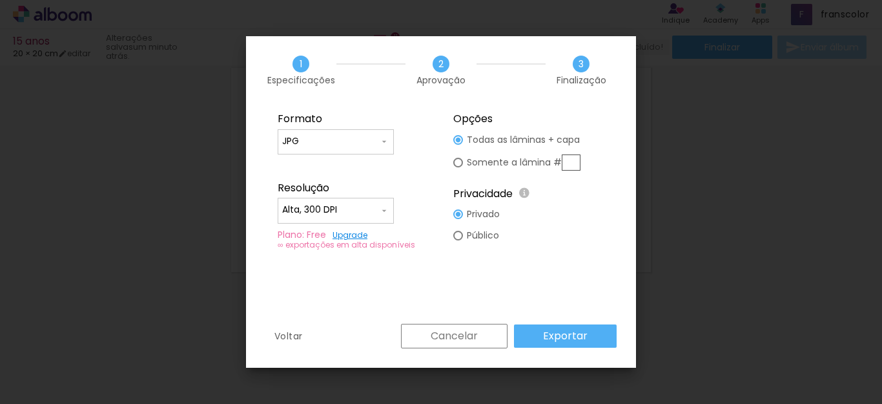
click at [457, 162] on div at bounding box center [458, 163] width 10 height 10
type paper-radio-button "on"
click at [461, 236] on div at bounding box center [458, 236] width 10 height 10
type paper-radio-button "on"
click at [563, 341] on div "Cancelar Exportar" at bounding box center [506, 336] width 222 height 25
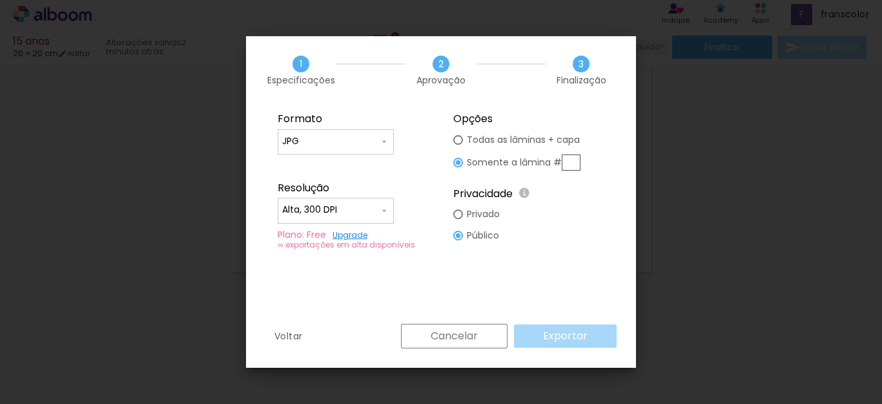
click at [579, 335] on div "Cancelar Exportar" at bounding box center [506, 336] width 222 height 25
click at [458, 217] on div at bounding box center [458, 214] width 10 height 10
type paper-radio-button "on"
click at [460, 237] on div at bounding box center [458, 236] width 10 height 10
click at [573, 163] on input "text" at bounding box center [571, 162] width 19 height 16
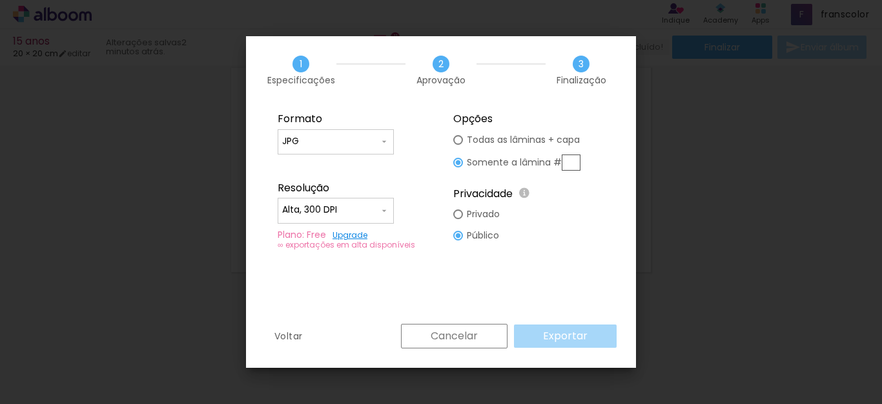
click at [623, 166] on div "Formato JPG PDF Resolução Alta, 300 DPI Baixa Plano: Free Upgrade ∞ exportações…" at bounding box center [441, 214] width 390 height 220
click at [462, 138] on div at bounding box center [458, 140] width 10 height 10
type paper-radio-button "on"
click at [462, 165] on div at bounding box center [458, 163] width 10 height 10
click at [456, 139] on div at bounding box center [458, 140] width 10 height 10
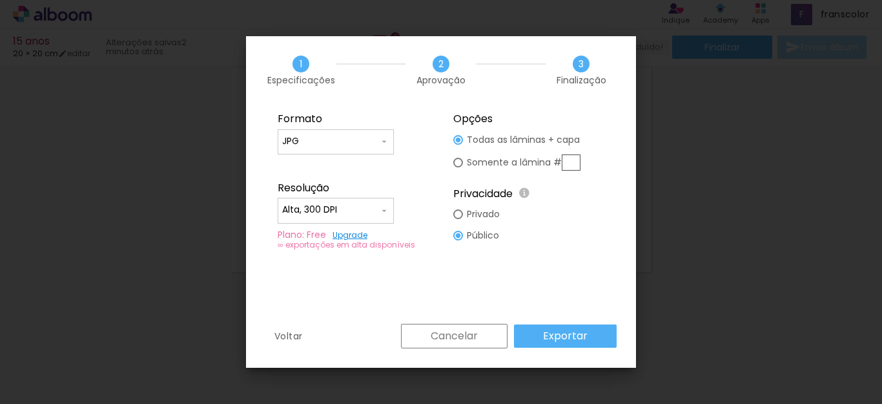
click at [0, 0] on slot "Exportar" at bounding box center [0, 0] width 0 height 0
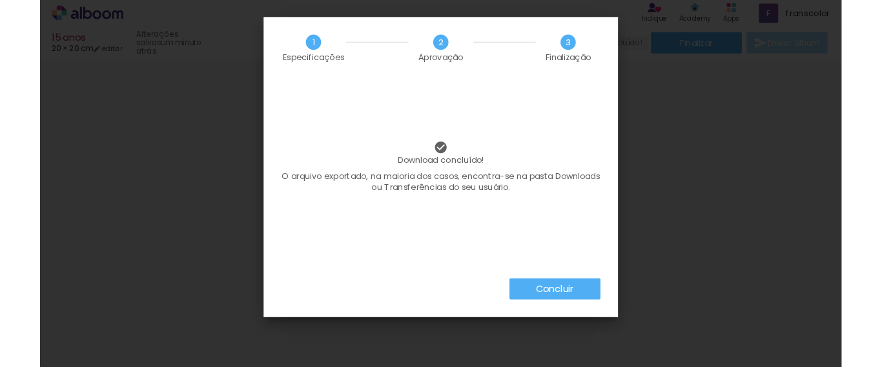
scroll to position [2363, 0]
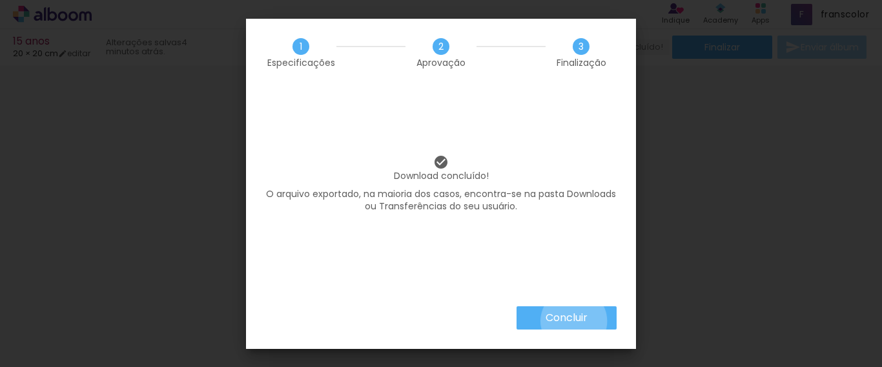
click at [0, 0] on slot "Concluir" at bounding box center [0, 0] width 0 height 0
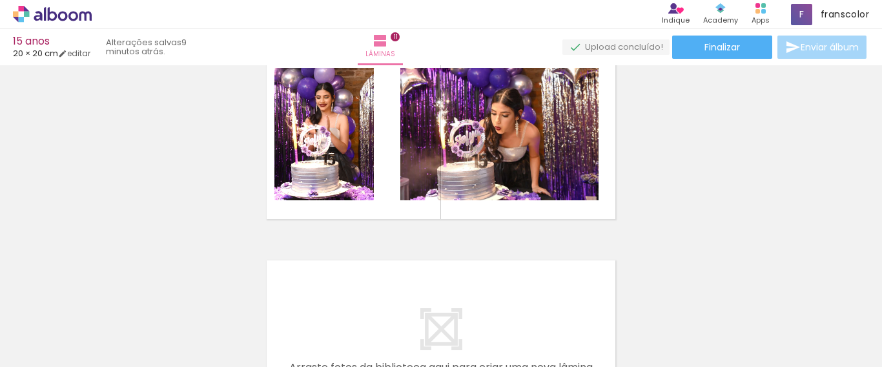
scroll to position [2105, 0]
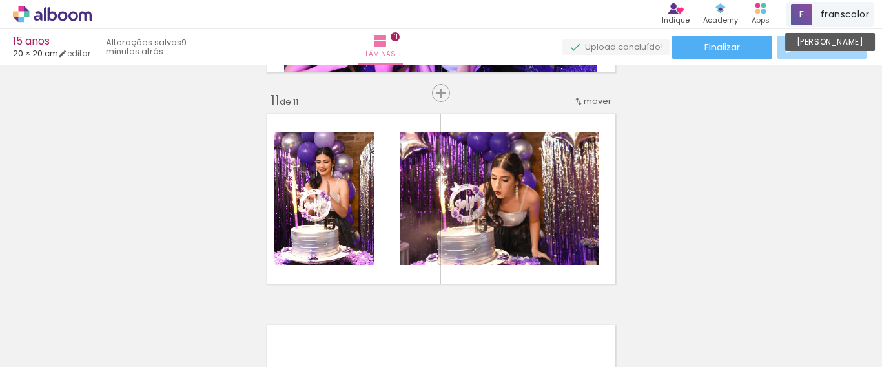
click at [800, 15] on span at bounding box center [801, 14] width 21 height 21
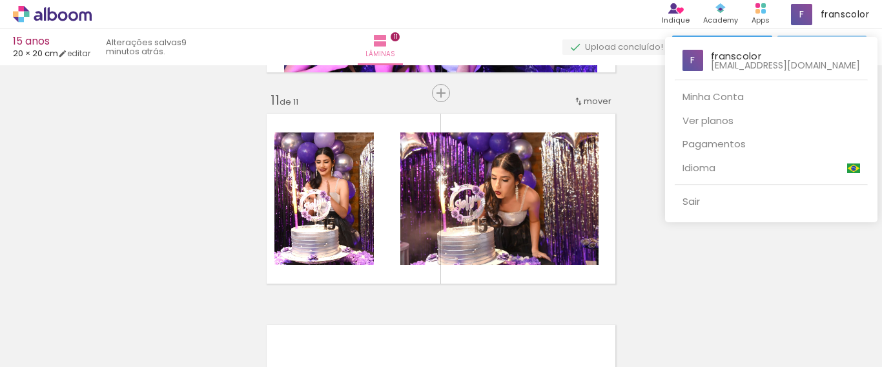
click at [23, 45] on div at bounding box center [441, 183] width 882 height 367
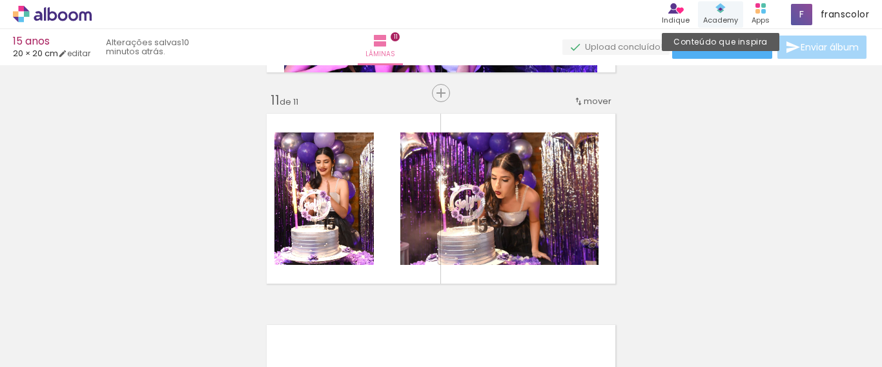
click at [720, 19] on div "Academy" at bounding box center [720, 20] width 35 height 11
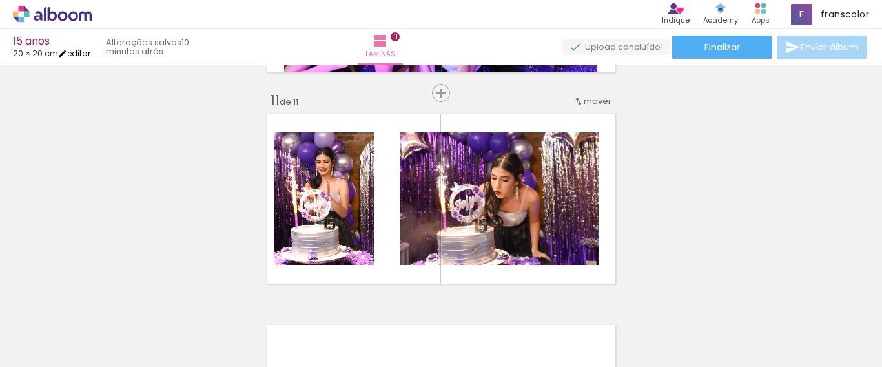
click at [86, 54] on link "editar" at bounding box center [74, 53] width 32 height 11
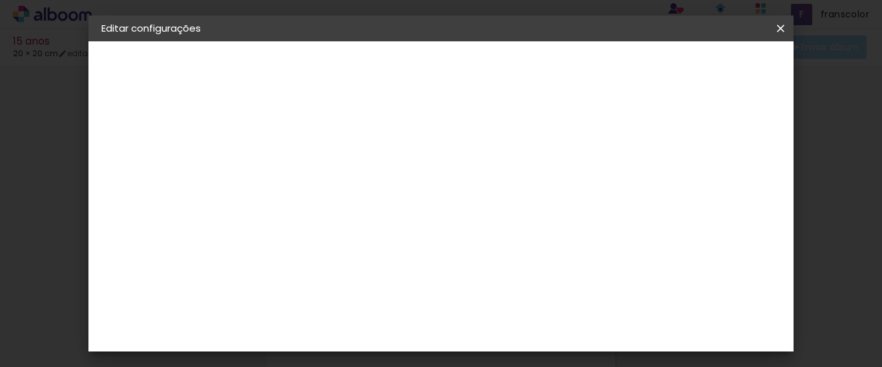
click at [139, 198] on div "3. Revisão" at bounding box center [171, 196] width 141 height 15
click at [145, 196] on div "3. Revisão" at bounding box center [171, 196] width 141 height 15
drag, startPoint x: 783, startPoint y: 169, endPoint x: 783, endPoint y: 184, distance: 14.9
click at [473, 184] on div "20.3 cm cm cm mm A maioria das encadernadoras sugere 5mm de sangria." at bounding box center [364, 214] width 217 height 103
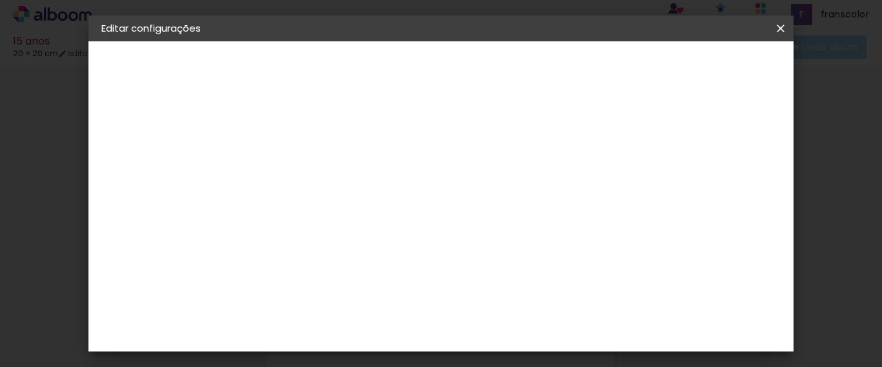
click at [496, 68] on span "Salvar configurações" at bounding box center [463, 73] width 66 height 18
click at [496, 72] on span "Salvar configurações" at bounding box center [463, 73] width 66 height 18
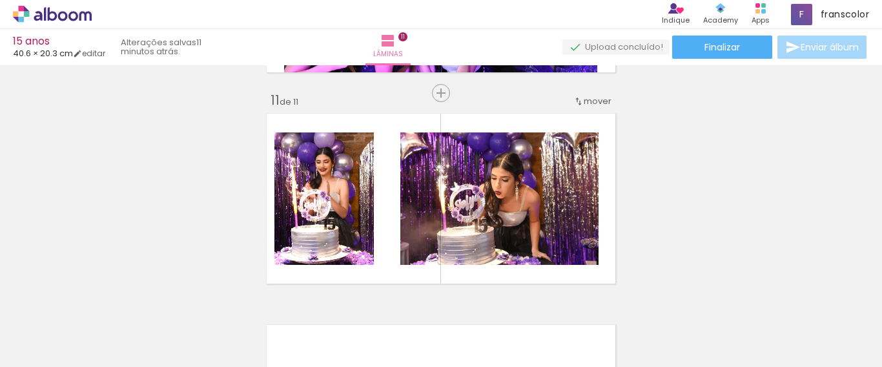
click at [175, 50] on quentale-status "11 minutos atrás." at bounding box center [163, 47] width 102 height 28
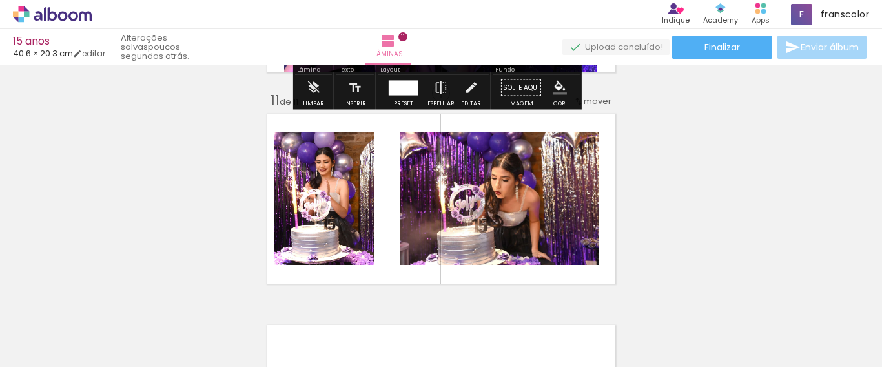
click at [533, 92] on paper-button "Solte aqui Imagem" at bounding box center [521, 91] width 46 height 33
click at [557, 93] on iron-icon "color picker" at bounding box center [560, 88] width 14 height 14
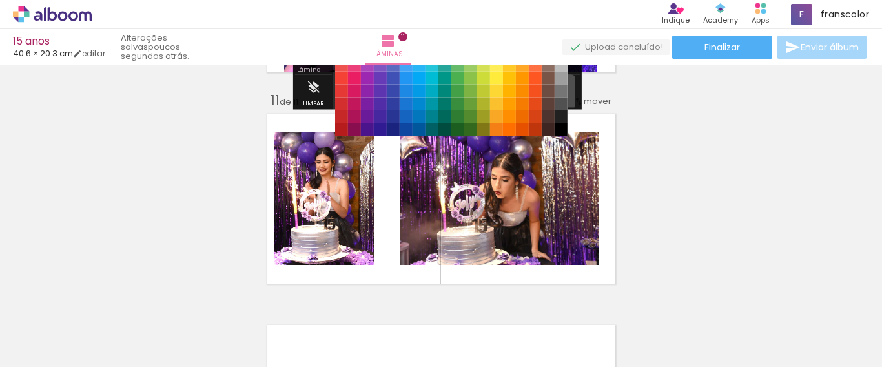
scroll to position [2046, 0]
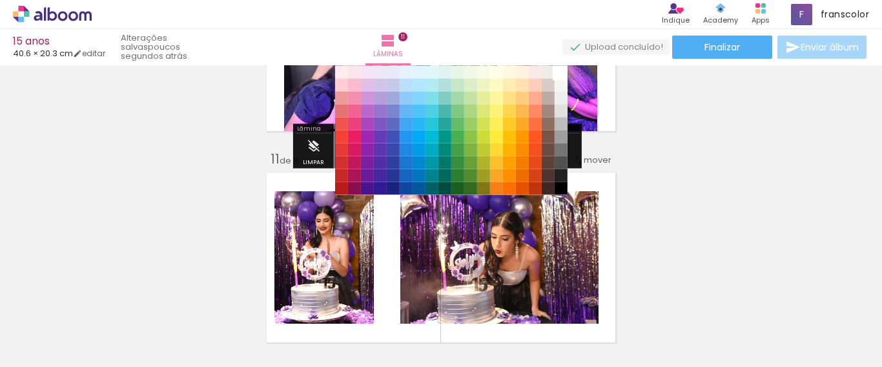
click at [563, 71] on paper-item "#ffffff" at bounding box center [561, 71] width 13 height 13
click at [560, 73] on paper-item "#ffffff" at bounding box center [561, 71] width 13 height 13
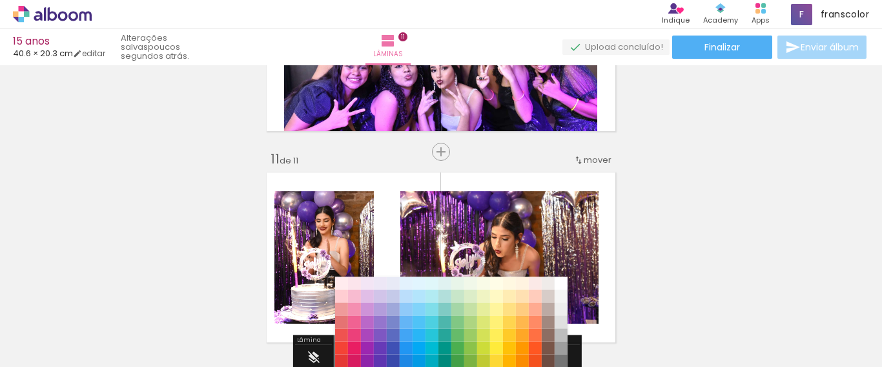
click at [592, 161] on span "mover" at bounding box center [598, 160] width 28 height 12
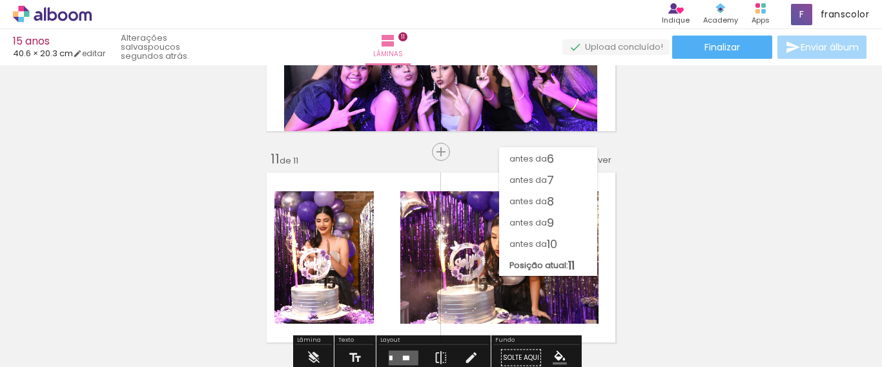
scroll to position [106, 0]
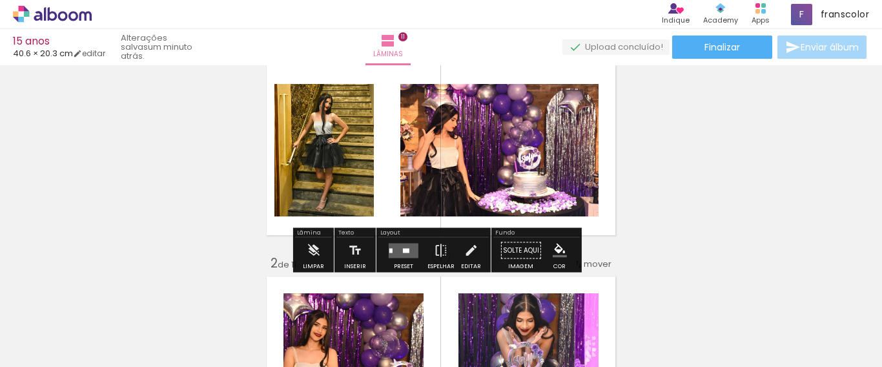
scroll to position [65, 0]
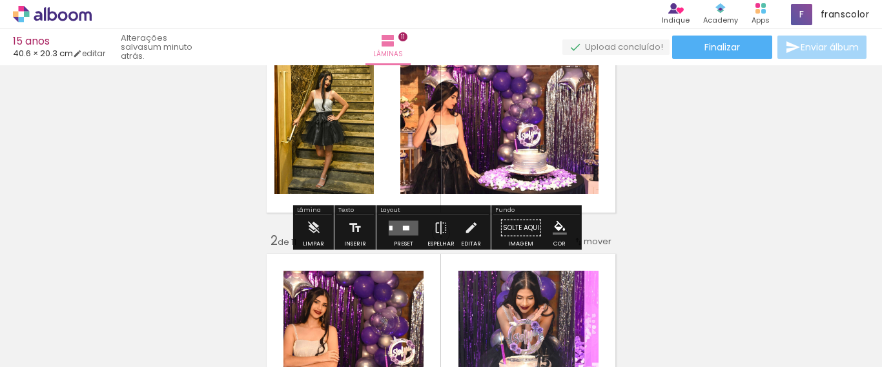
click at [559, 229] on iron-icon "color picker" at bounding box center [560, 228] width 14 height 14
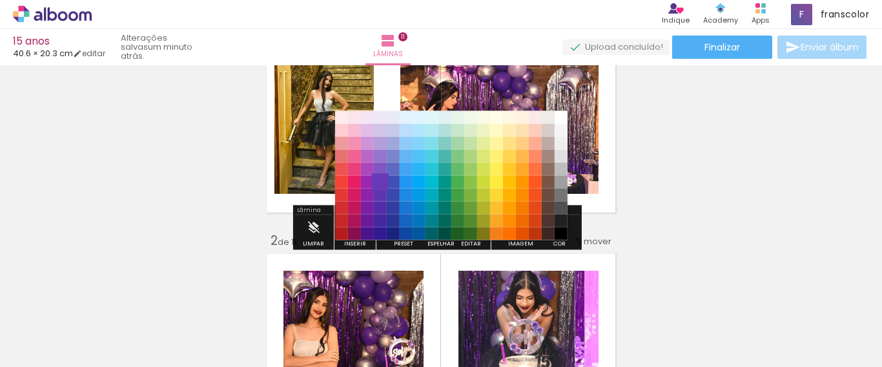
click at [382, 182] on paper-item "#673ab7" at bounding box center [380, 182] width 13 height 13
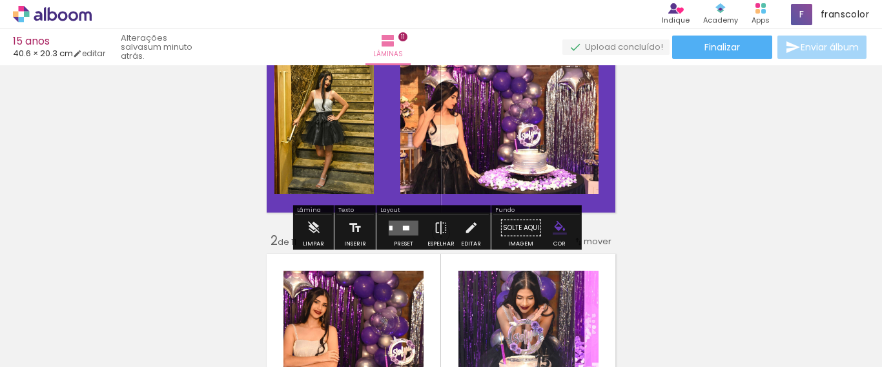
click at [553, 225] on iron-icon "color picker" at bounding box center [560, 228] width 14 height 14
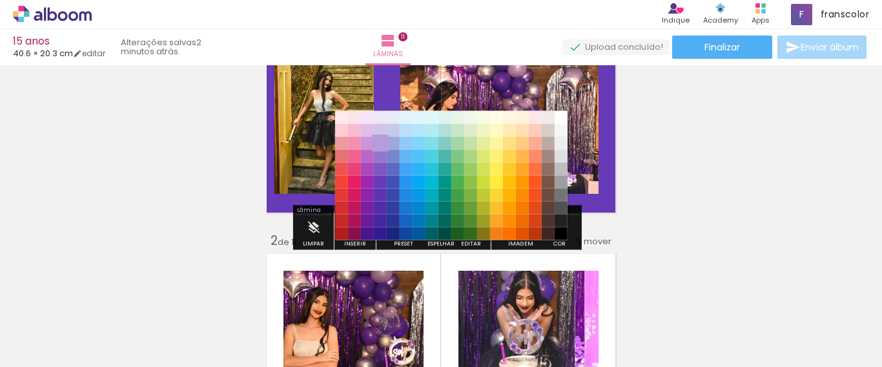
click at [376, 143] on paper-item "#b39ddb" at bounding box center [380, 143] width 13 height 13
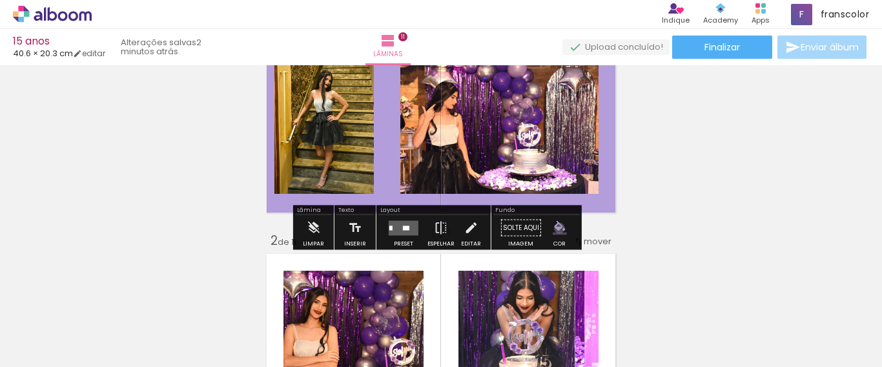
click at [555, 228] on iron-icon "color picker" at bounding box center [560, 228] width 14 height 14
